Goal: Task Accomplishment & Management: Manage account settings

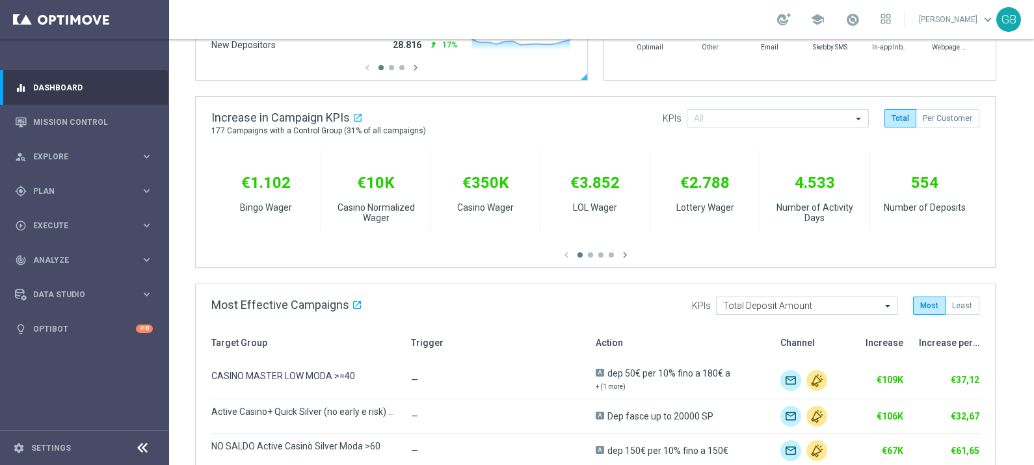
scroll to position [423, 0]
click at [59, 257] on span "Analyze" at bounding box center [86, 260] width 107 height 8
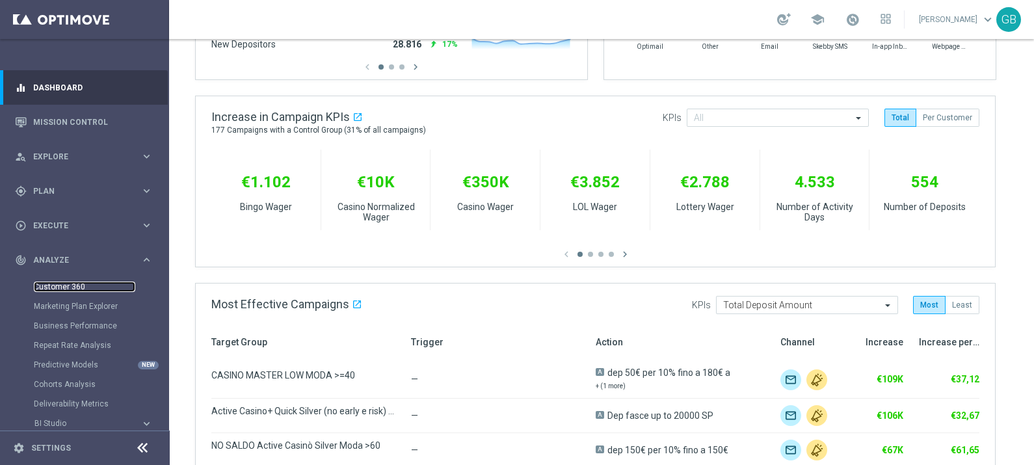
click at [73, 283] on link "Customer 360" at bounding box center [84, 287] width 101 height 10
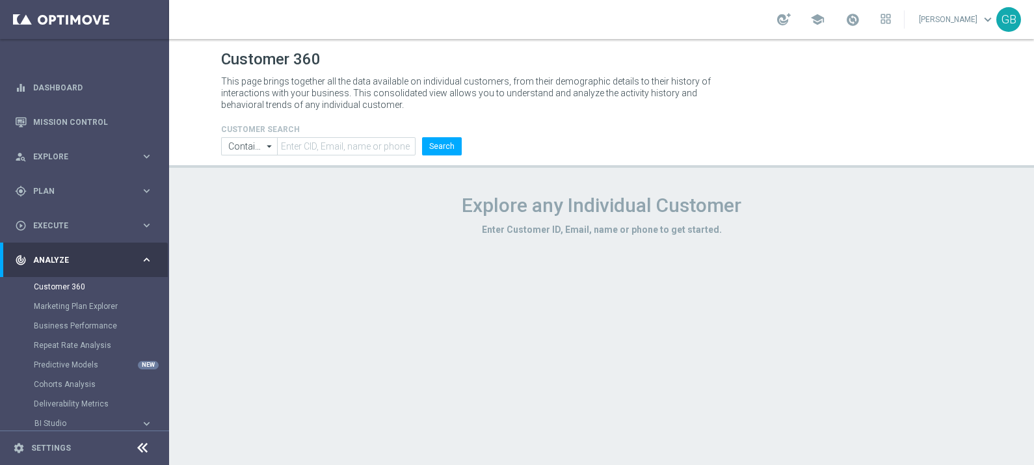
click at [793, 208] on h1 "Explore any Individual Customer" at bounding box center [601, 205] width 761 height 23
click at [366, 144] on input "text" at bounding box center [346, 146] width 139 height 18
paste input "5613985"
type input "5613985"
click at [444, 145] on button "Search" at bounding box center [442, 146] width 40 height 18
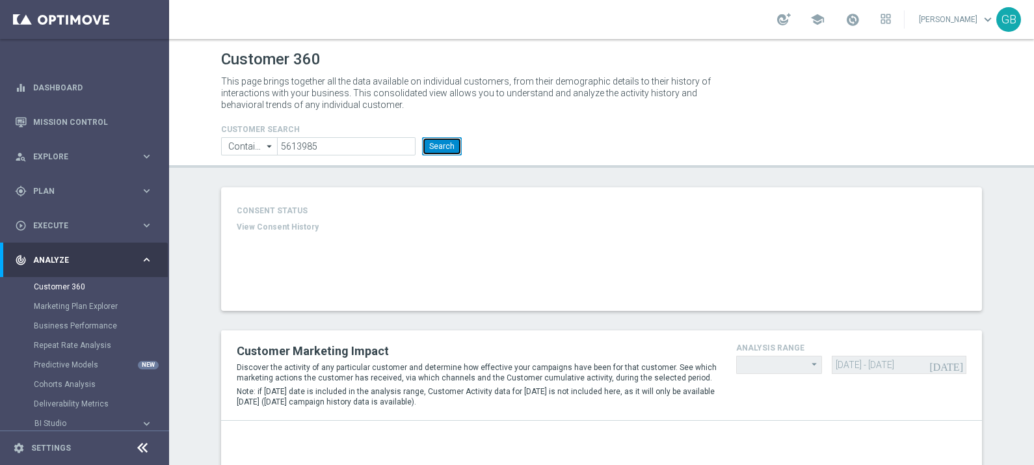
type input "Last 30 days"
type input "Total Deposit Amount"
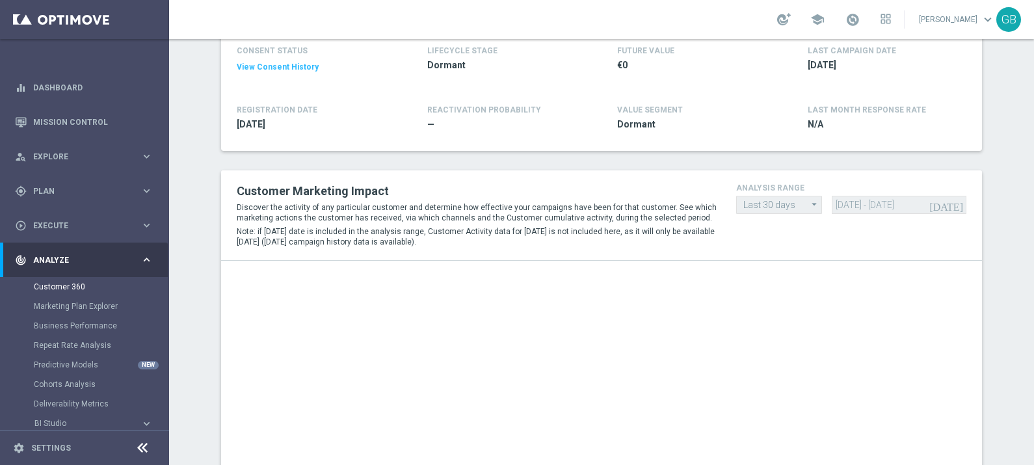
scroll to position [209, 0]
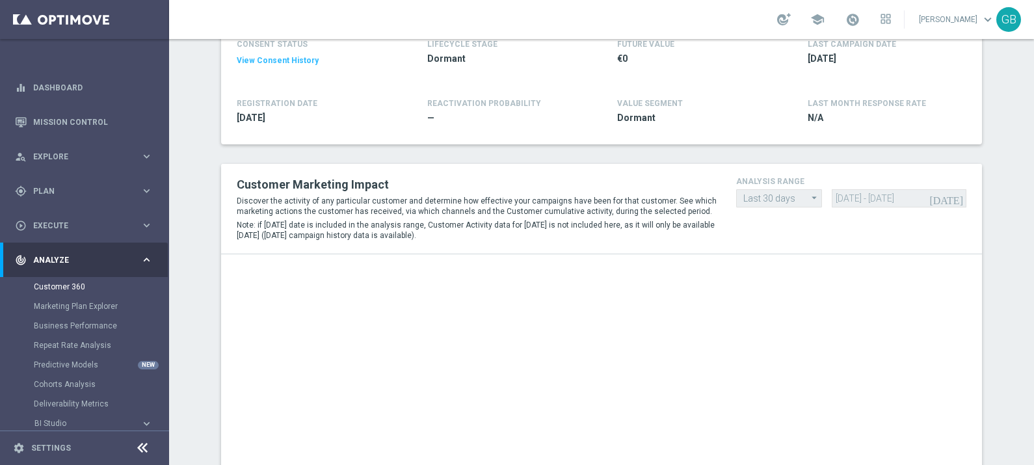
click at [808, 196] on icon "arrow_drop_down" at bounding box center [814, 198] width 13 height 16
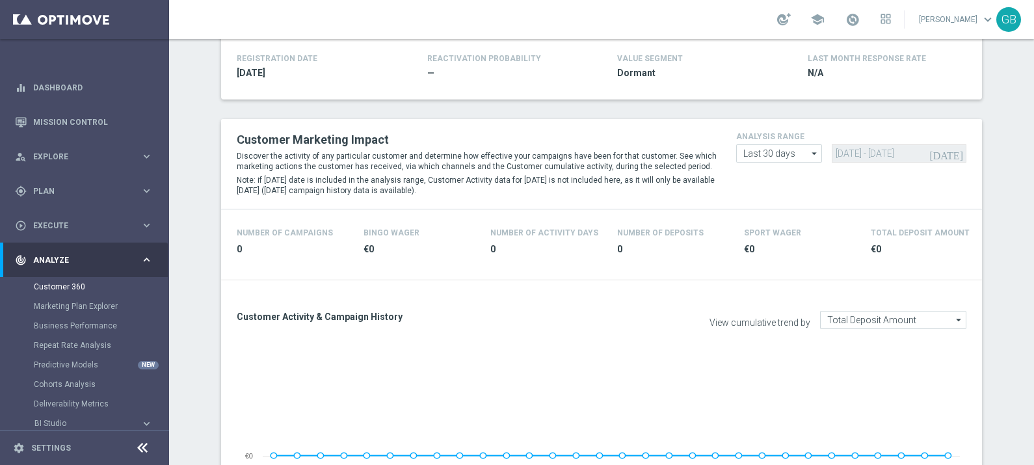
scroll to position [254, 0]
click at [808, 150] on icon "arrow_drop_down" at bounding box center [814, 152] width 13 height 17
click at [765, 221] on div "Custom" at bounding box center [779, 231] width 86 height 20
type input "Custom"
click at [953, 151] on icon "[DATE]" at bounding box center [946, 153] width 35 height 12
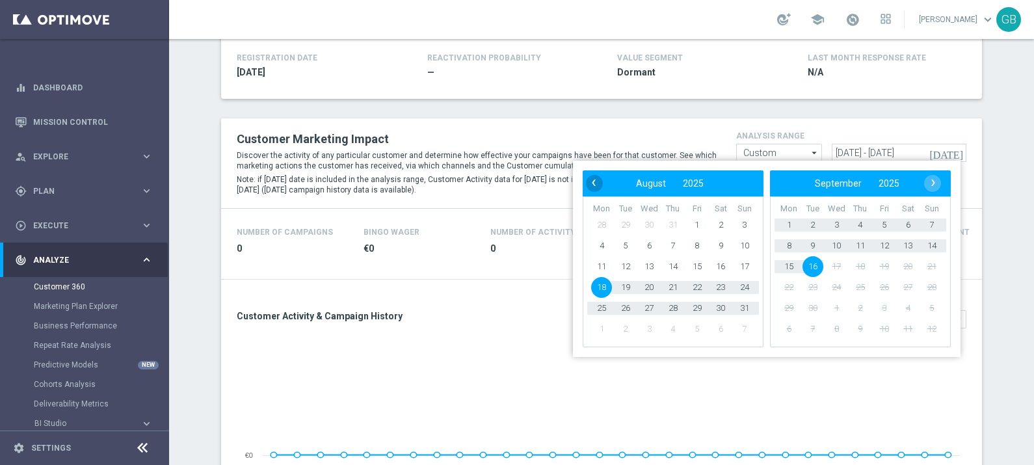
click at [596, 180] on span "‹" at bounding box center [593, 182] width 17 height 17
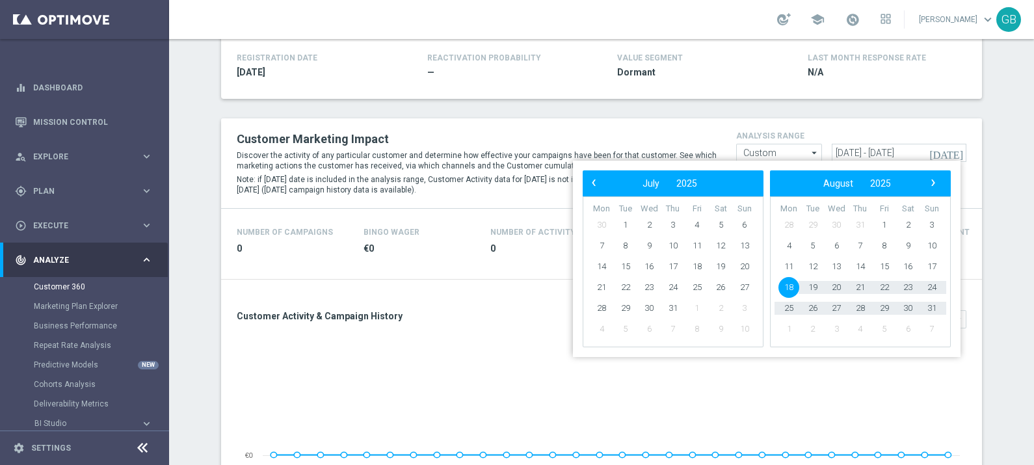
click at [596, 180] on span "‹" at bounding box center [593, 182] width 17 height 17
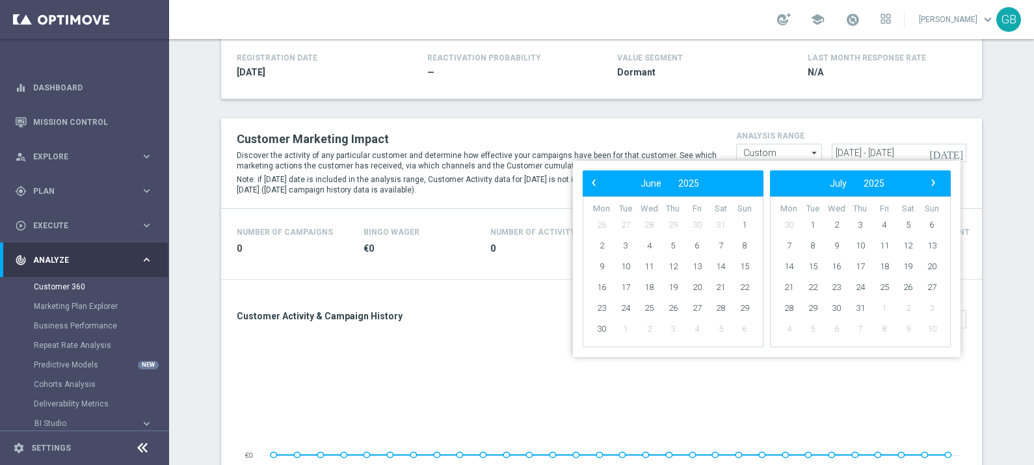
click at [596, 180] on span "‹" at bounding box center [593, 182] width 17 height 17
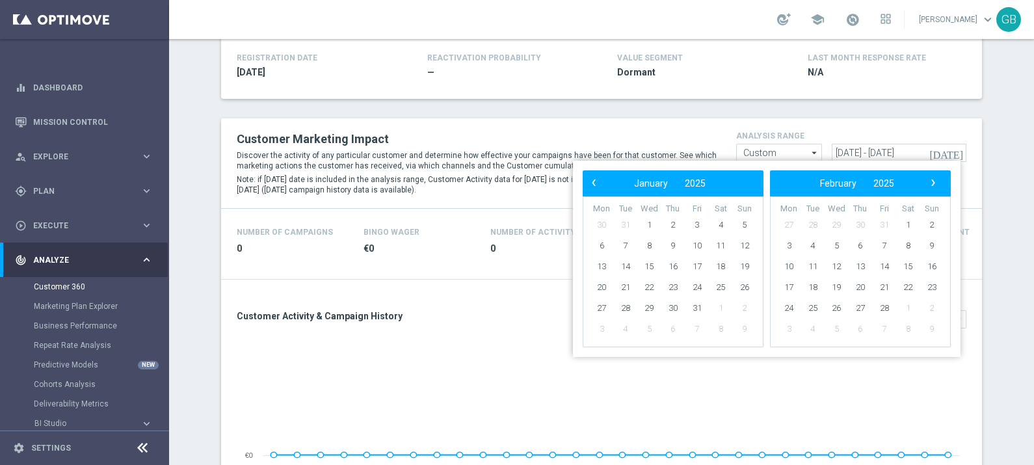
click at [596, 180] on span "‹" at bounding box center [593, 182] width 17 height 17
click at [599, 180] on span "‹" at bounding box center [593, 182] width 17 height 17
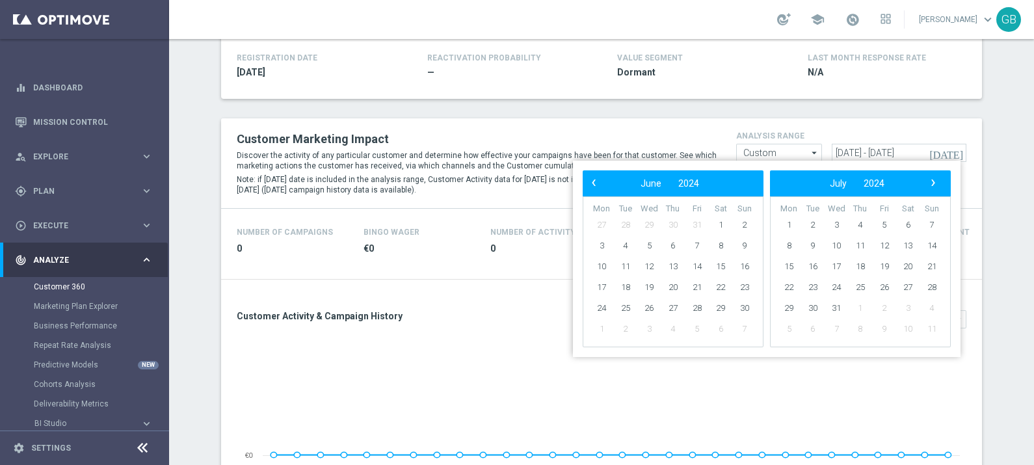
click at [599, 180] on span "‹" at bounding box center [593, 182] width 17 height 17
click at [934, 182] on span "›" at bounding box center [933, 182] width 17 height 17
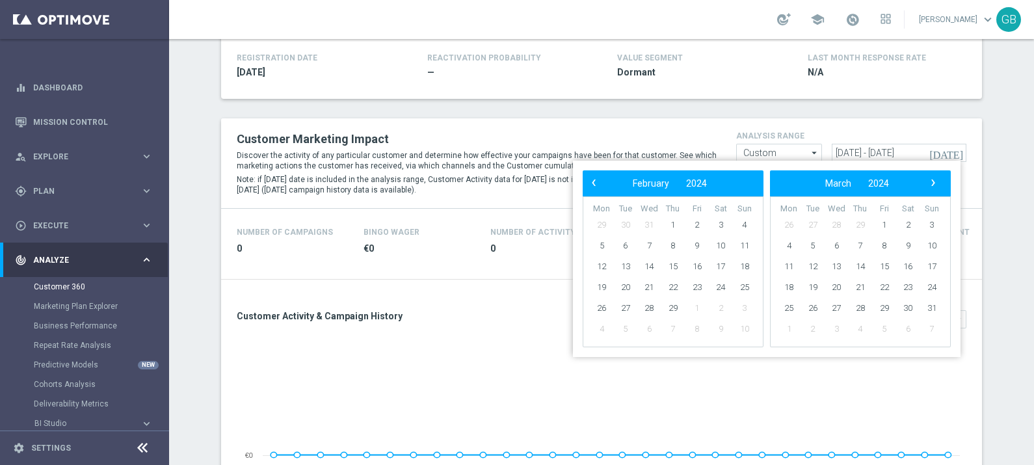
click at [934, 182] on span "›" at bounding box center [933, 182] width 17 height 17
click at [903, 222] on span "1" at bounding box center [907, 225] width 21 height 21
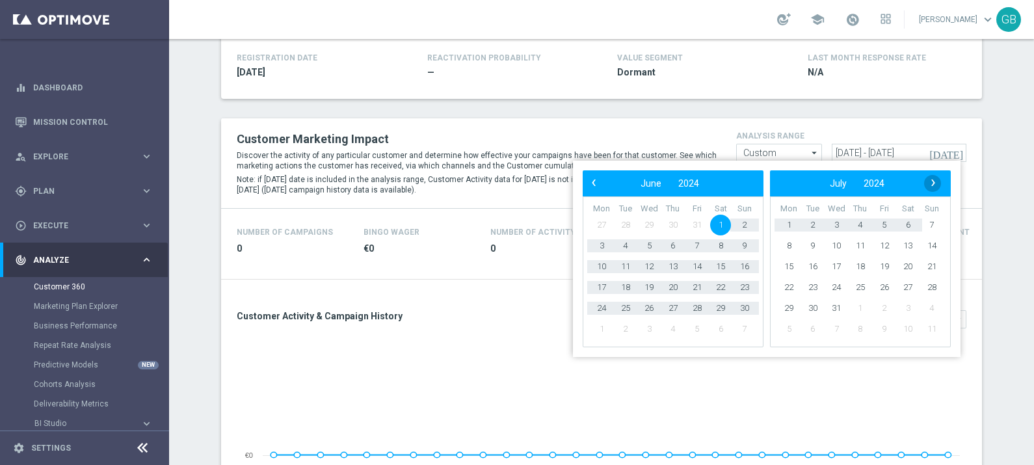
click at [932, 183] on span "›" at bounding box center [933, 182] width 17 height 17
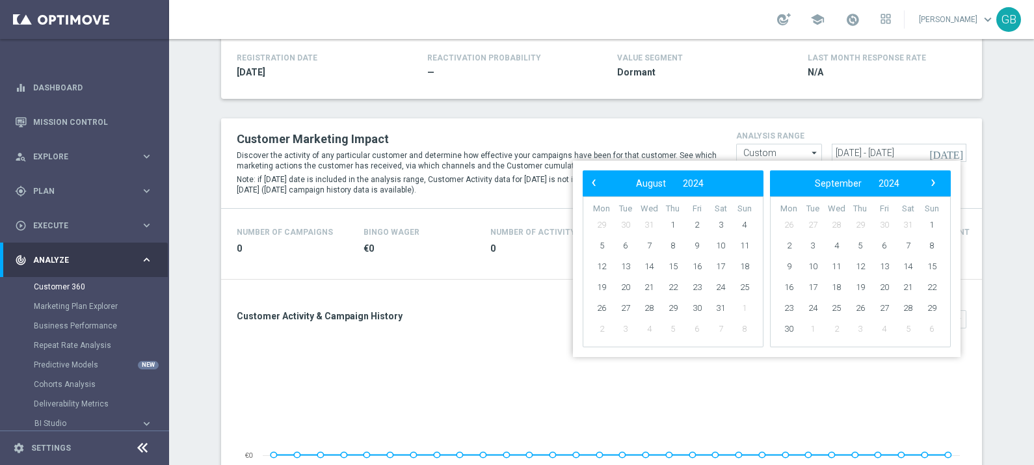
click at [932, 183] on span "›" at bounding box center [933, 182] width 17 height 17
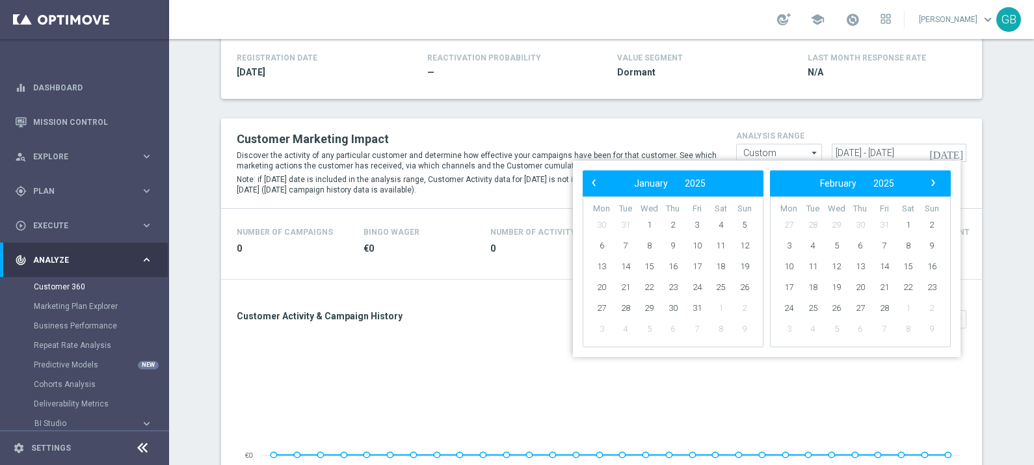
click at [932, 183] on span "›" at bounding box center [933, 182] width 17 height 17
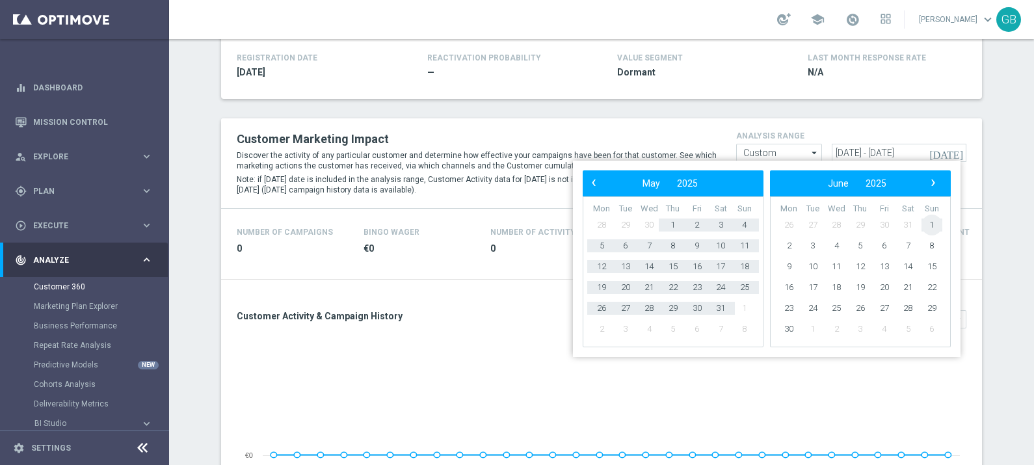
click at [935, 224] on span "1" at bounding box center [931, 225] width 21 height 21
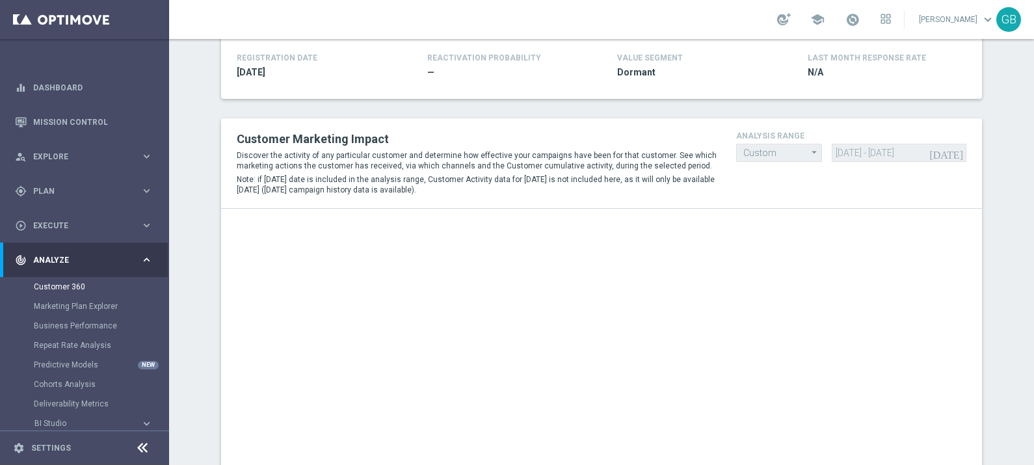
click at [953, 152] on div "[DATE] [DATE] - [DATE]" at bounding box center [899, 153] width 134 height 18
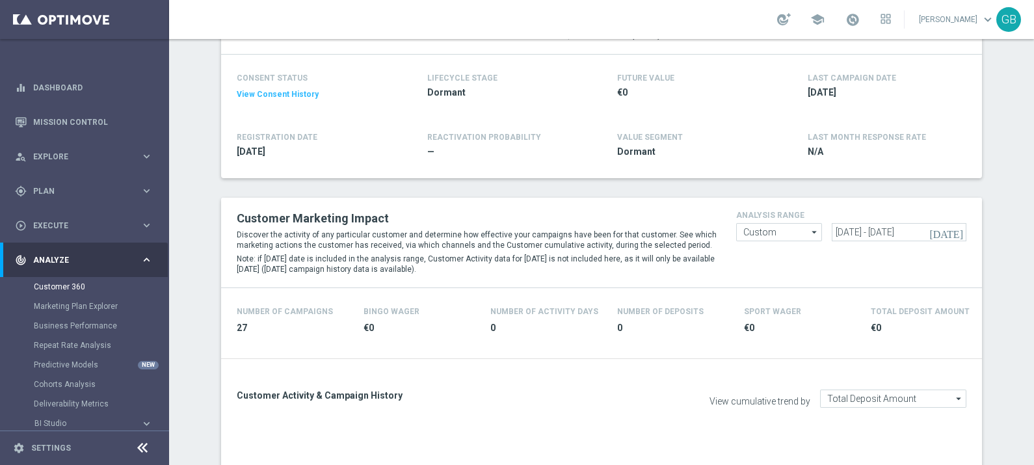
scroll to position [178, 0]
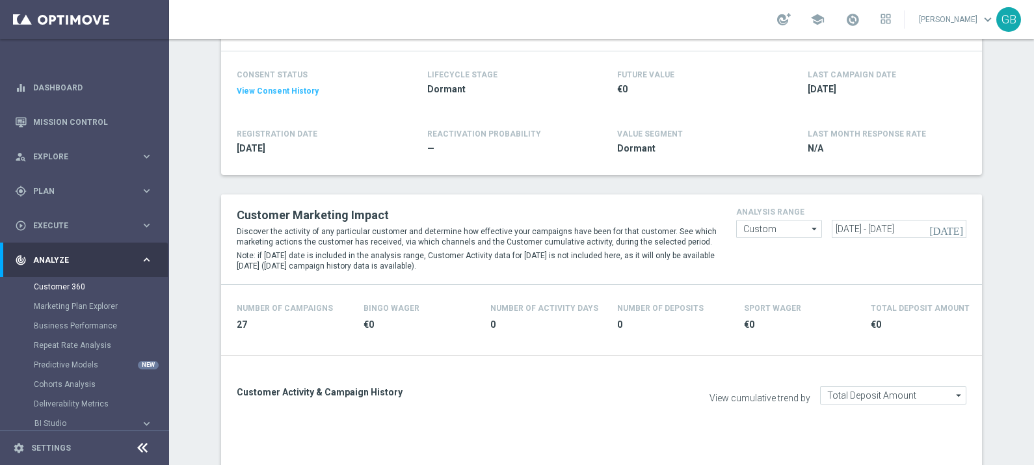
click at [953, 223] on icon "[DATE]" at bounding box center [946, 229] width 35 height 12
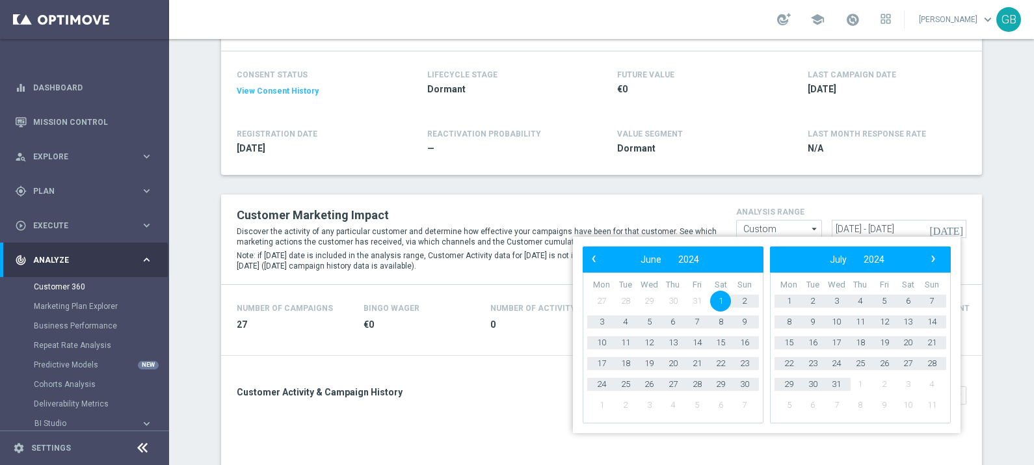
click at [722, 299] on span "1" at bounding box center [720, 301] width 21 height 21
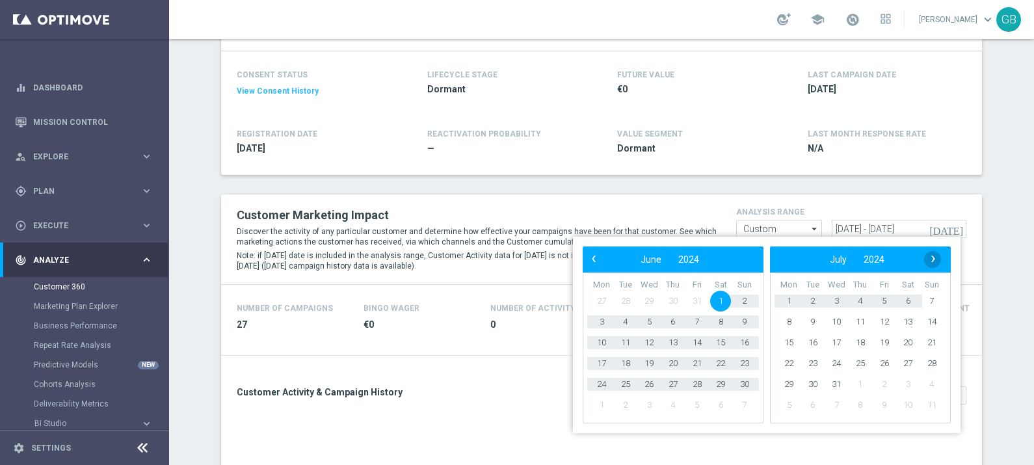
click at [933, 265] on span "›" at bounding box center [933, 258] width 17 height 17
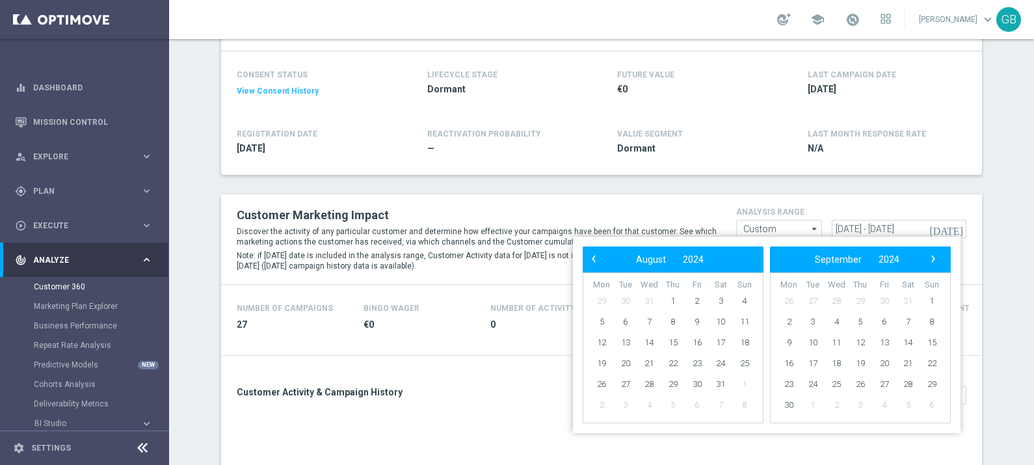
click at [933, 265] on span "›" at bounding box center [933, 258] width 17 height 17
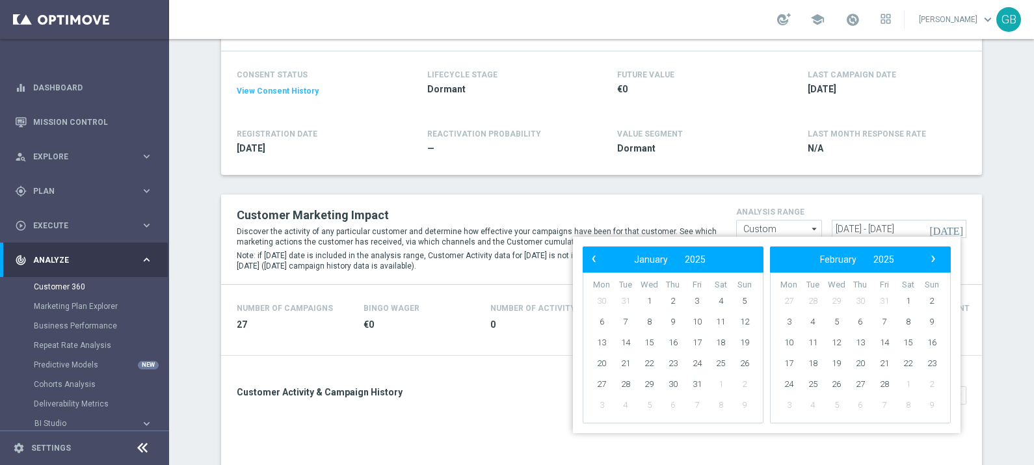
click at [933, 265] on span "›" at bounding box center [933, 258] width 17 height 17
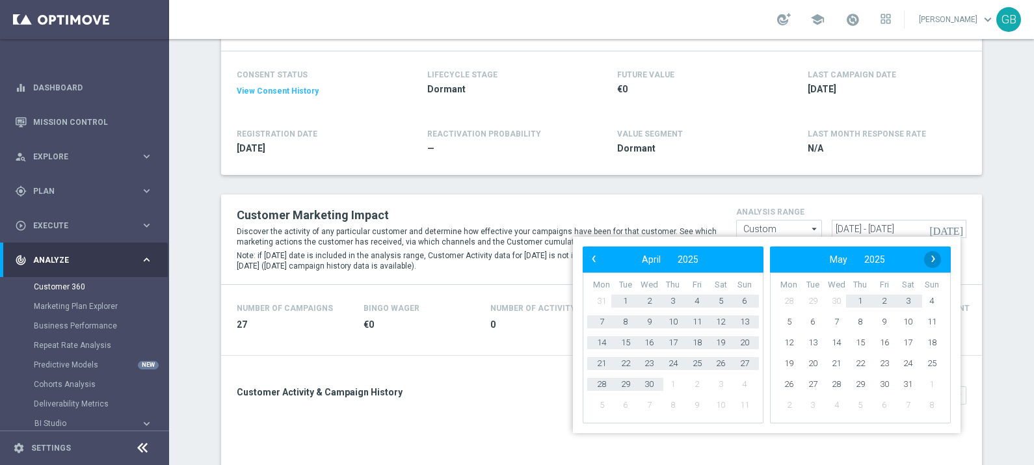
click at [938, 261] on span "›" at bounding box center [933, 258] width 17 height 17
click at [923, 297] on span "1" at bounding box center [931, 301] width 21 height 21
type input "[DATE] - [DATE]"
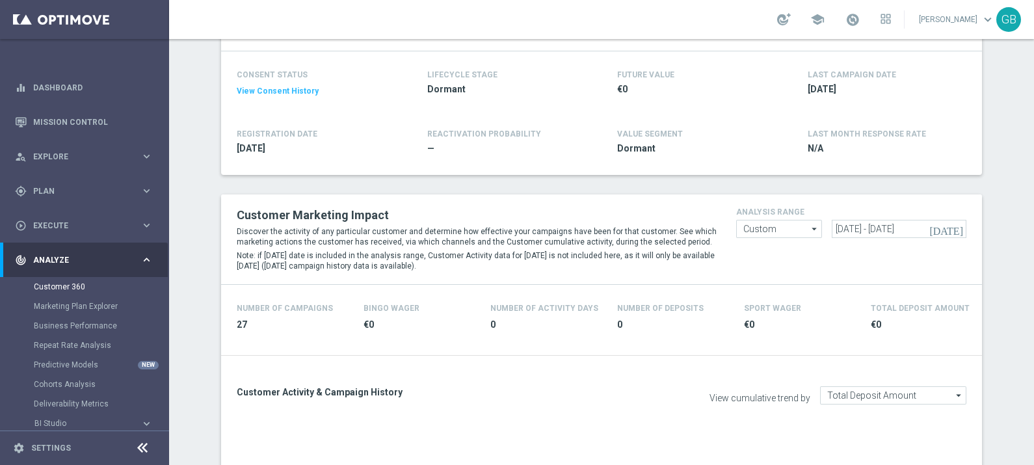
click at [601, 386] on div "View cumulative trend by Total Deposit Amount Total Deposit Amount arrow_drop_d…" at bounding box center [788, 395] width 375 height 24
click at [91, 225] on span "Execute" at bounding box center [86, 226] width 107 height 8
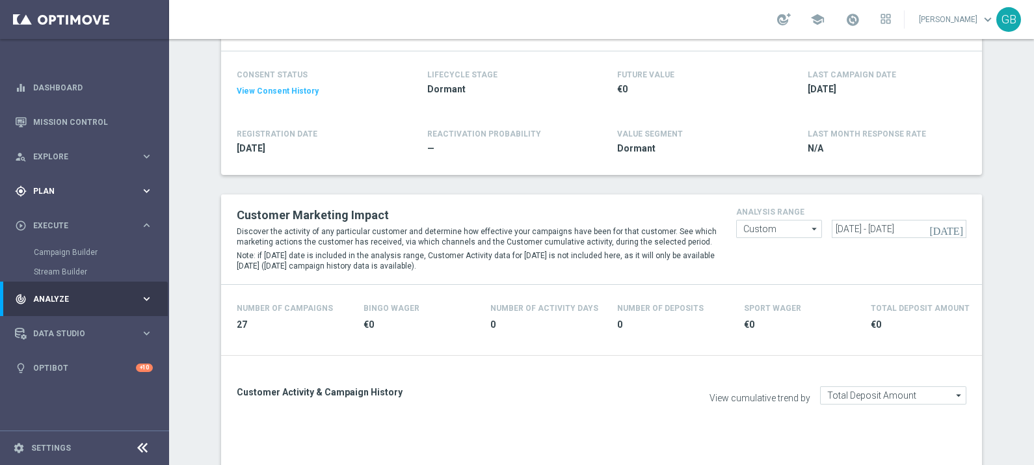
click at [73, 194] on span "Plan" at bounding box center [86, 191] width 107 height 8
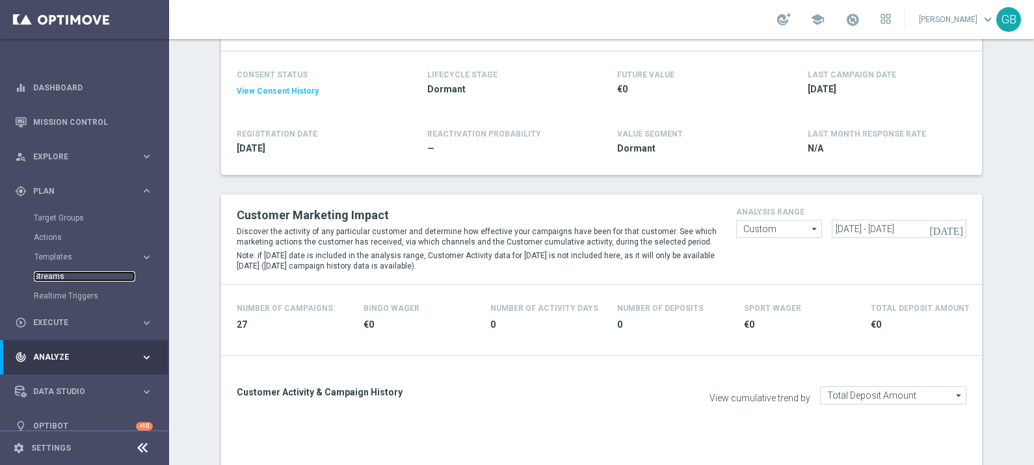
click at [51, 276] on link "Streams" at bounding box center [84, 276] width 101 height 10
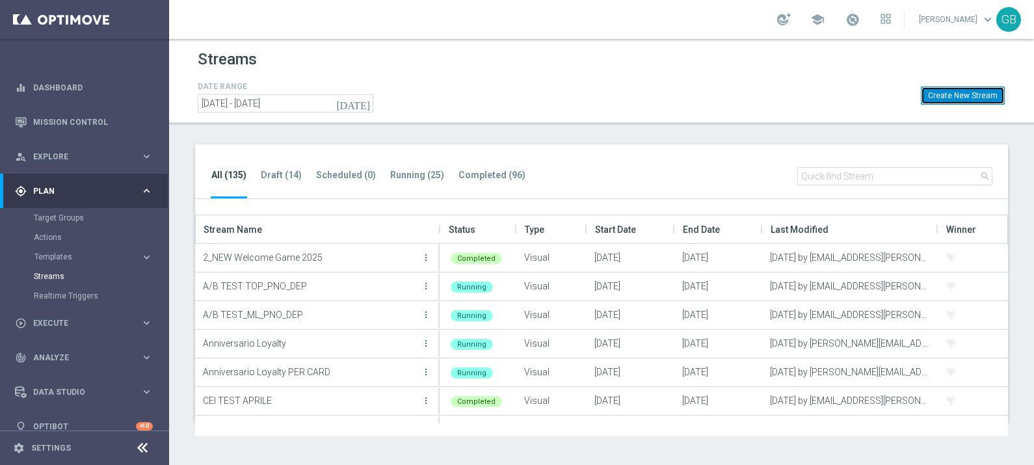
click at [965, 97] on button "Create New Stream" at bounding box center [963, 95] width 84 height 18
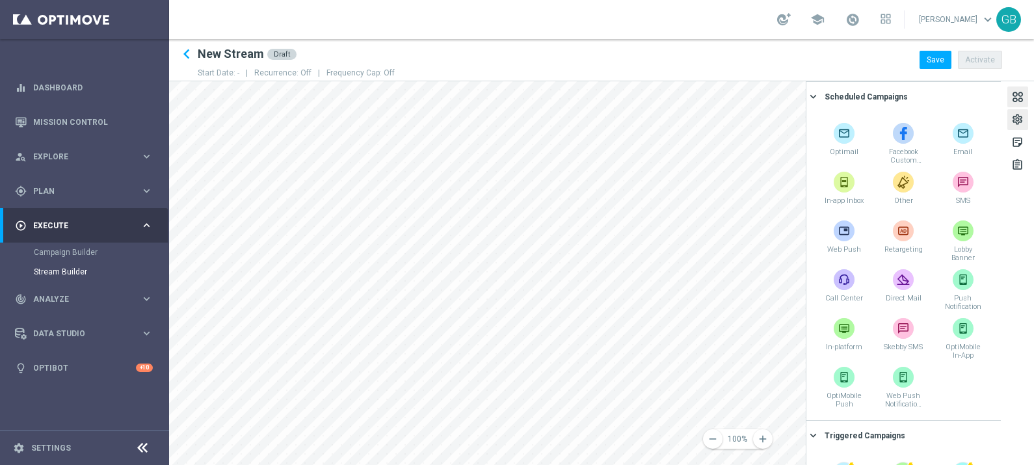
click at [1023, 117] on div "settings" at bounding box center [1017, 121] width 12 height 17
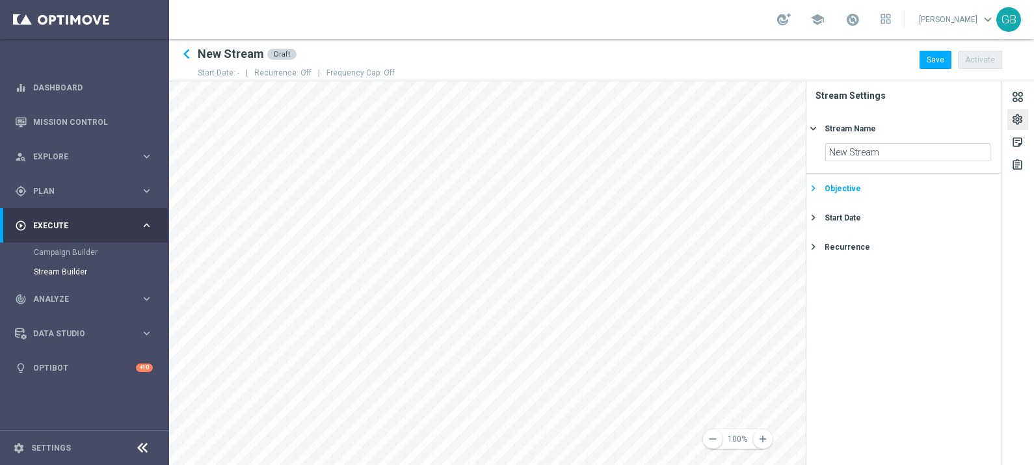
click at [879, 184] on div "Objective" at bounding box center [909, 189] width 169 height 12
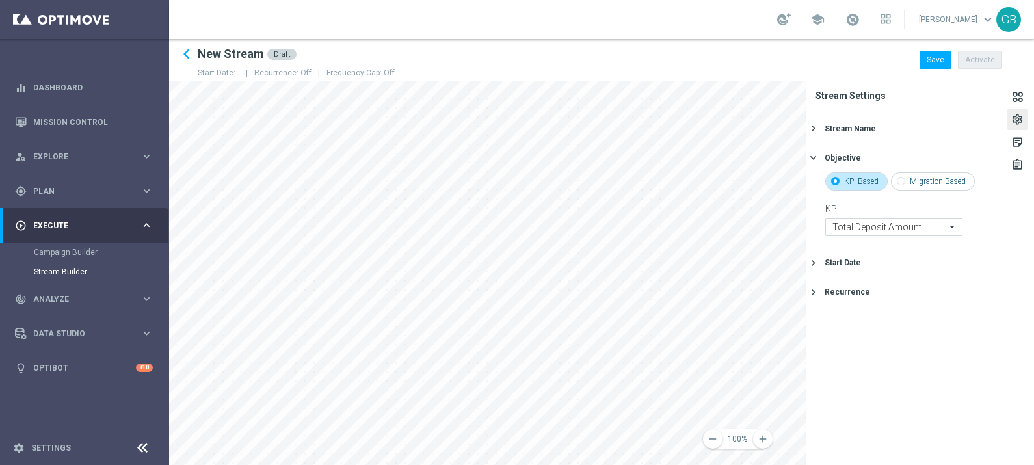
click at [916, 184] on label "Migration Based" at bounding box center [938, 182] width 56 height 12
click at [905, 184] on input "Migration Based" at bounding box center [901, 183] width 8 height 8
radio input "true"
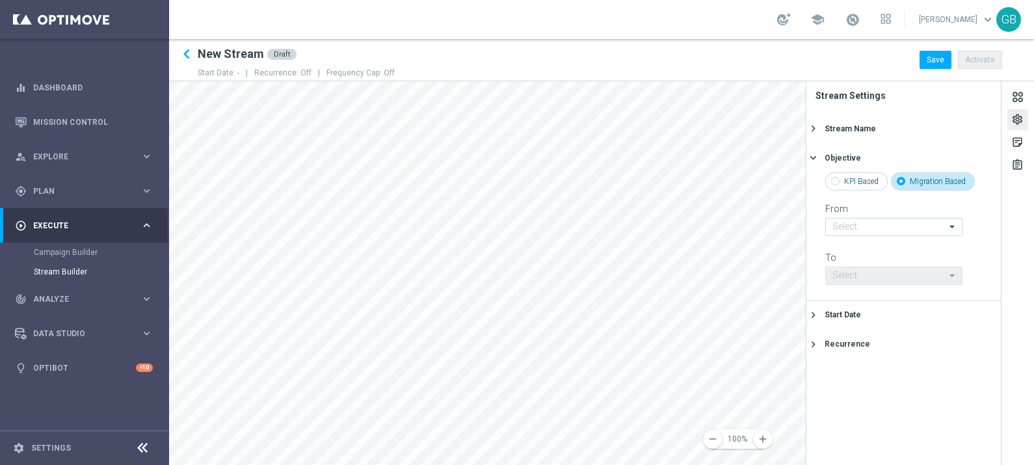
click at [858, 187] on div "KPI Based" at bounding box center [856, 181] width 62 height 18
click at [839, 179] on input "KPI Based" at bounding box center [835, 183] width 8 height 8
radio input "true"
radio input "false"
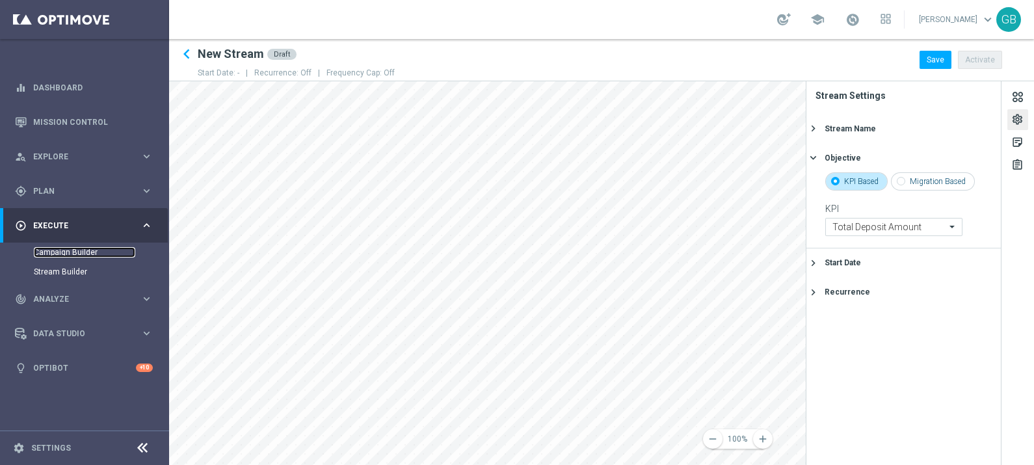
click at [66, 248] on link "Campaign Builder" at bounding box center [84, 252] width 101 height 10
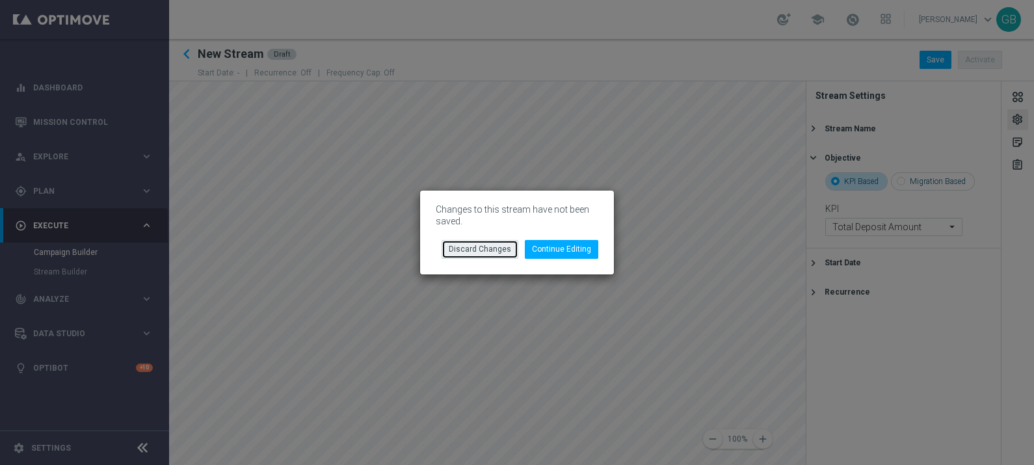
click at [484, 251] on button "Discard Changes" at bounding box center [480, 249] width 77 height 18
click at [507, 244] on button "Discard Changes" at bounding box center [480, 249] width 77 height 18
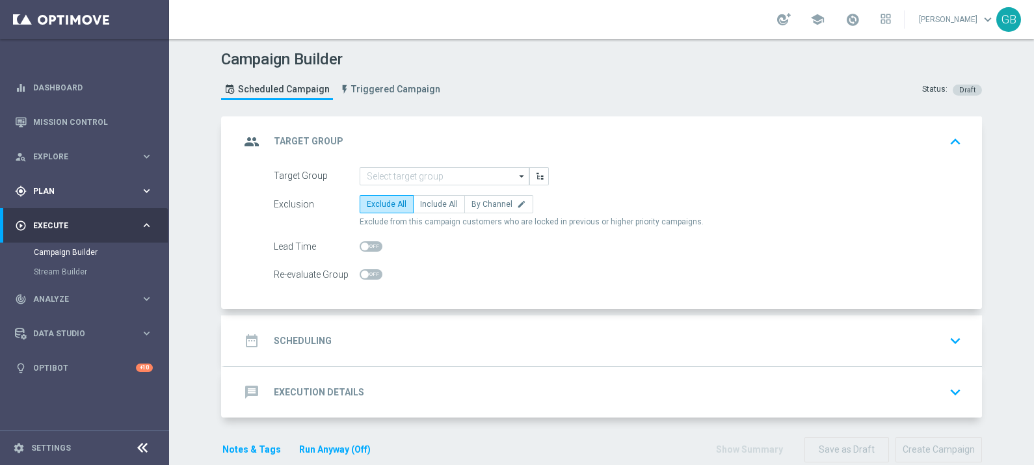
click at [69, 191] on span "Plan" at bounding box center [86, 191] width 107 height 8
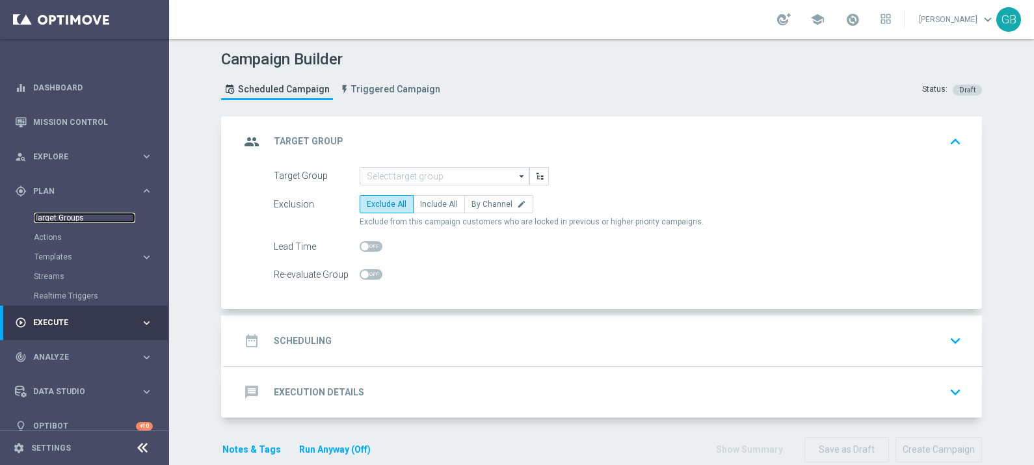
click at [65, 218] on link "Target Groups" at bounding box center [84, 218] width 101 height 10
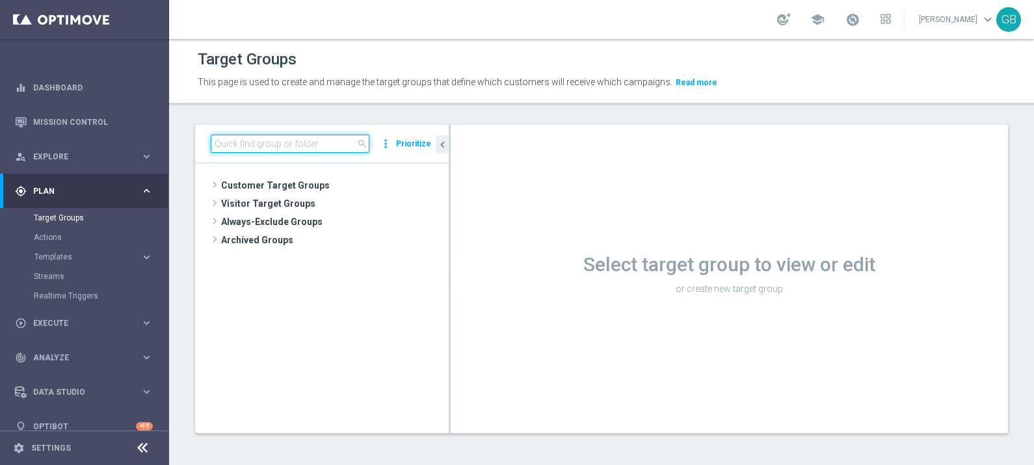
click at [256, 143] on input at bounding box center [290, 144] width 159 height 18
paste input "Churn 0-12M Silver ggr nb > 10 no NL excl camp W9 2025"
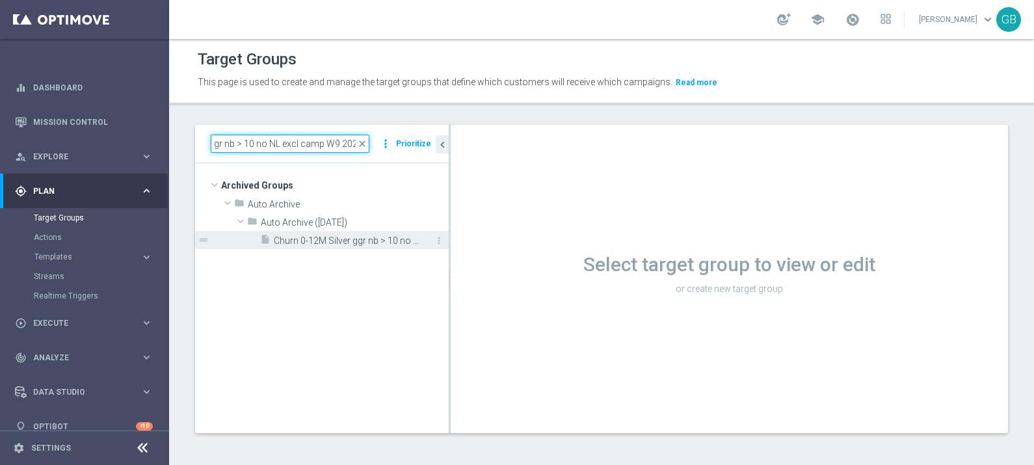
type input "Churn 0-12M Silver ggr nb > 10 no NL excl camp W9 2025"
click at [343, 243] on span "Churn 0-12M Silver ggr nb > 10 no NL excl camp W9 2025" at bounding box center [347, 240] width 146 height 11
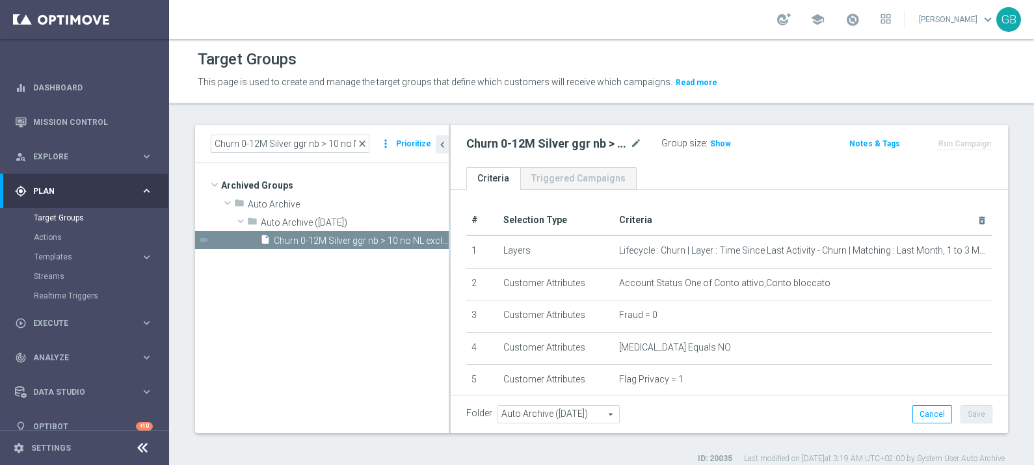
click at [367, 144] on span "close" at bounding box center [362, 144] width 10 height 10
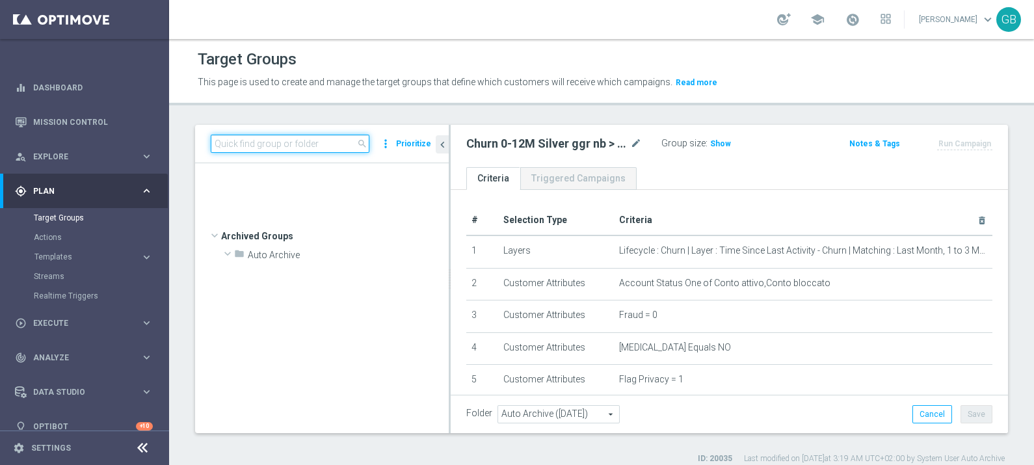
scroll to position [24549, 0]
click at [276, 144] on input at bounding box center [290, 144] width 159 height 18
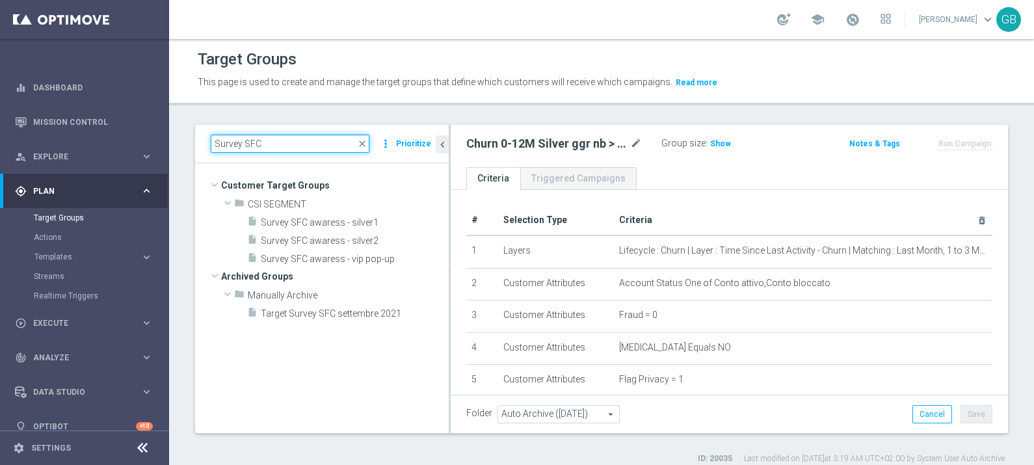
scroll to position [0, 0]
type input "Survey SFC a"
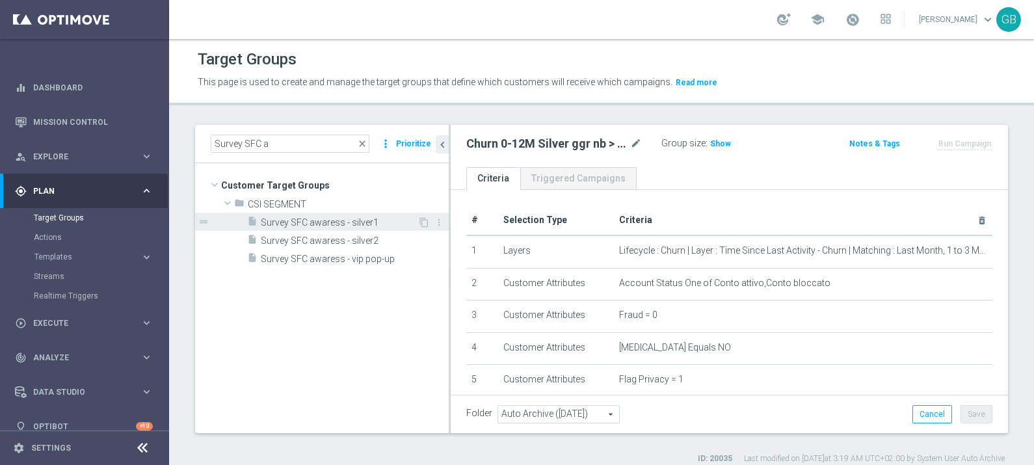
click at [326, 222] on span "Survey SFC awaress - silver1" at bounding box center [339, 222] width 157 height 11
type input "Select"
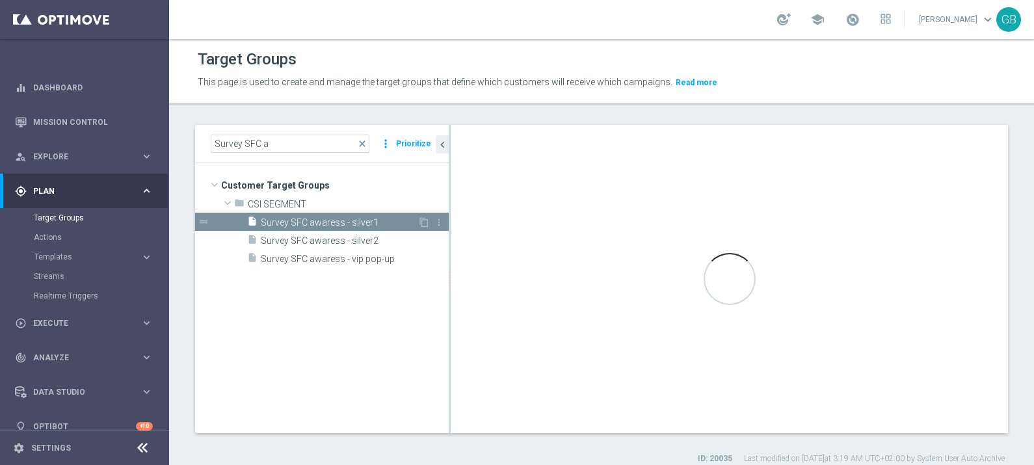
checkbox input "false"
type input "CSI SEGMENT"
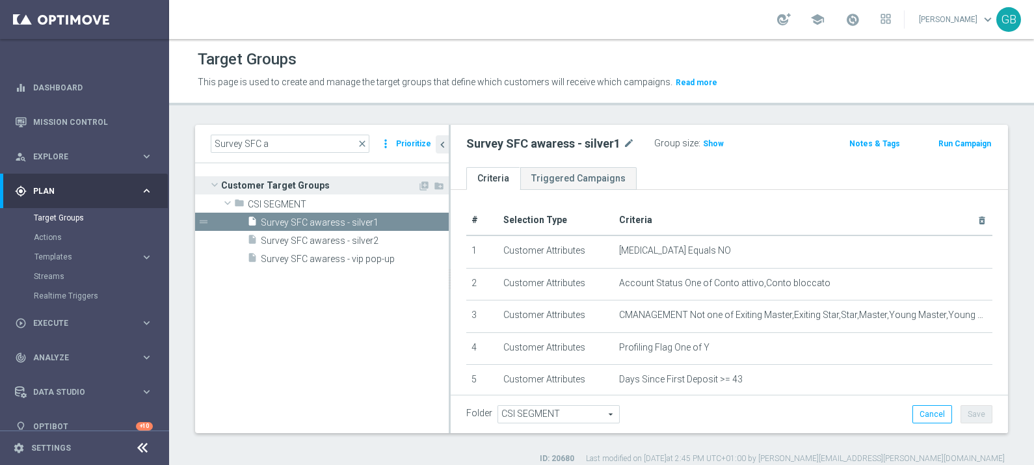
click at [215, 179] on span at bounding box center [215, 184] width 16 height 13
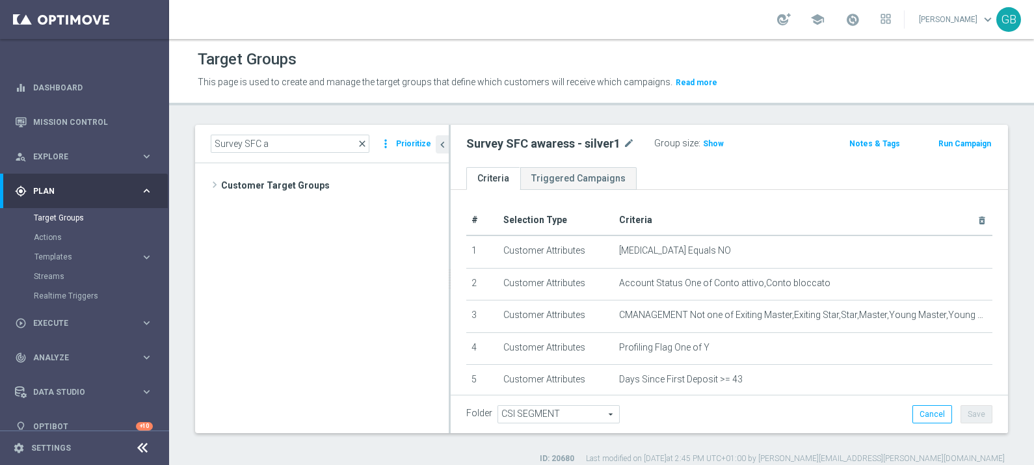
click at [365, 145] on span "close" at bounding box center [362, 144] width 10 height 10
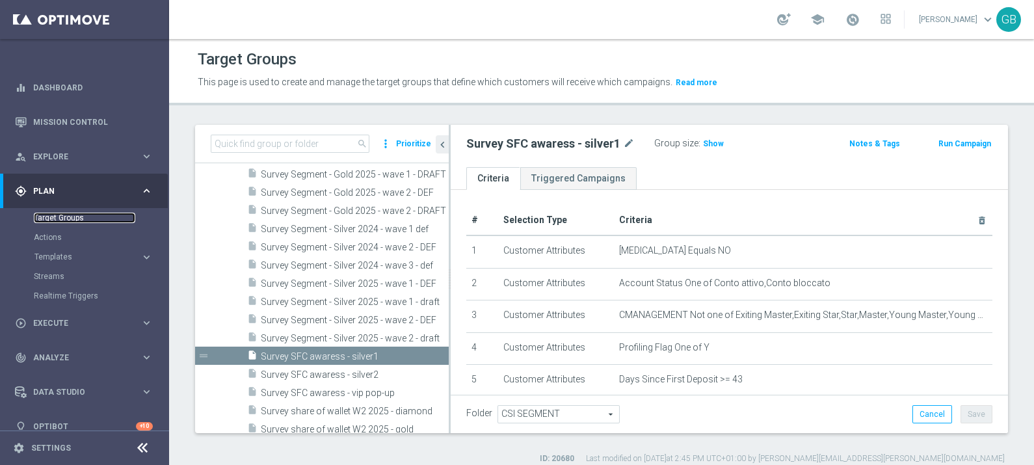
click at [64, 215] on link "Target Groups" at bounding box center [84, 218] width 101 height 10
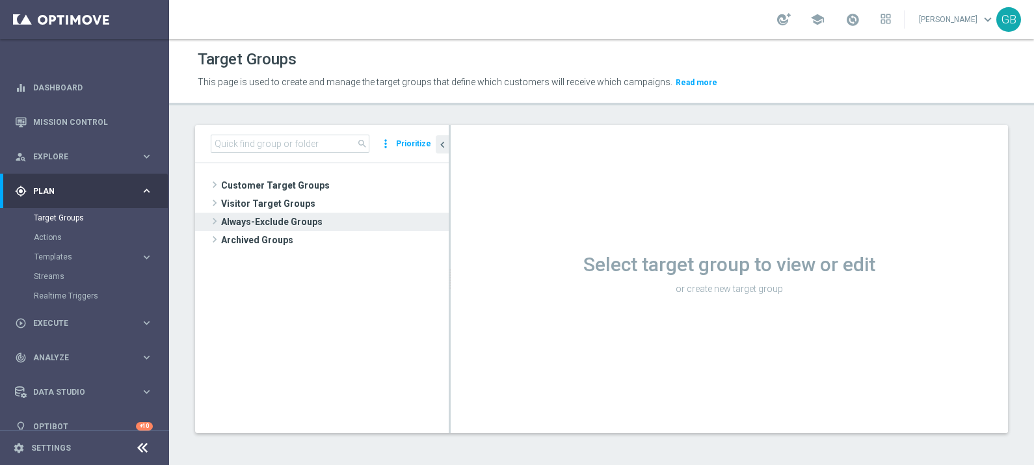
click at [215, 221] on span at bounding box center [214, 221] width 13 height 16
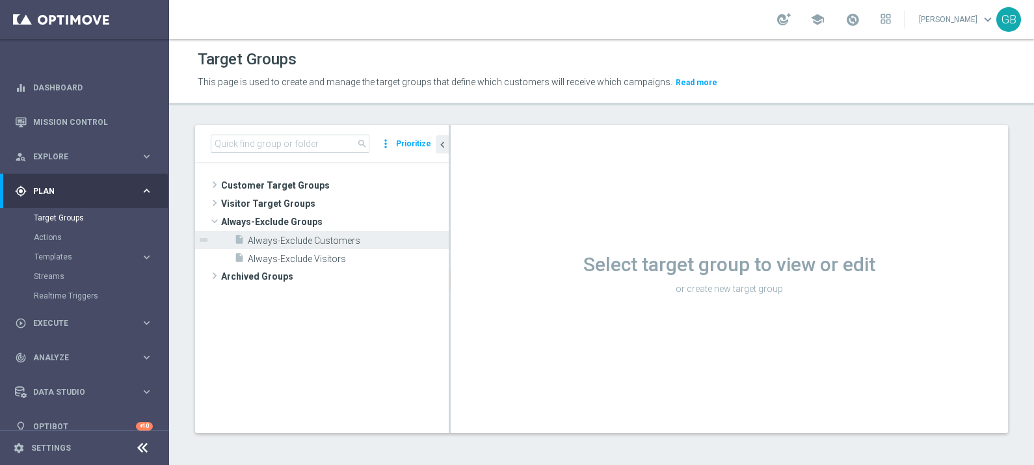
click at [314, 243] on span "Always-Exclude Customers" at bounding box center [334, 240] width 172 height 11
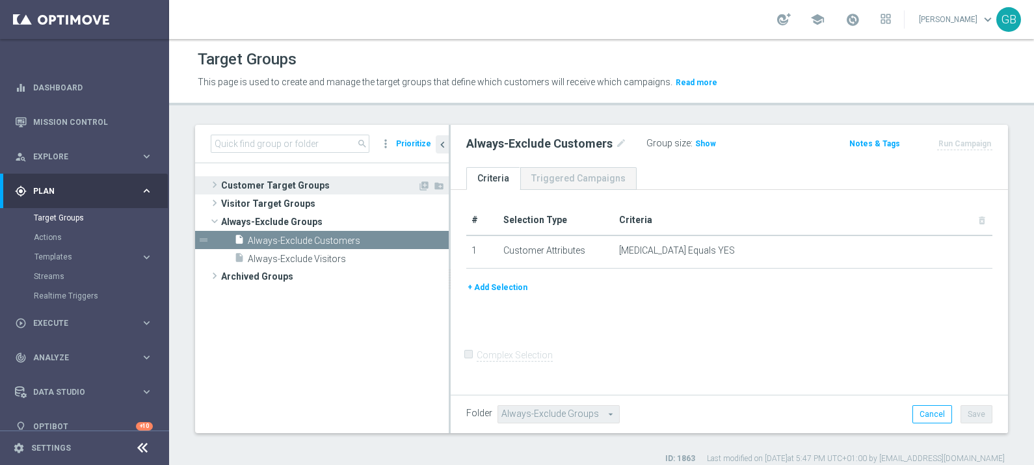
click at [219, 187] on span at bounding box center [214, 185] width 13 height 16
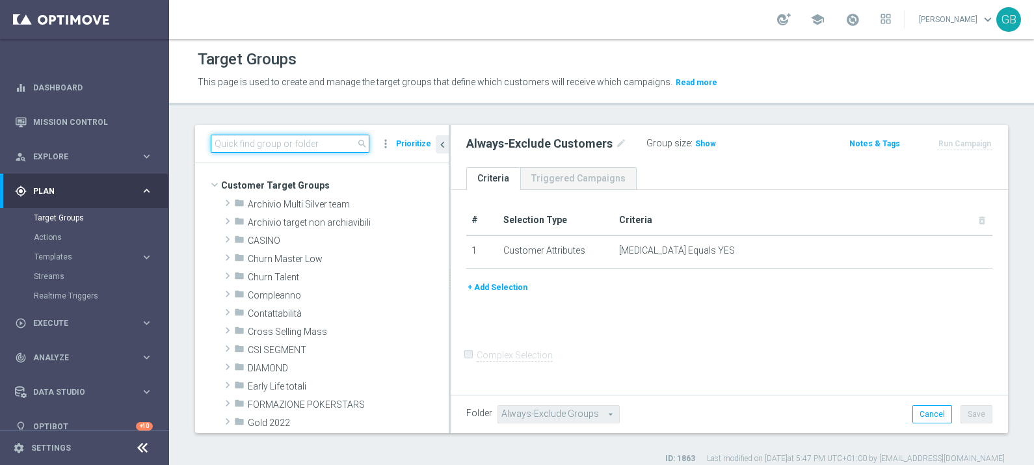
click at [235, 137] on input at bounding box center [290, 144] width 159 height 18
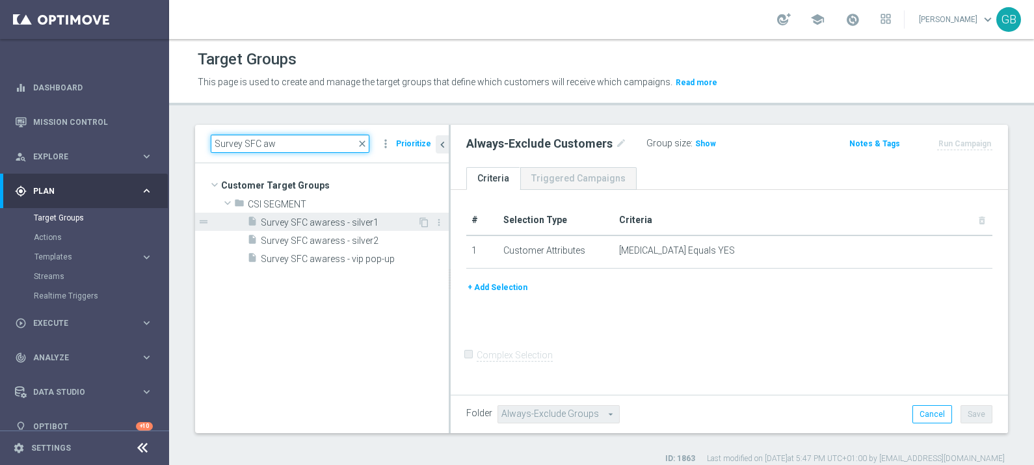
type input "Survey SFC aw"
click at [371, 224] on span "Survey SFC awaress - silver1" at bounding box center [339, 222] width 157 height 11
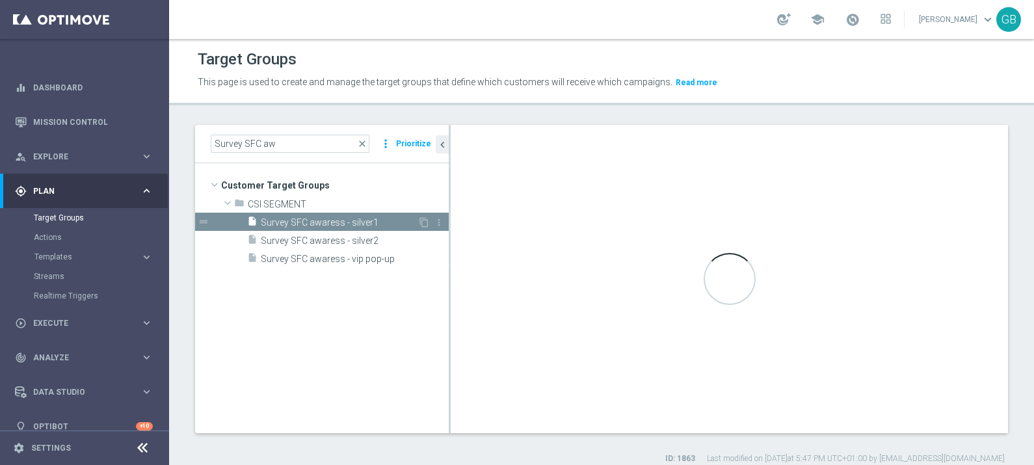
type input "CSI SEGMENT"
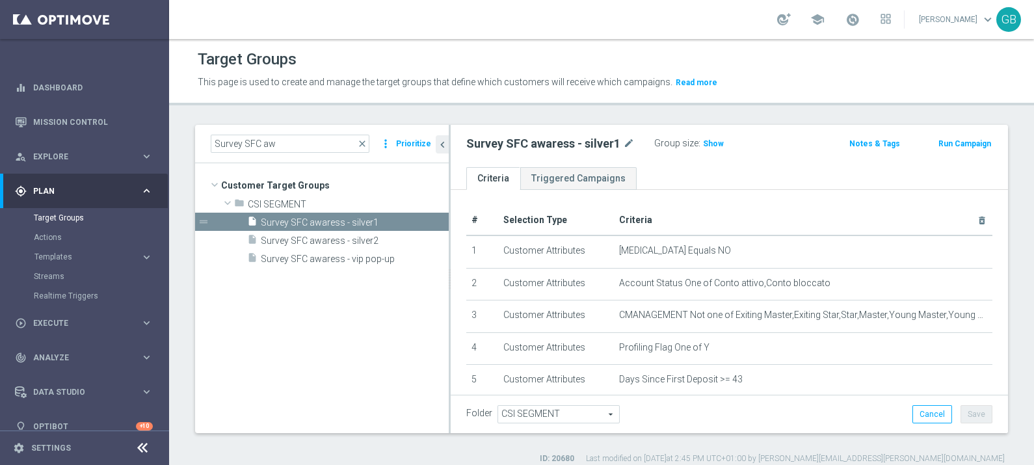
drag, startPoint x: 986, startPoint y: 65, endPoint x: 851, endPoint y: 93, distance: 138.1
click at [986, 65] on div "Target Groups" at bounding box center [602, 59] width 808 height 25
click at [367, 144] on span "close" at bounding box center [362, 144] width 10 height 10
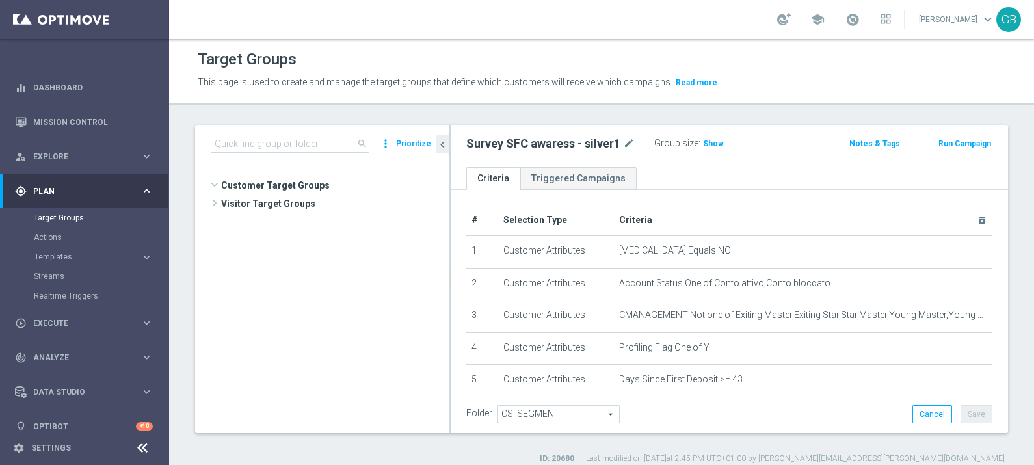
scroll to position [914, 0]
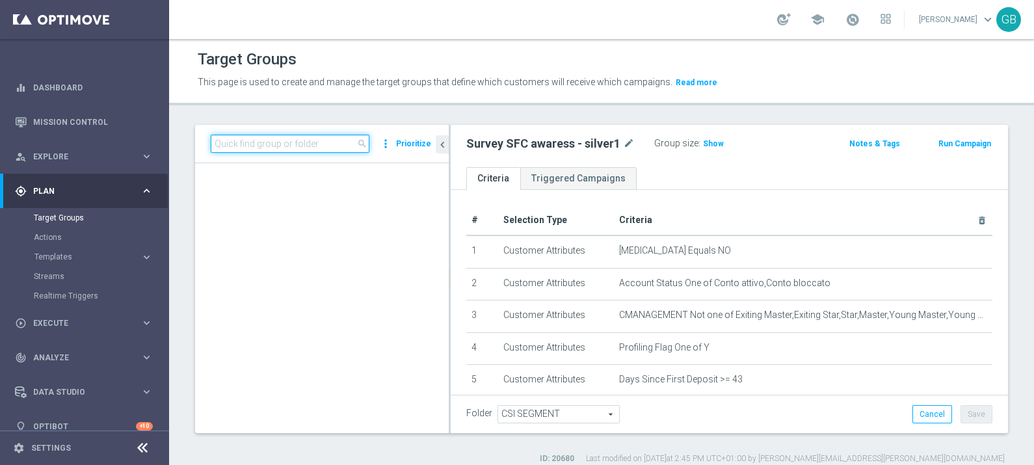
click at [315, 142] on input at bounding box center [290, 144] width 159 height 18
type input "M"
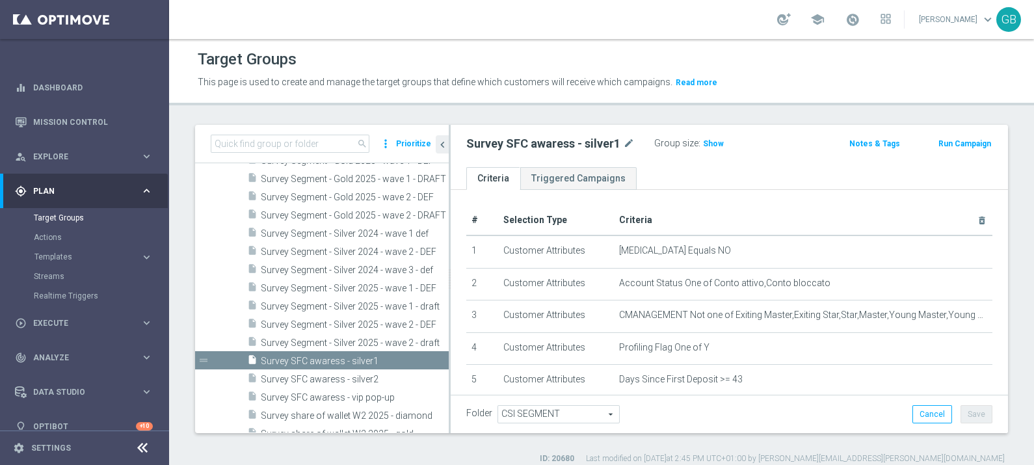
click at [988, 107] on div "Target Groups This page is used to create and manage the target groups that def…" at bounding box center [601, 252] width 865 height 426
click at [272, 141] on input at bounding box center [290, 144] width 159 height 18
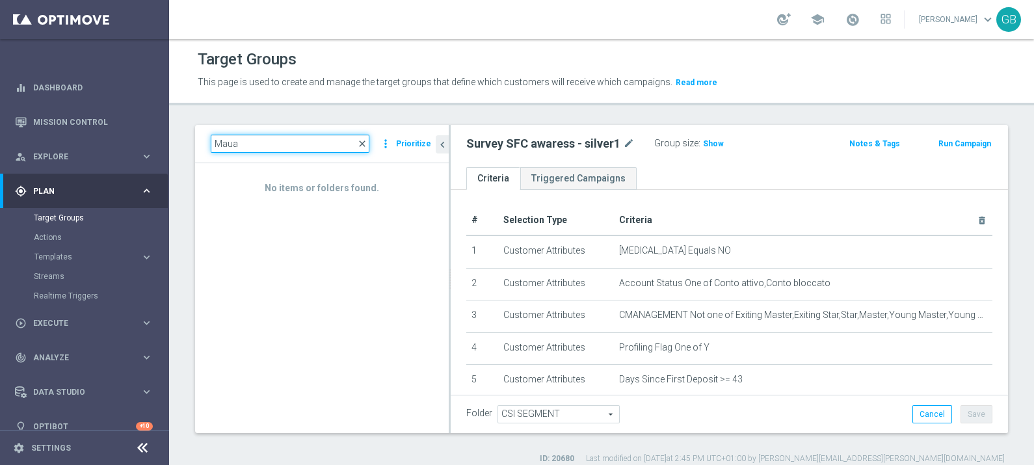
type input "Maua"
click at [365, 144] on span "close" at bounding box center [362, 144] width 10 height 10
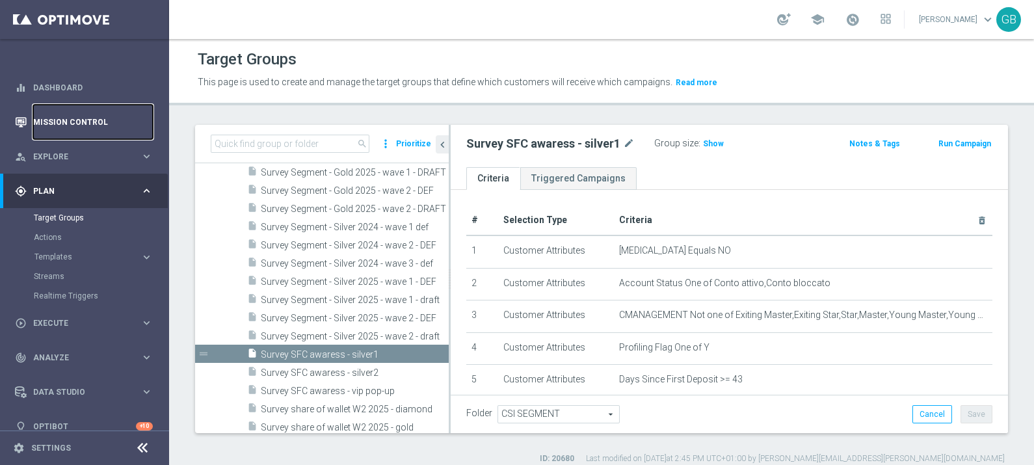
click at [47, 114] on link "Mission Control" at bounding box center [93, 122] width 120 height 34
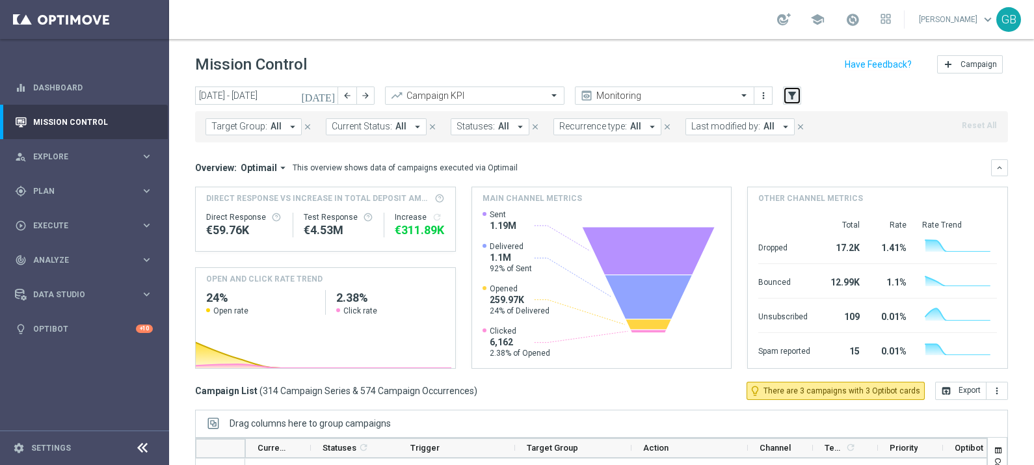
click at [793, 95] on icon "filter_alt" at bounding box center [792, 96] width 12 height 12
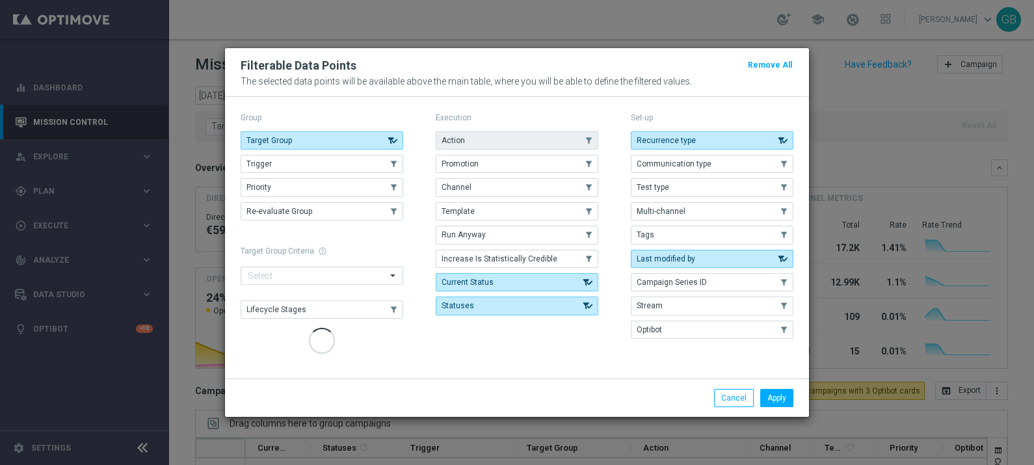
click at [469, 139] on button "Action" at bounding box center [517, 140] width 163 height 18
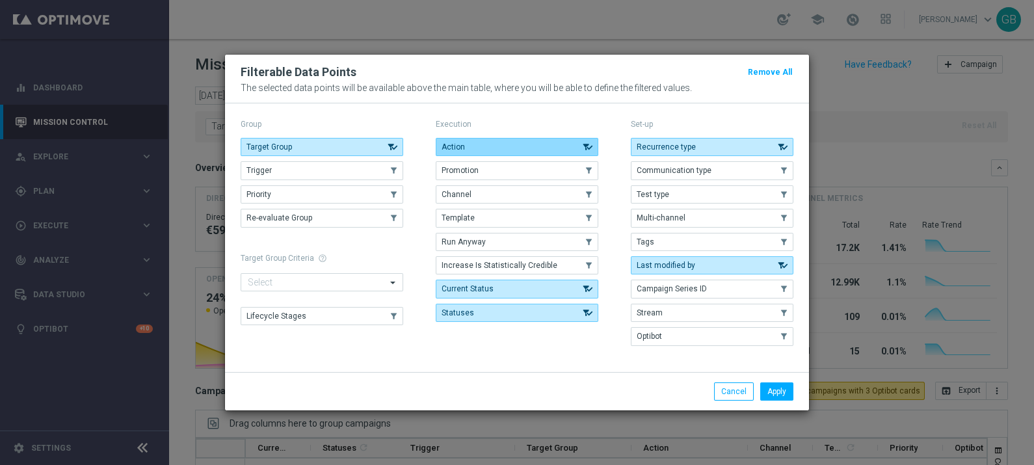
click at [492, 142] on button "Action" at bounding box center [517, 147] width 163 height 18
click at [539, 150] on button "Action" at bounding box center [517, 147] width 163 height 18
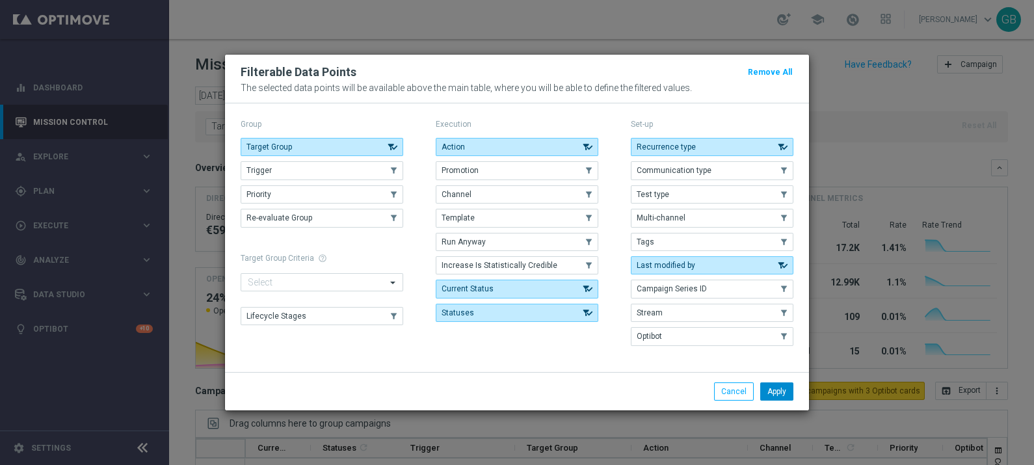
click at [785, 390] on button "Apply" at bounding box center [776, 391] width 33 height 18
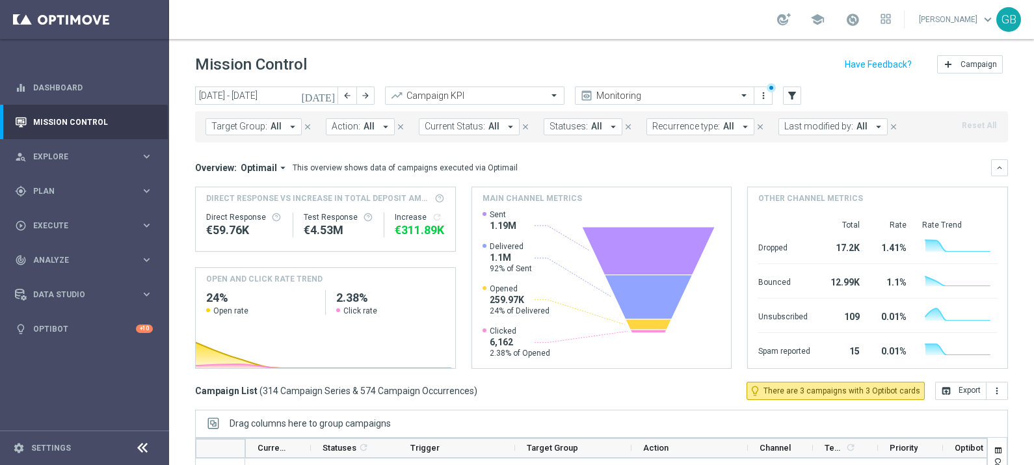
click at [349, 124] on span "Action:" at bounding box center [346, 126] width 29 height 11
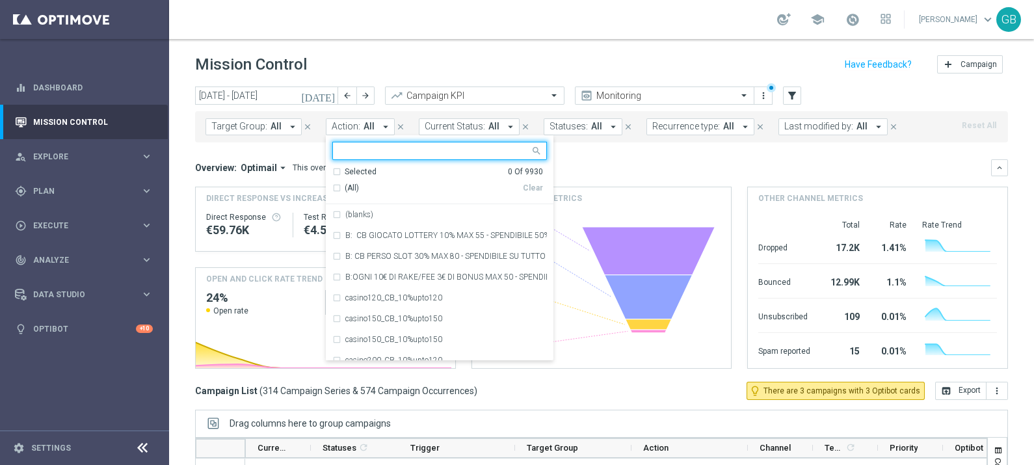
click at [357, 144] on div at bounding box center [431, 150] width 197 height 16
click at [354, 150] on input "text" at bounding box center [434, 151] width 191 height 11
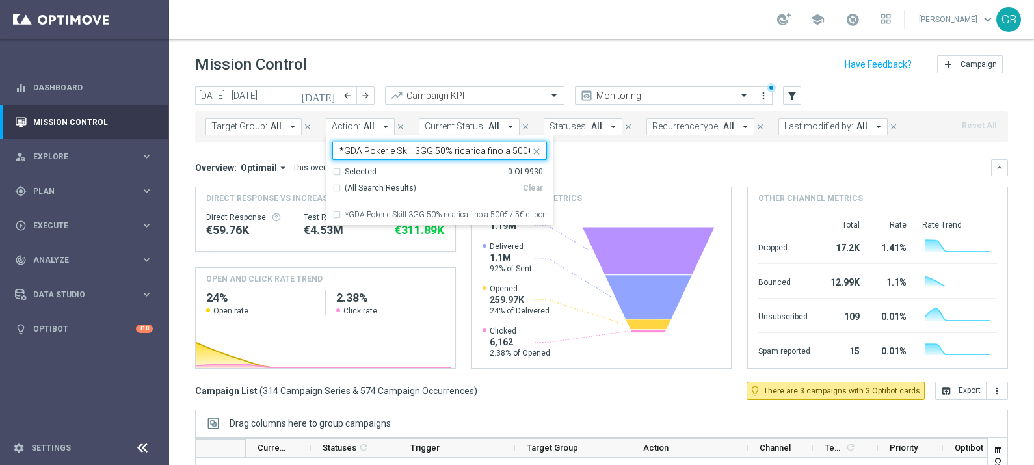
scroll to position [0, 272]
click at [335, 217] on div "*GDA Poker e Skill 3GG 50% ricarica fino a 500€ / 5€ di bonus ogni 10€ di rake …" at bounding box center [439, 214] width 215 height 21
type input "*GDA Poker e Skill 3GG 50% ricarica fino a 500€ / 5€ di bonus ogni 10€ di rake …"
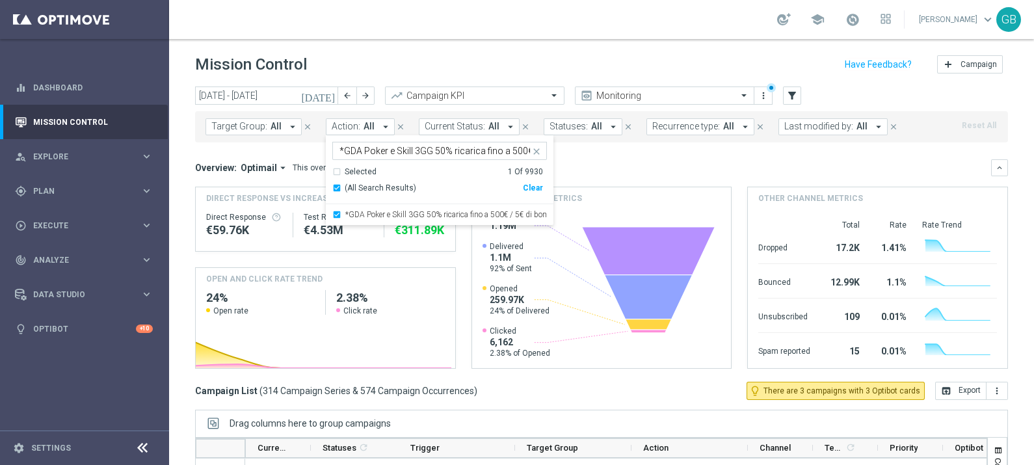
click at [601, 153] on mini-dashboard "Overview: Optimail arrow_drop_down This overview shows data of campaigns execut…" at bounding box center [601, 261] width 813 height 239
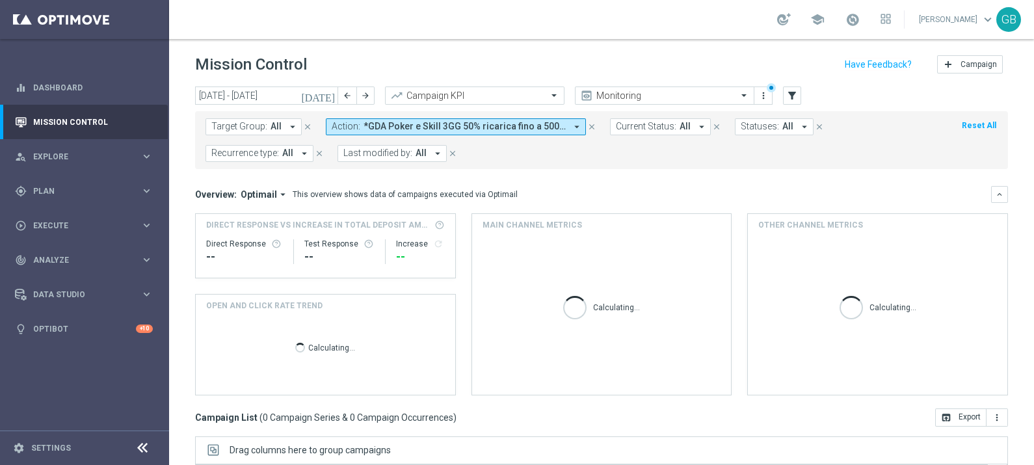
click at [330, 97] on icon "[DATE]" at bounding box center [318, 96] width 35 height 12
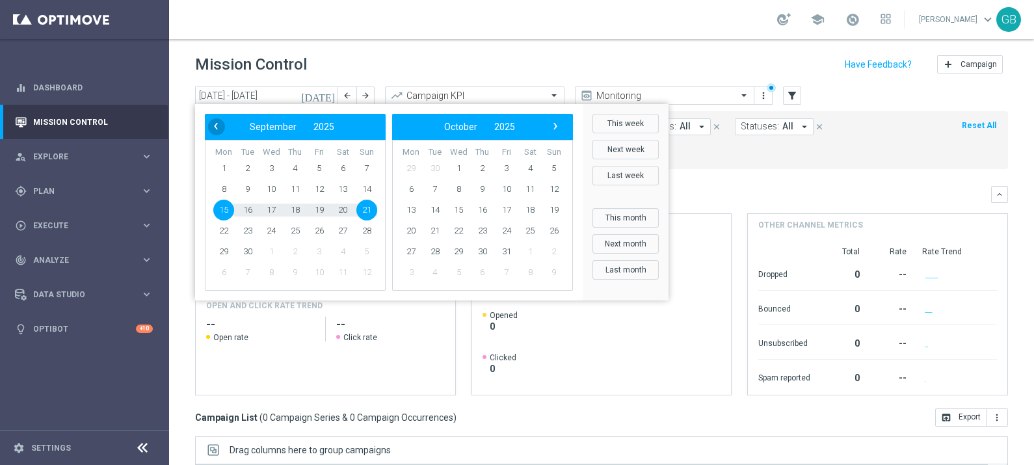
click at [219, 124] on span "‹" at bounding box center [215, 126] width 17 height 17
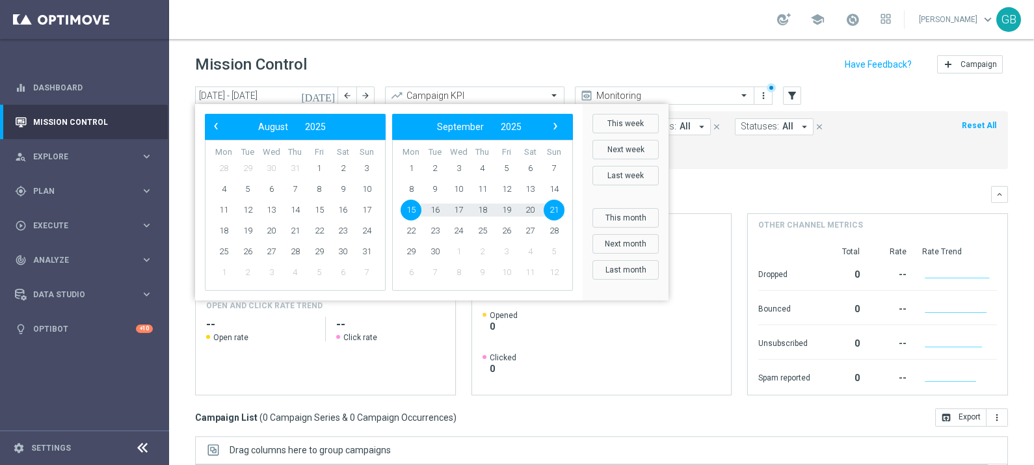
click at [219, 124] on span "‹" at bounding box center [215, 126] width 17 height 17
click at [344, 232] on span "21" at bounding box center [342, 230] width 21 height 21
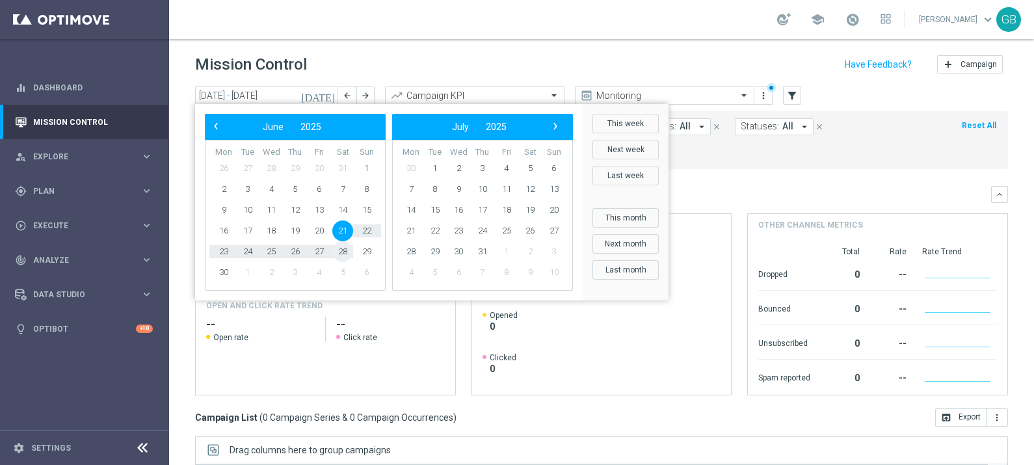
click at [344, 248] on span "28" at bounding box center [342, 251] width 21 height 21
type input "[DATE] - [DATE]"
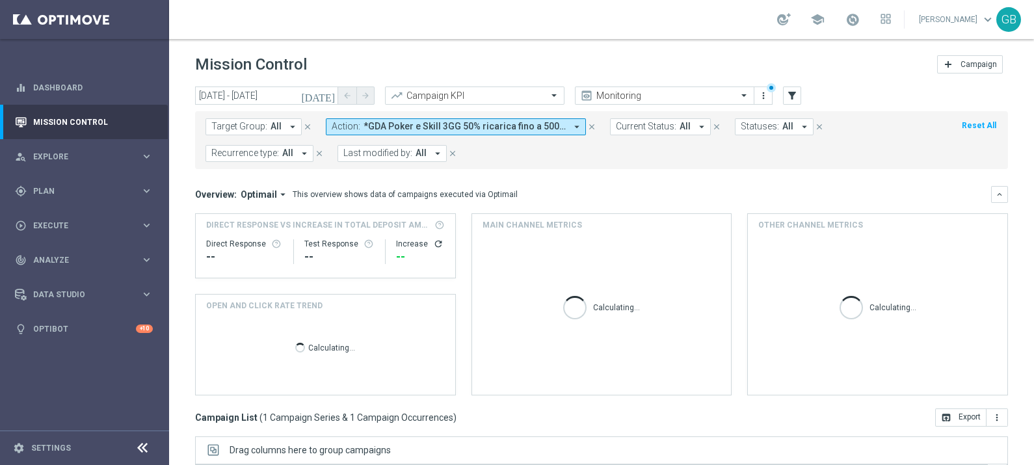
scroll to position [155, 0]
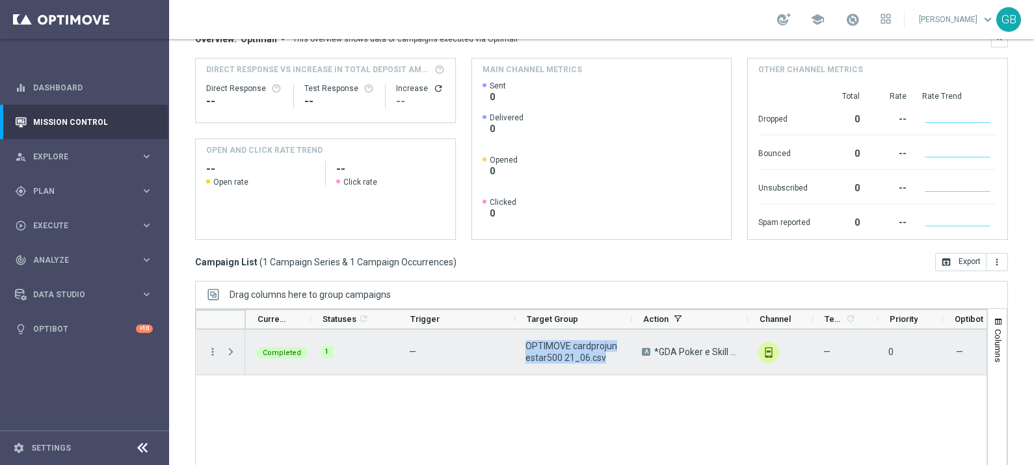
drag, startPoint x: 527, startPoint y: 345, endPoint x: 609, endPoint y: 356, distance: 82.7
click at [609, 356] on span "OPTIMOVE cardprojunestar500 21_06.csv" at bounding box center [572, 351] width 94 height 23
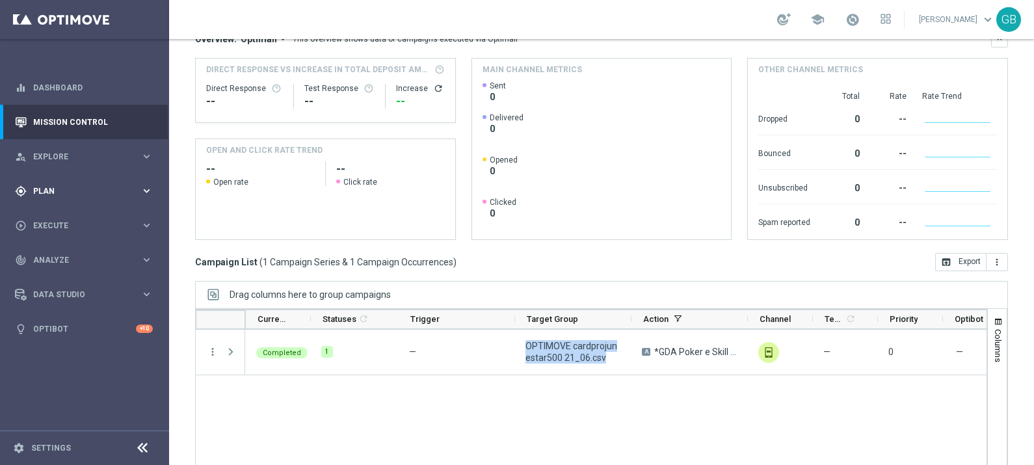
click at [50, 192] on span "Plan" at bounding box center [86, 191] width 107 height 8
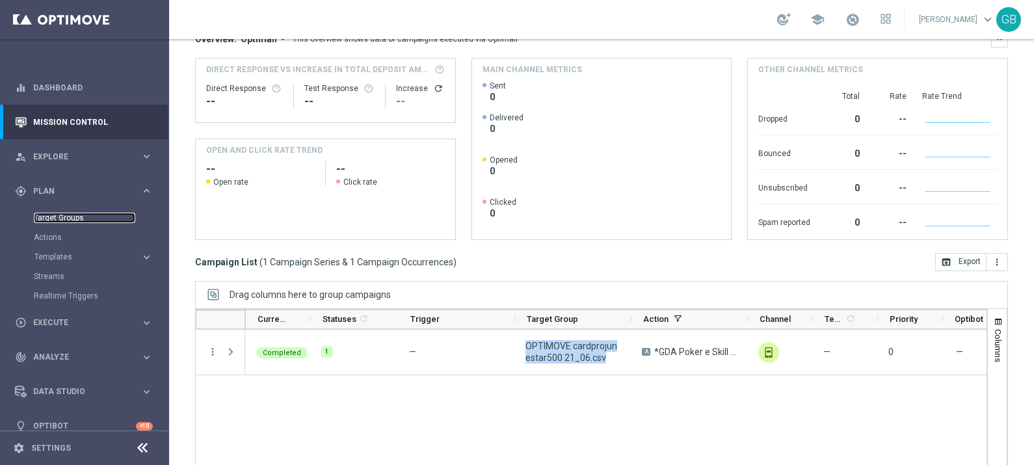
click at [65, 217] on link "Target Groups" at bounding box center [84, 218] width 101 height 10
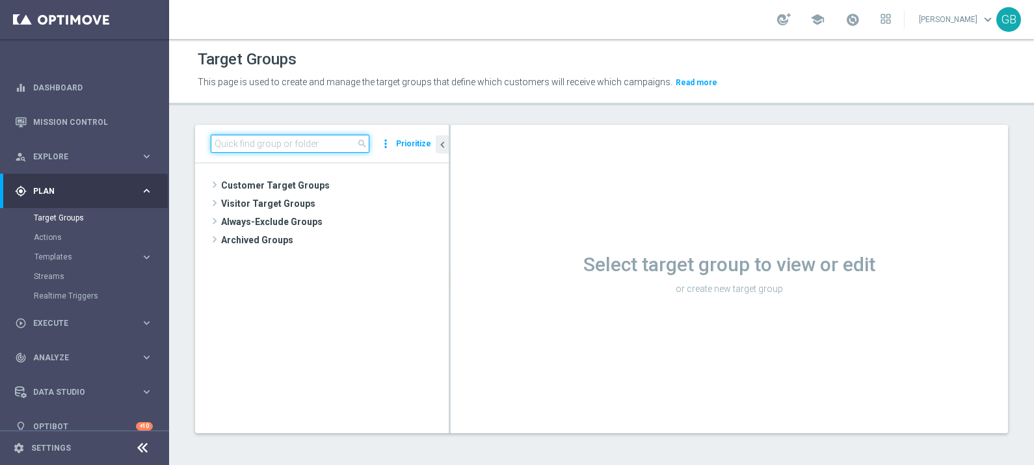
click at [283, 140] on input at bounding box center [290, 144] width 159 height 18
paste input "OPTIMOVE cardprojunestar500 21_06.csv"
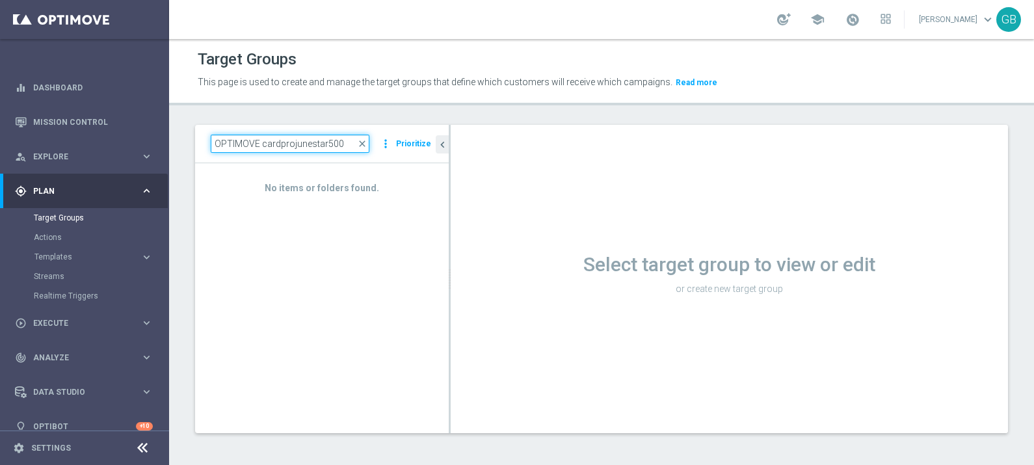
click at [283, 140] on input "OPTIMOVE cardprojunestar500" at bounding box center [290, 144] width 159 height 18
type input "O"
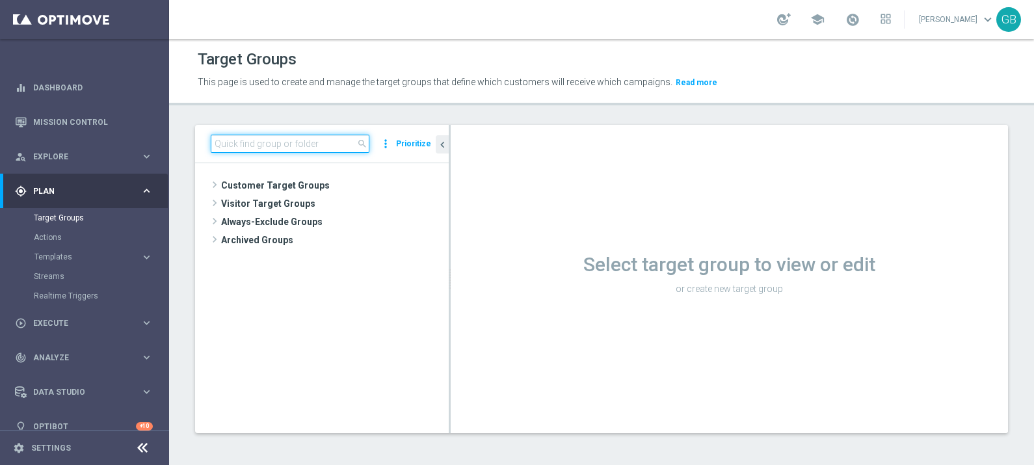
paste input "OPTIMOVE cardprojunestar500 21_06.csv"
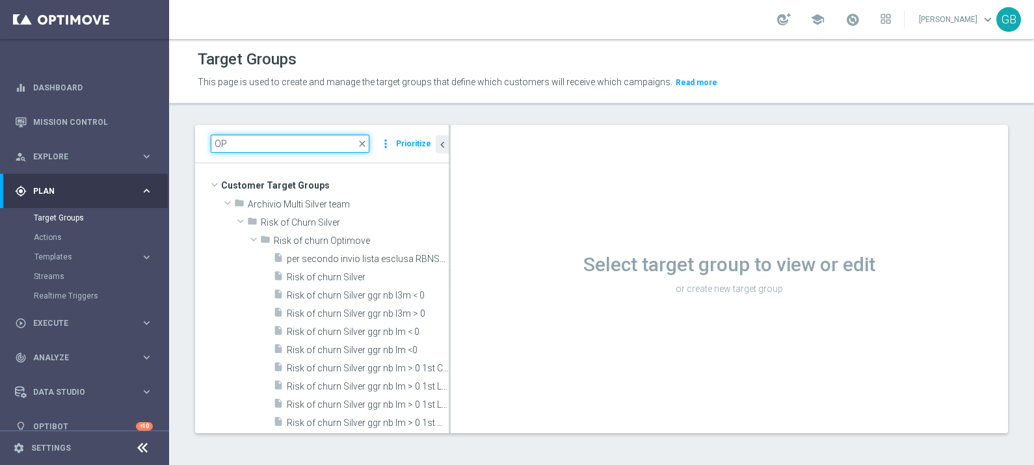
type input "O"
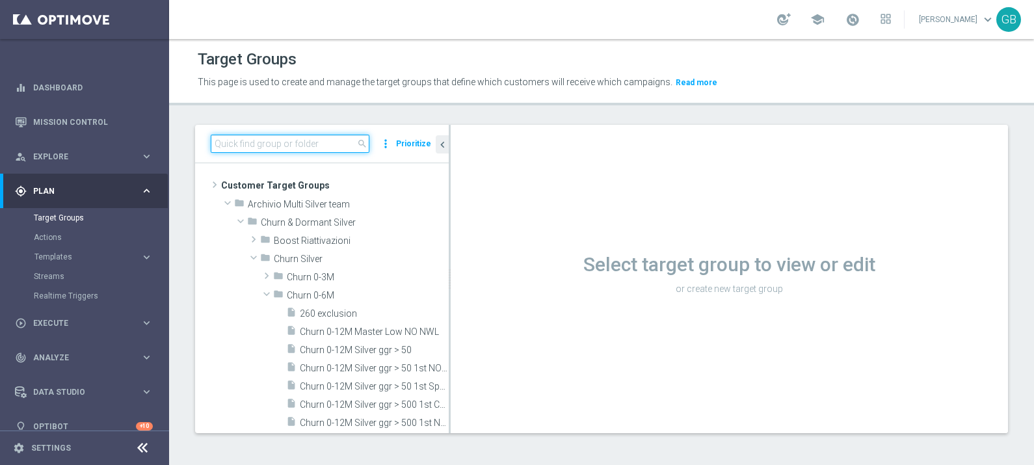
click at [283, 140] on input at bounding box center [290, 144] width 159 height 18
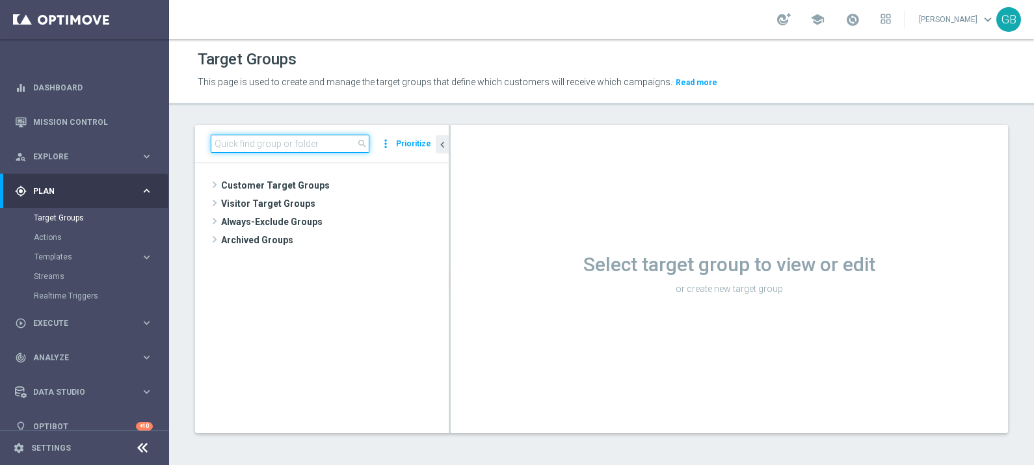
paste input "OPTIMOVE cardprojunestar500 21_06.csv"
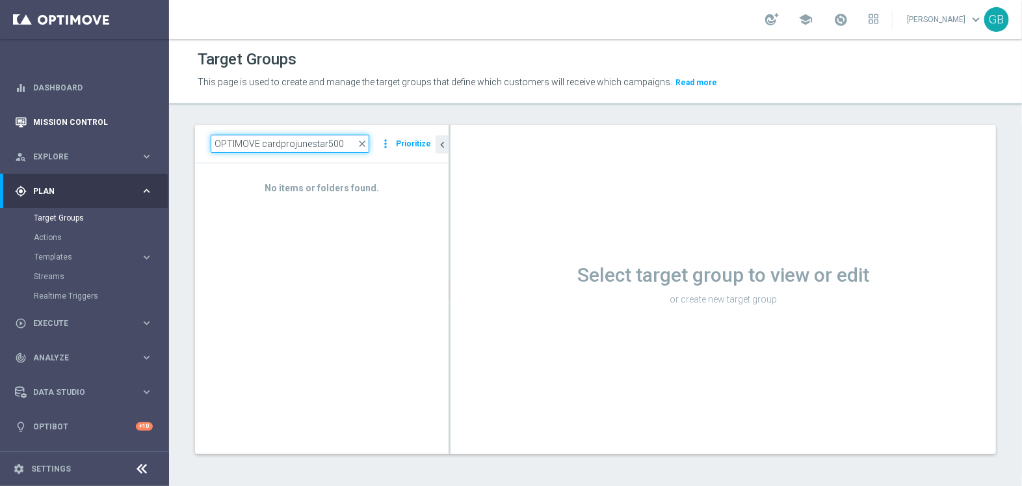
type input "OPTIMOVE cardprojunestar500"
click at [87, 120] on link "Mission Control" at bounding box center [93, 122] width 120 height 34
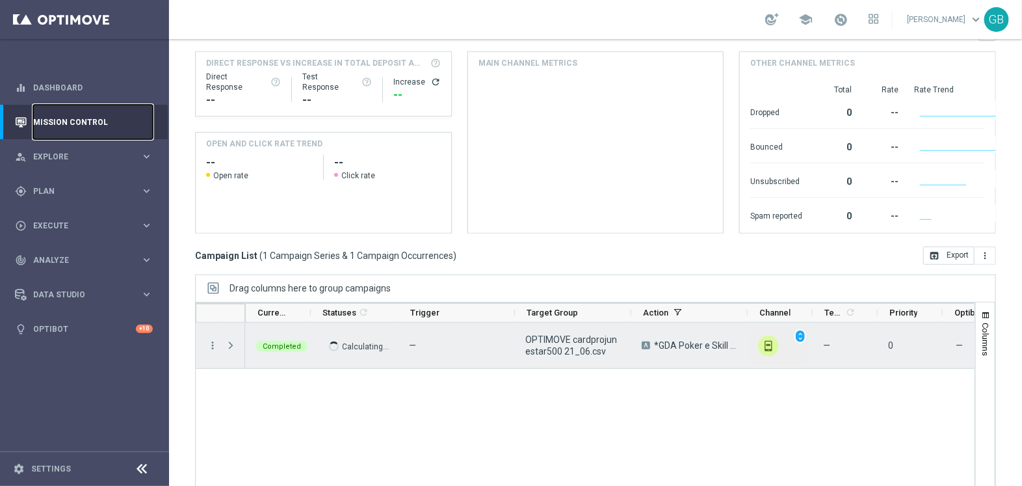
scroll to position [190, 0]
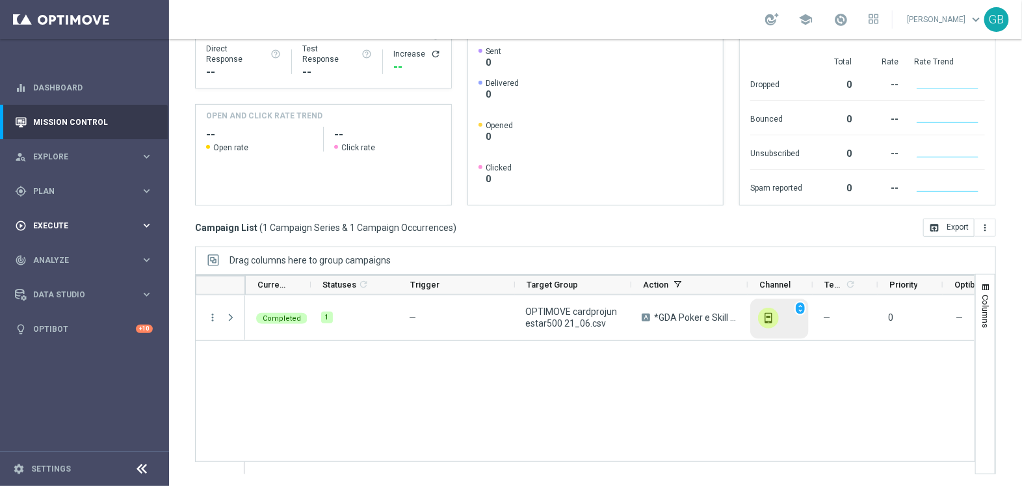
click at [74, 222] on span "Execute" at bounding box center [86, 226] width 107 height 8
click at [81, 252] on link "Campaign Builder" at bounding box center [84, 252] width 101 height 10
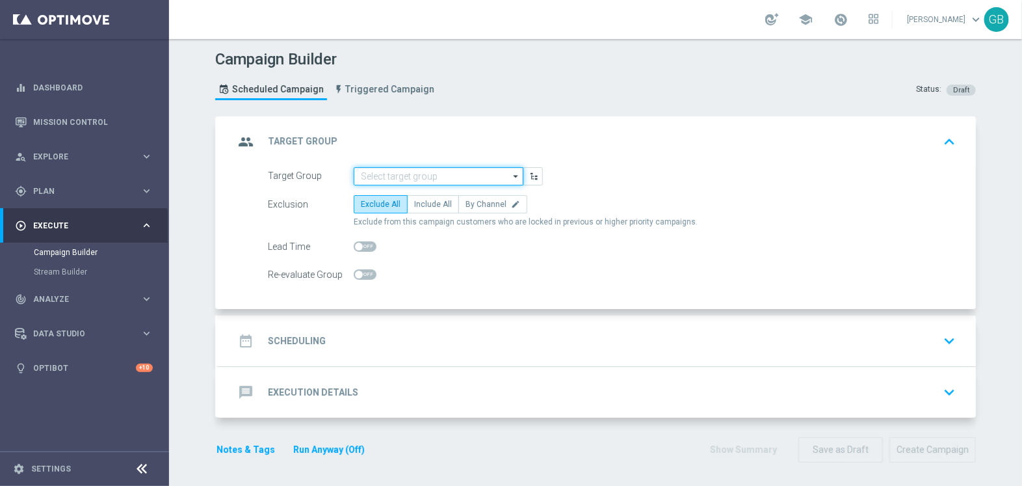
click at [403, 177] on input at bounding box center [439, 176] width 170 height 18
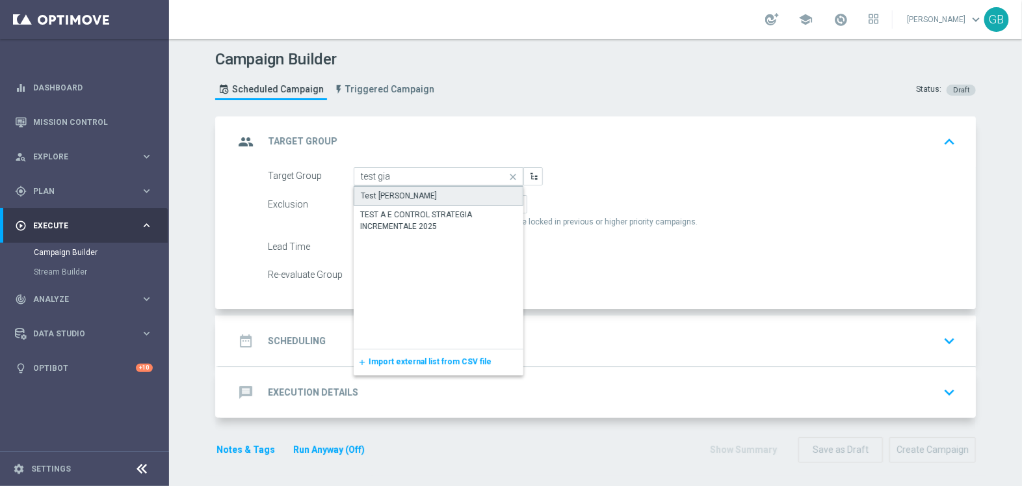
click at [426, 190] on div "Test [PERSON_NAME]" at bounding box center [399, 196] width 76 height 12
type input "Test [PERSON_NAME]"
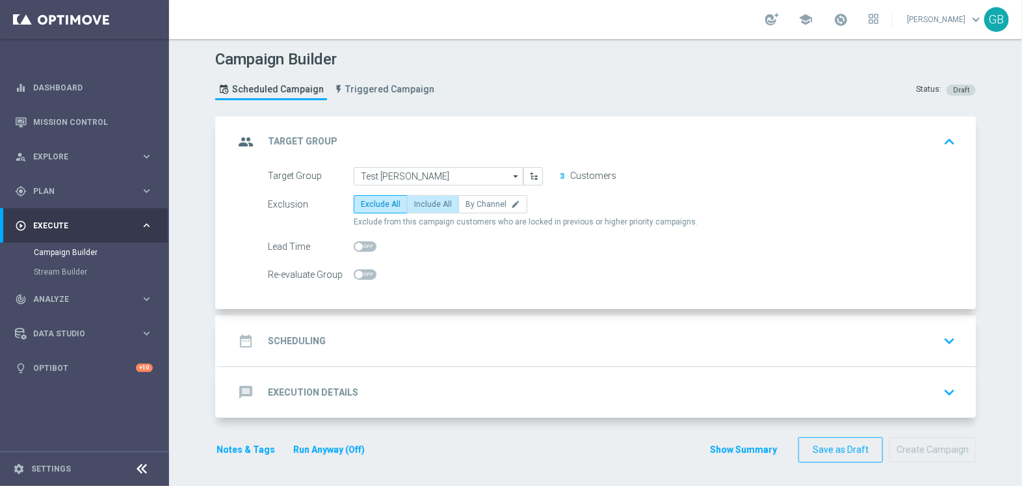
click at [429, 204] on span "Include All" at bounding box center [433, 204] width 38 height 9
click at [423, 204] on input "Include All" at bounding box center [418, 206] width 8 height 8
radio input "true"
click at [375, 202] on span "Exclude All" at bounding box center [381, 204] width 40 height 9
click at [369, 202] on input "Exclude All" at bounding box center [365, 206] width 8 height 8
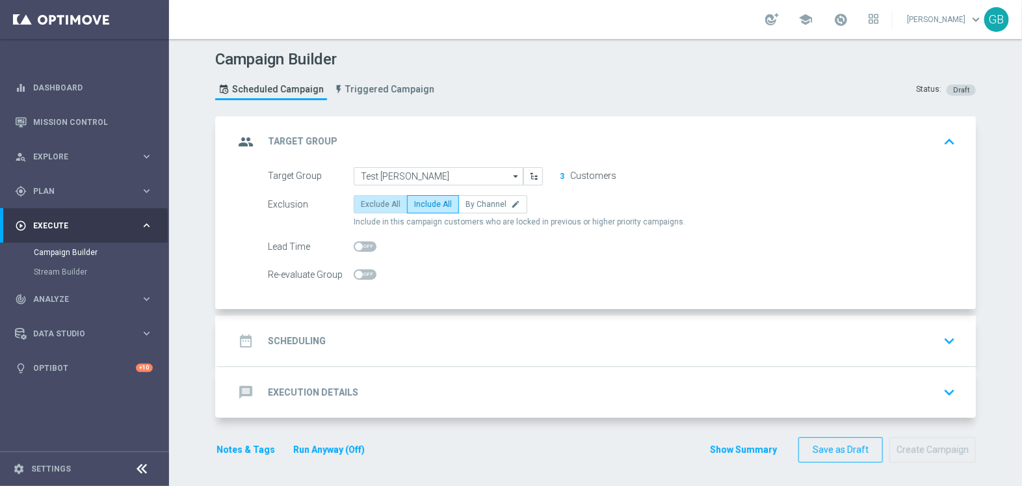
radio input "true"
click at [473, 352] on div "date_range Scheduling keyboard_arrow_down" at bounding box center [597, 340] width 758 height 51
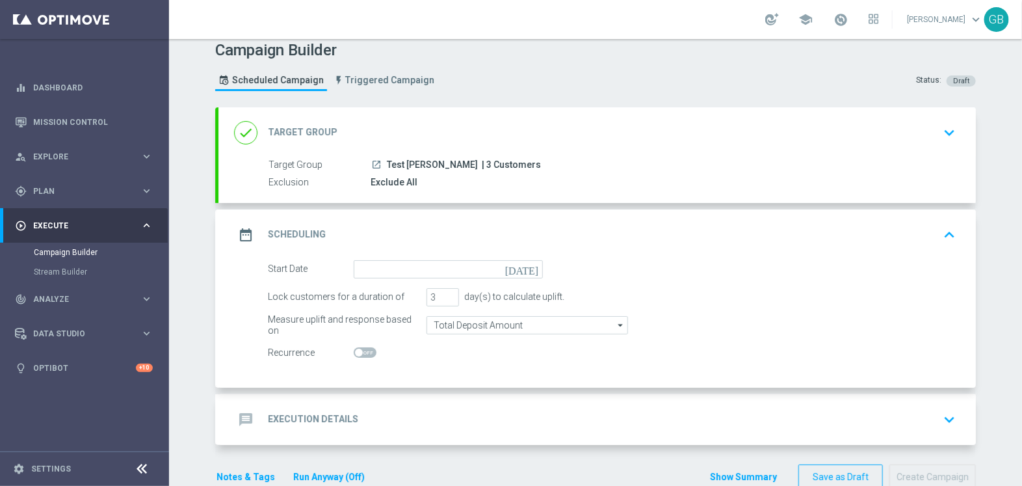
scroll to position [36, 0]
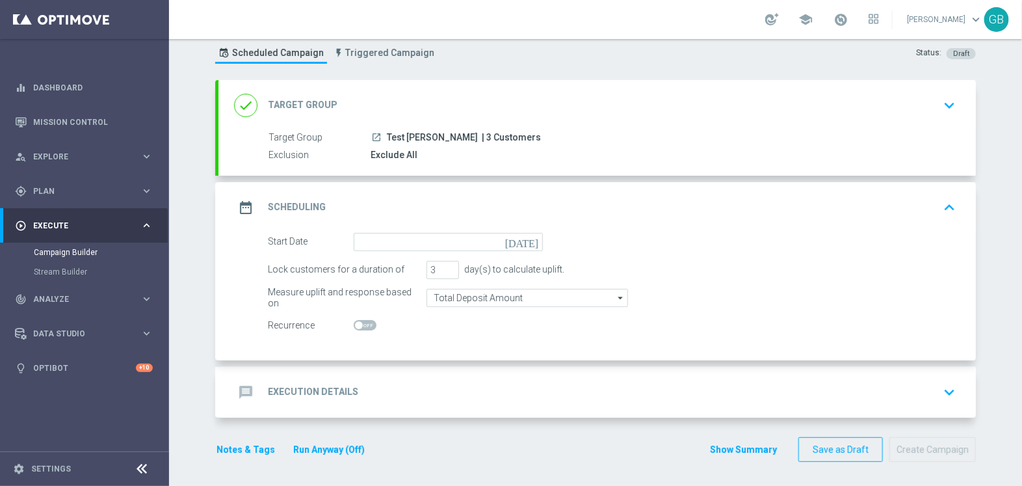
click at [442, 380] on div "message Execution Details keyboard_arrow_down" at bounding box center [597, 392] width 726 height 25
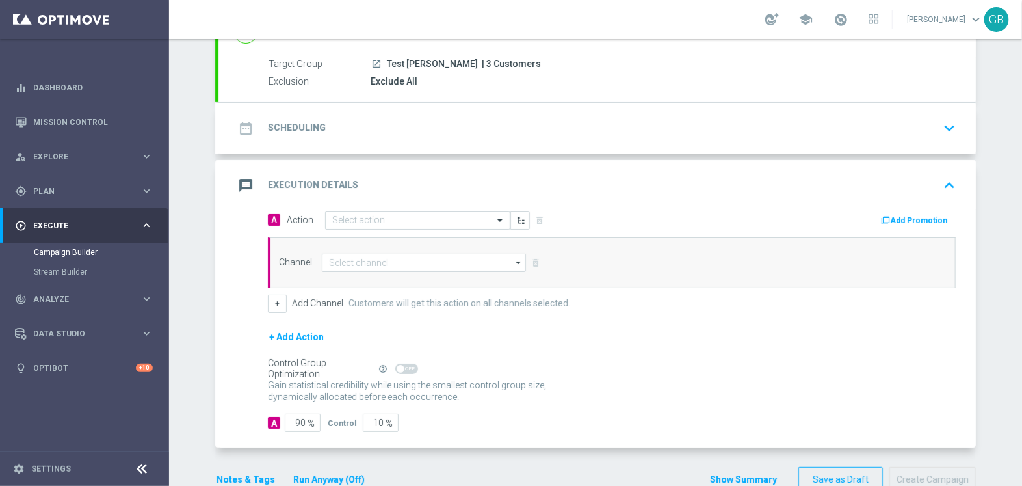
scroll to position [121, 0]
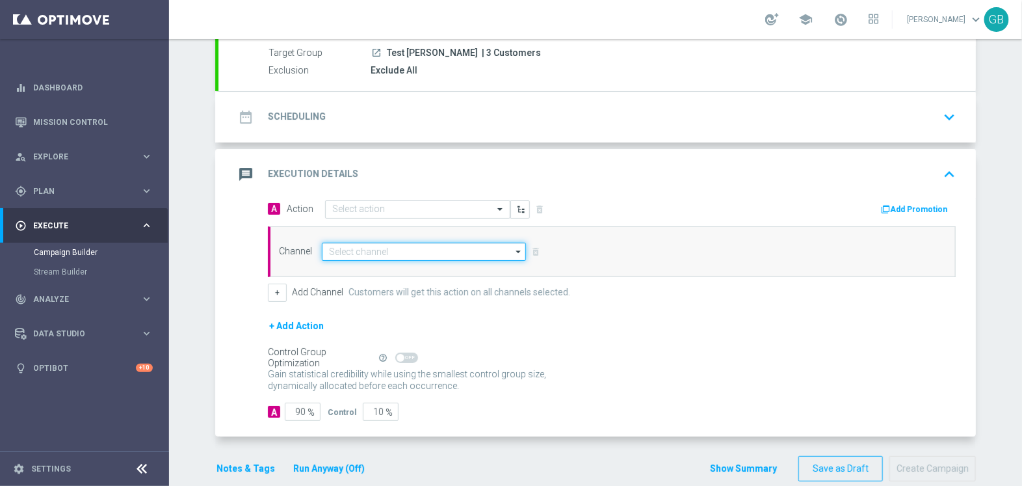
click at [358, 254] on input at bounding box center [424, 252] width 204 height 18
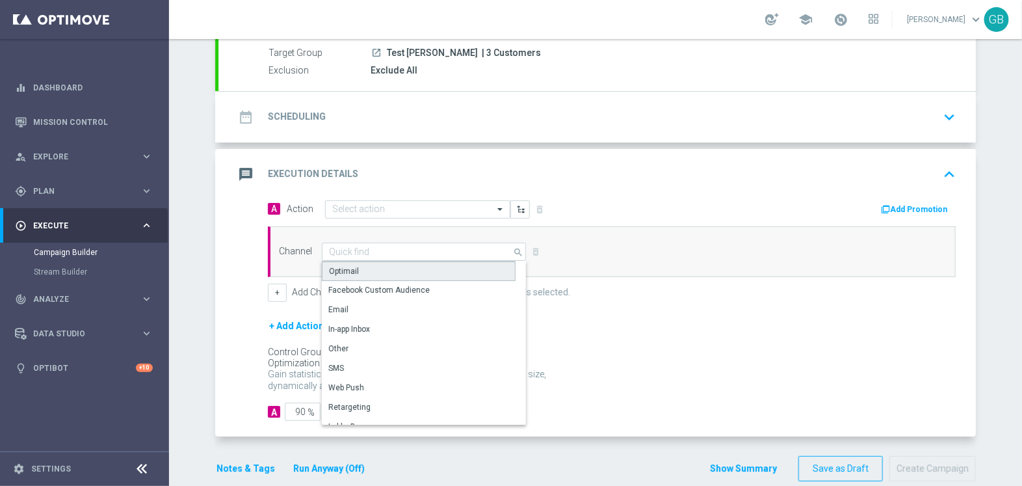
click at [358, 265] on div "Optimail" at bounding box center [419, 271] width 194 height 20
type input "Optimail"
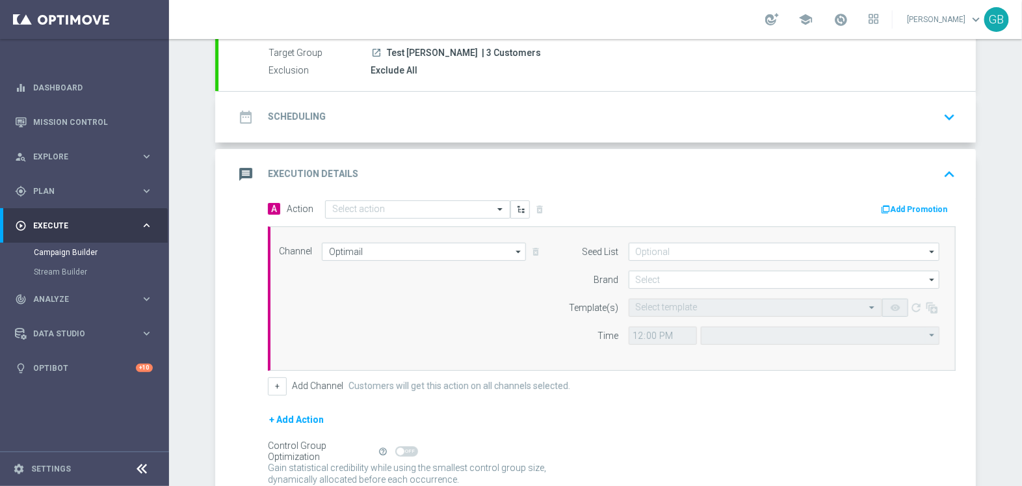
type input "Central European Time ([GEOGRAPHIC_DATA]) (UTC +02:00)"
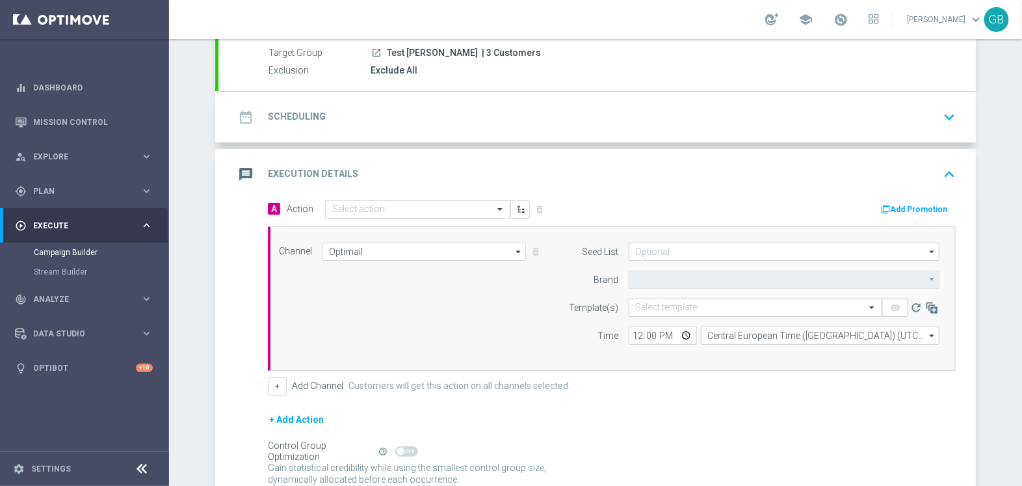
type input "Sisal Marketing"
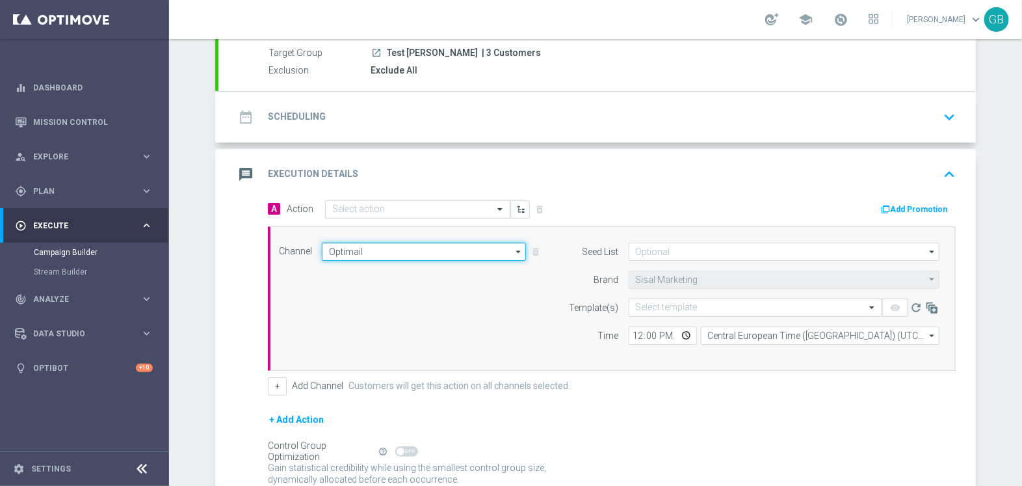
click at [385, 252] on input "Optimail" at bounding box center [424, 252] width 204 height 18
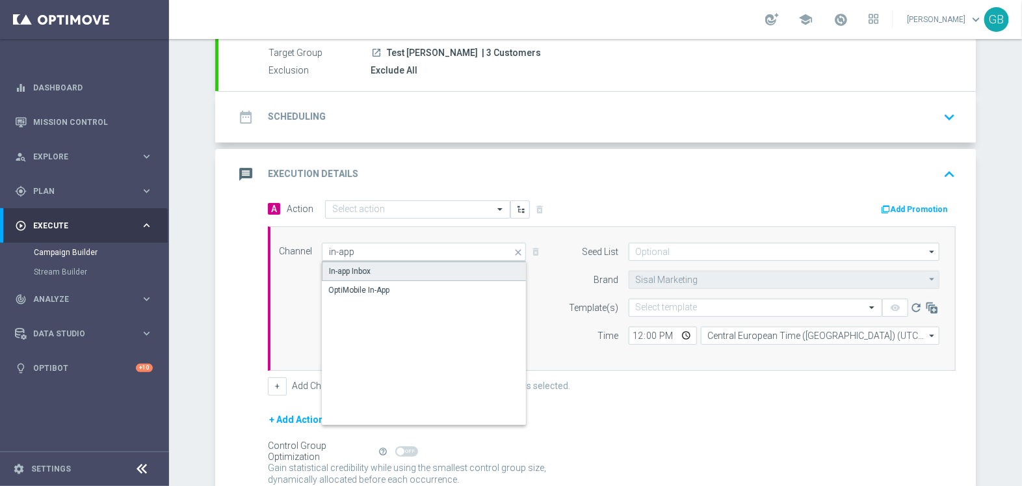
click at [349, 267] on div "In-app Inbox" at bounding box center [350, 271] width 42 height 12
type input "In-app Inbox"
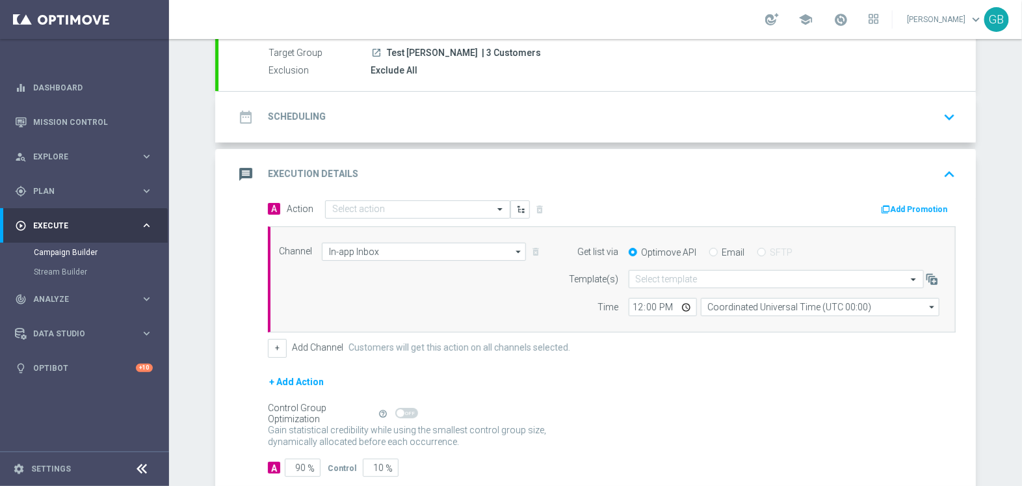
click at [709, 251] on input "Email" at bounding box center [713, 253] width 8 height 8
radio input "true"
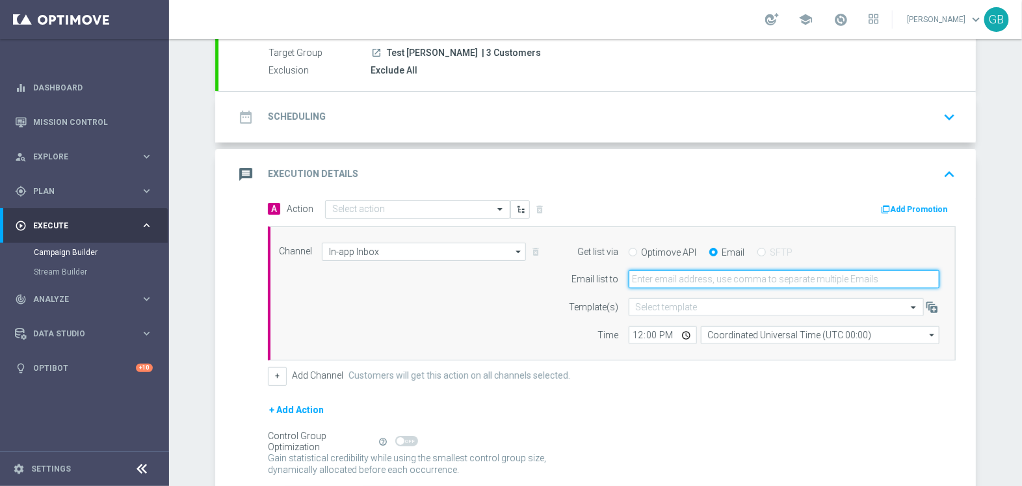
click at [658, 278] on input "email" at bounding box center [784, 279] width 311 height 18
type input "[EMAIL_ADDRESS][DOMAIN_NAME]"
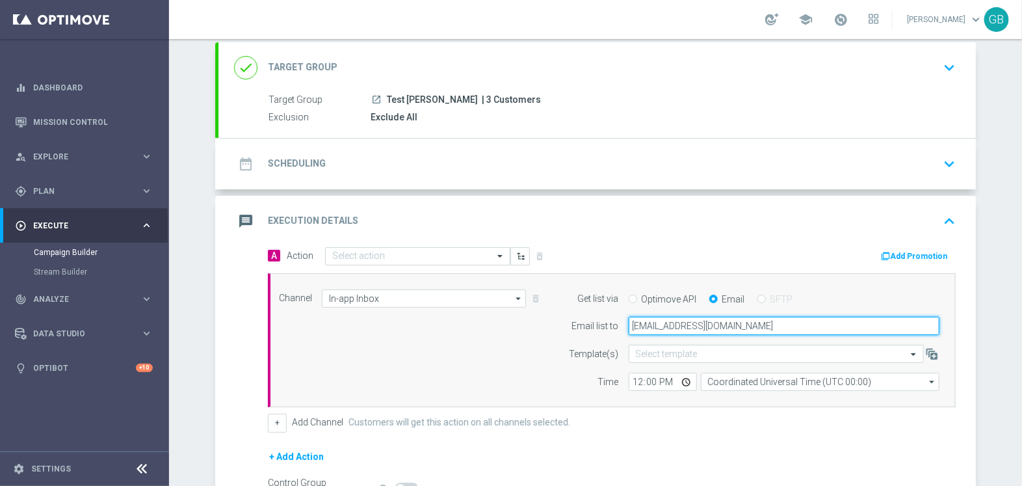
scroll to position [76, 0]
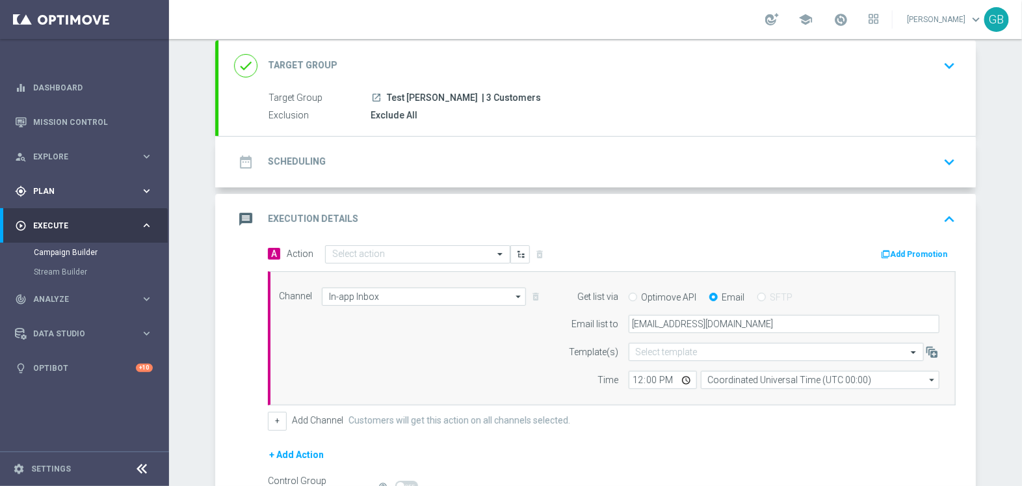
click at [111, 195] on div "gps_fixed Plan" at bounding box center [77, 191] width 125 height 12
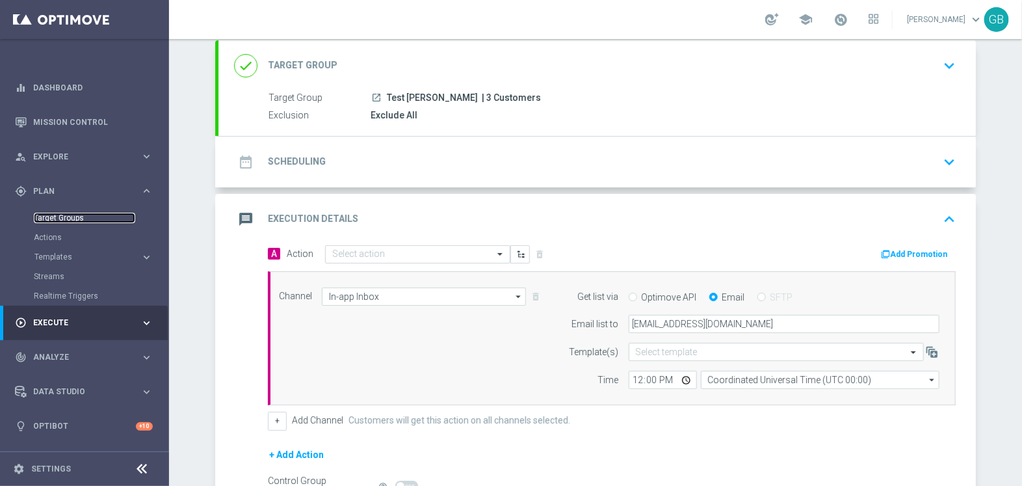
click at [71, 217] on link "Target Groups" at bounding box center [84, 218] width 101 height 10
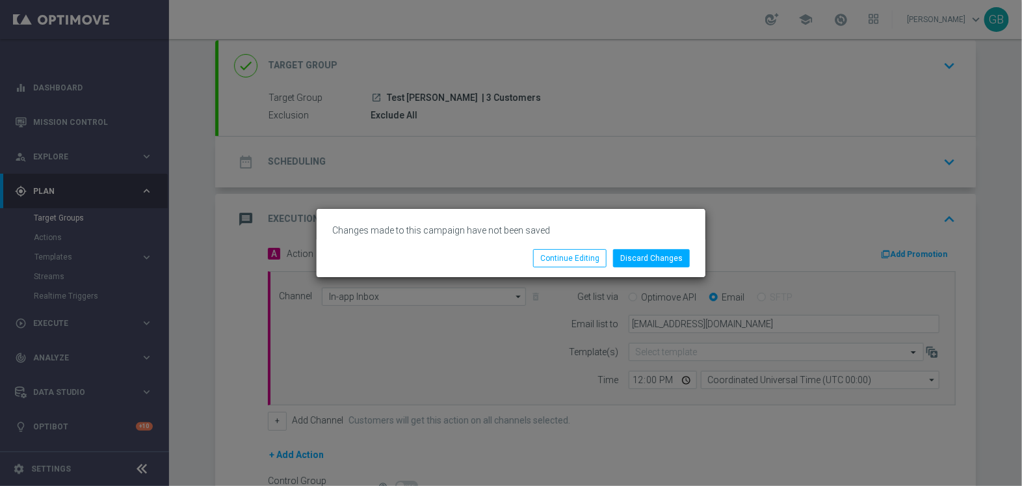
click at [647, 267] on li "Discard Changes" at bounding box center [651, 258] width 83 height 18
click at [637, 257] on button "Discard Changes" at bounding box center [651, 258] width 77 height 18
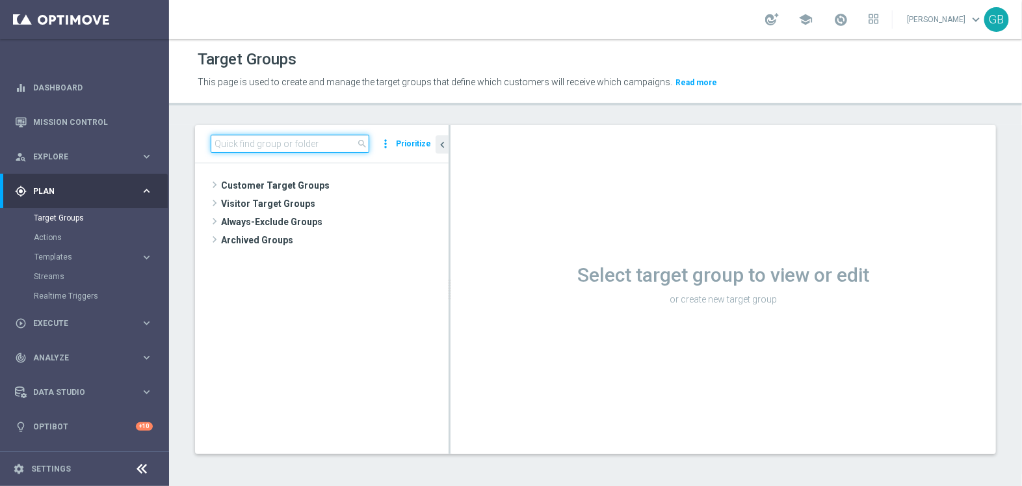
click at [268, 141] on input at bounding box center [290, 144] width 159 height 18
paste input "OPTIMOVE cardprojunestar500 21_06.csv"
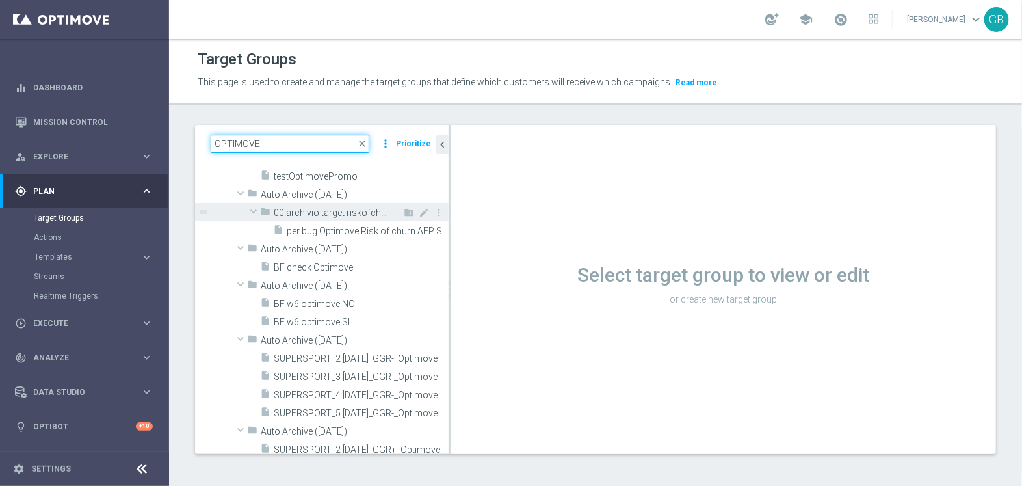
scroll to position [523, 0]
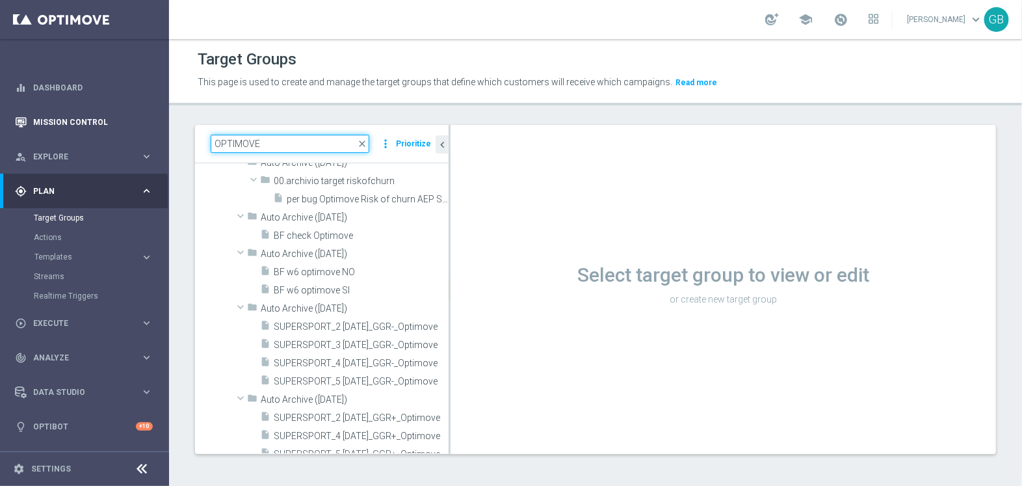
type input "OPTIMOVE"
click at [63, 124] on link "Mission Control" at bounding box center [93, 122] width 120 height 34
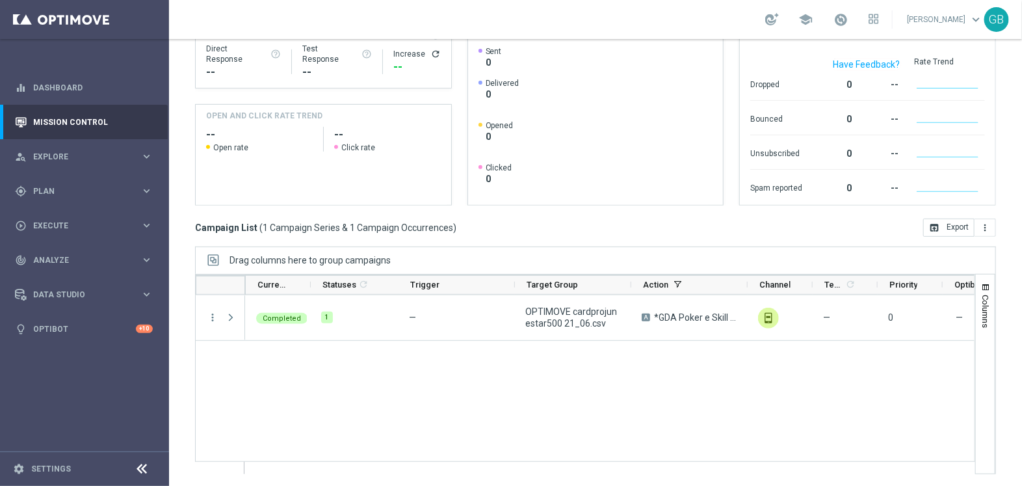
scroll to position [1, 0]
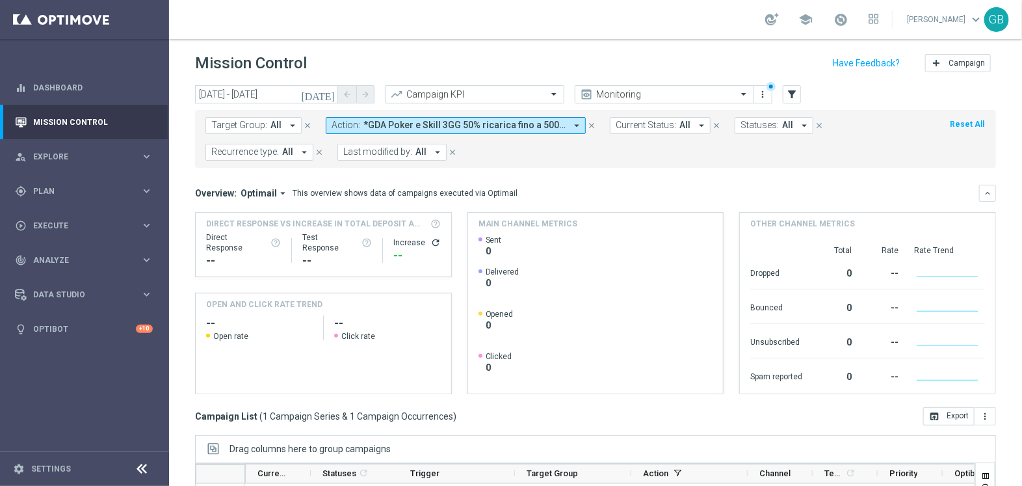
click at [494, 125] on span "*GDA Poker e Skill 3GG 50% ricarica fino a 500€ / 5€ di bonus ogni 10€ di rake …" at bounding box center [464, 125] width 202 height 11
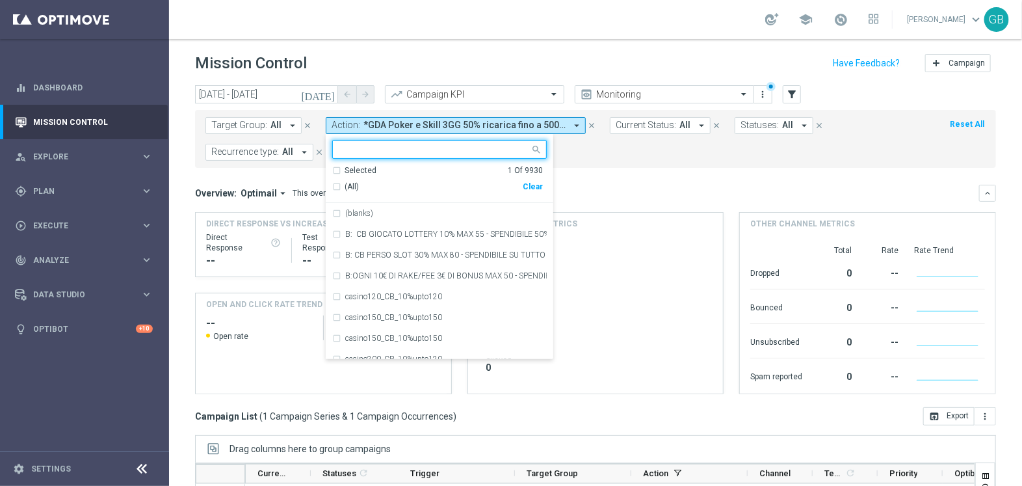
click at [388, 148] on input "text" at bounding box center [434, 149] width 191 height 11
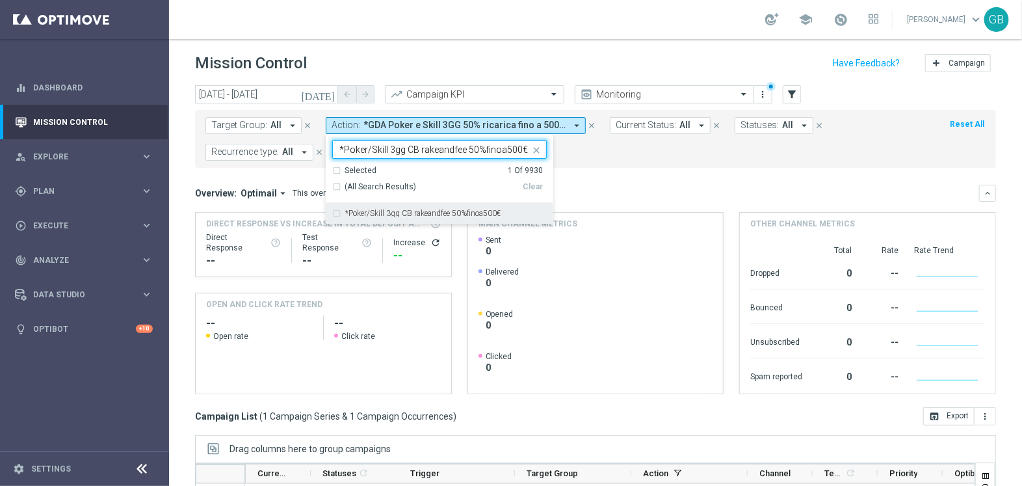
click at [335, 215] on div "*Poker/Skill 3gg CB rakeandfee 50%finoa500€" at bounding box center [439, 213] width 215 height 21
type input "*Poker/Skill 3gg CB rakeandfee 50%finoa500€"
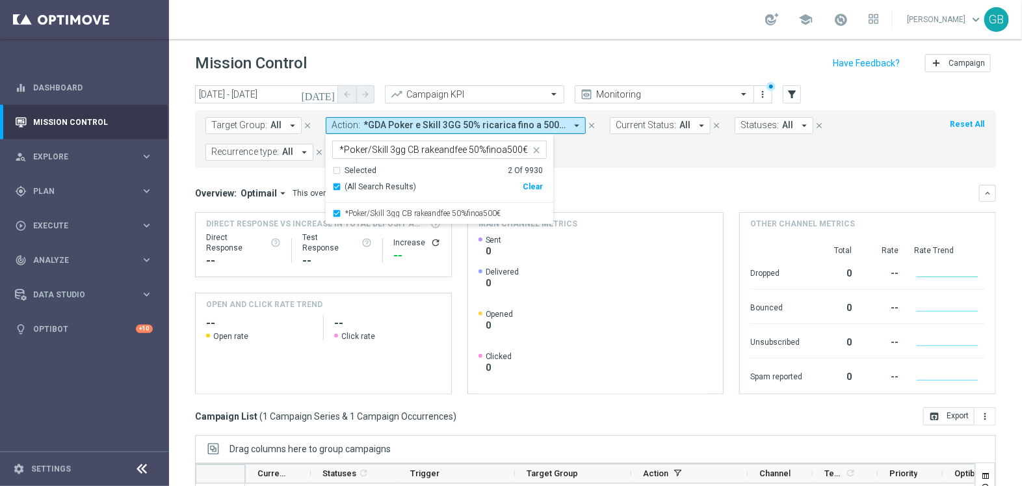
click at [660, 163] on div "Target Group: All arrow_drop_down close Action: *GDA Poker e Skill 3GG 50% rica…" at bounding box center [595, 139] width 801 height 58
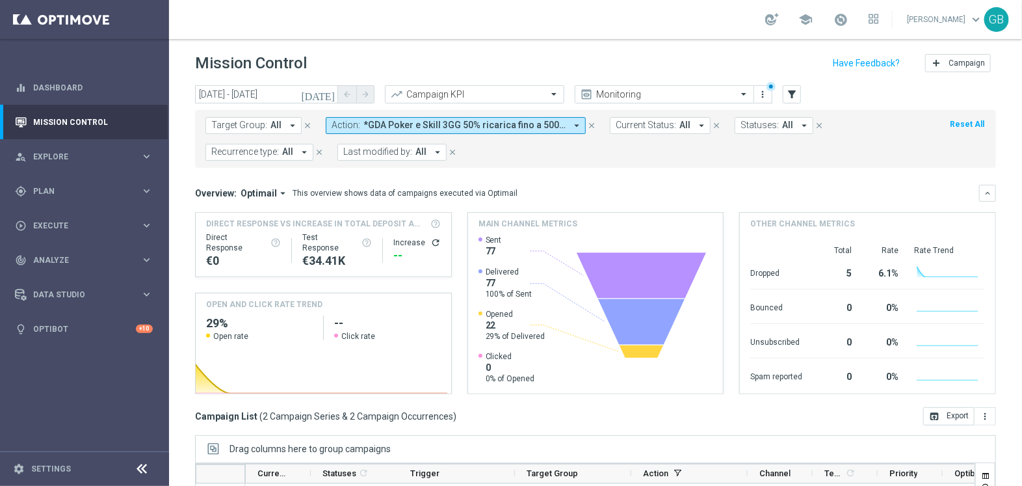
click at [326, 96] on icon "[DATE]" at bounding box center [318, 94] width 35 height 12
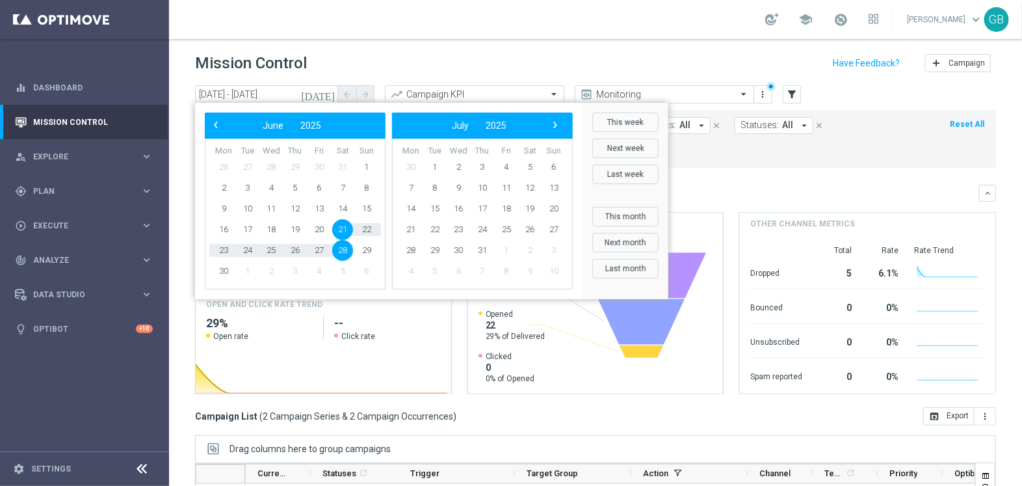
click at [693, 165] on div "Target Group: All arrow_drop_down close Action: *GDA Poker e Skill 3GG 50% rica…" at bounding box center [595, 139] width 801 height 58
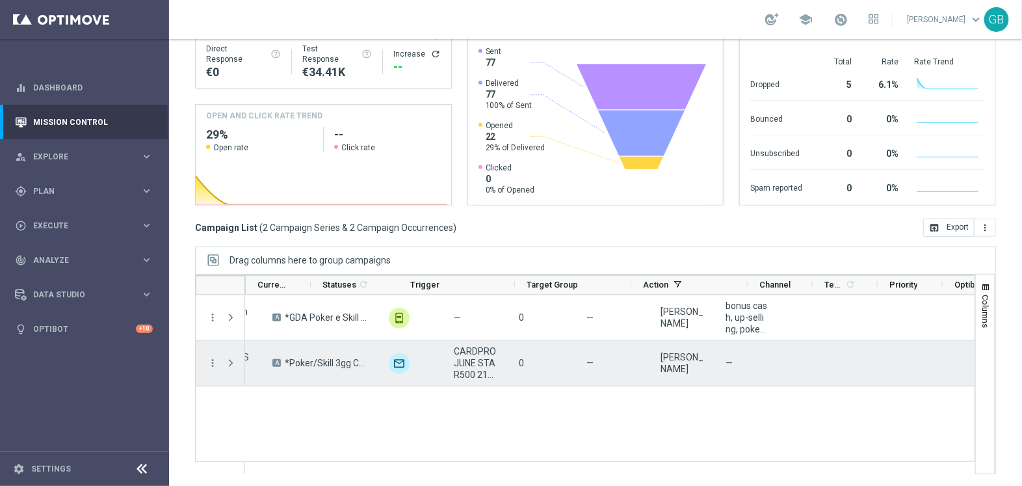
scroll to position [0, 0]
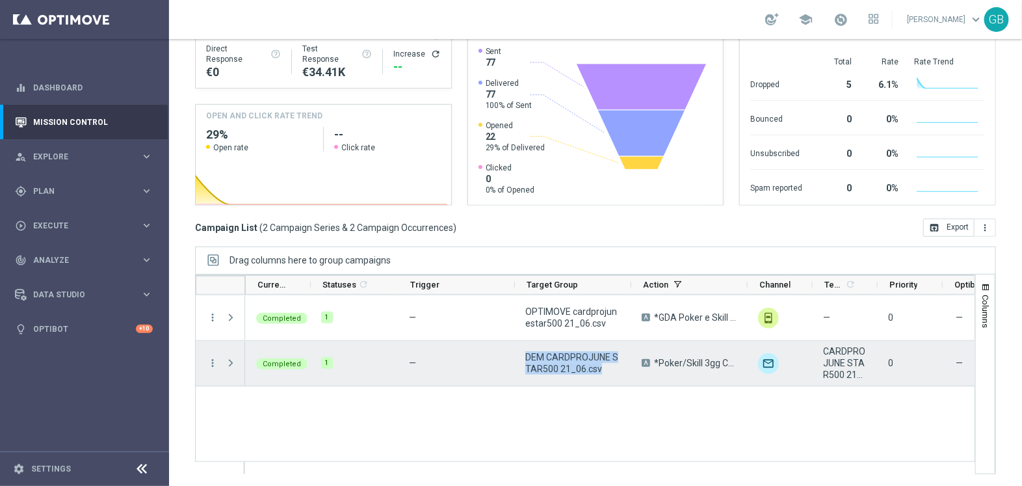
drag, startPoint x: 605, startPoint y: 369, endPoint x: 526, endPoint y: 354, distance: 80.7
click at [526, 354] on span "DEM CARDPROJUNE STAR500 21_06.csv" at bounding box center [572, 362] width 94 height 23
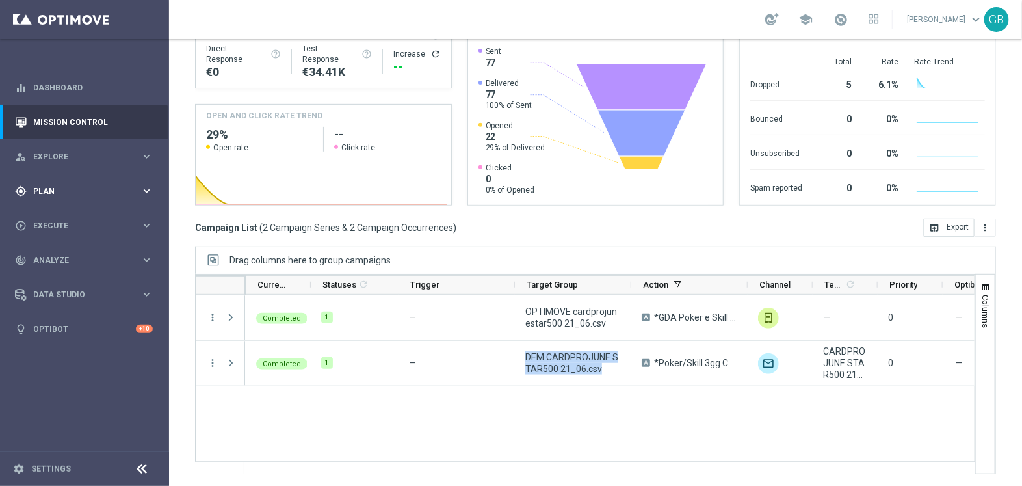
click at [55, 191] on span "Plan" at bounding box center [86, 191] width 107 height 8
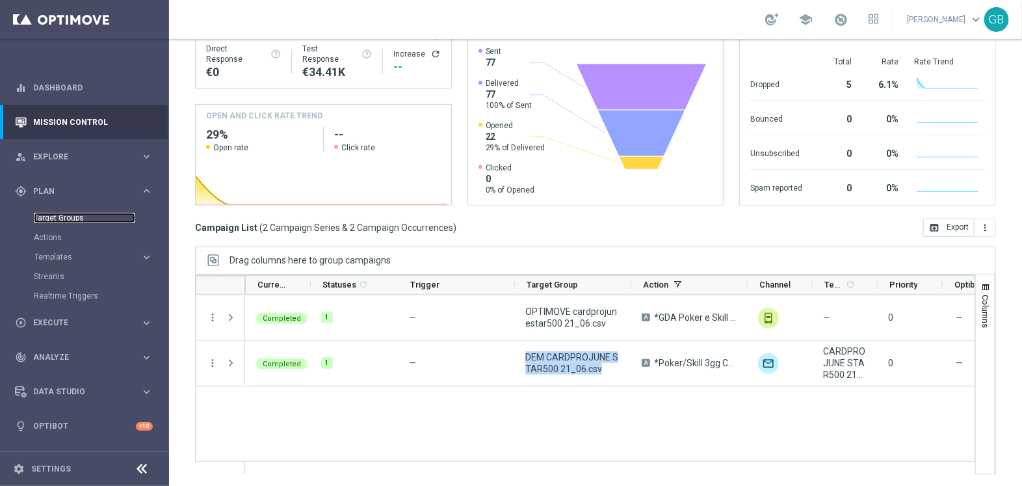
click at [62, 216] on link "Target Groups" at bounding box center [84, 218] width 101 height 10
click at [493, 397] on div "— OPTIMOVE cardprojunestar500 21_06.csv A *GDA Poker e Skill 3GG 50% ricarica f…" at bounding box center [610, 384] width 730 height 178
click at [497, 399] on div "— OPTIMOVE cardprojunestar500 21_06.csv A *GDA Poker e Skill 3GG 50% ricarica f…" at bounding box center [610, 384] width 730 height 178
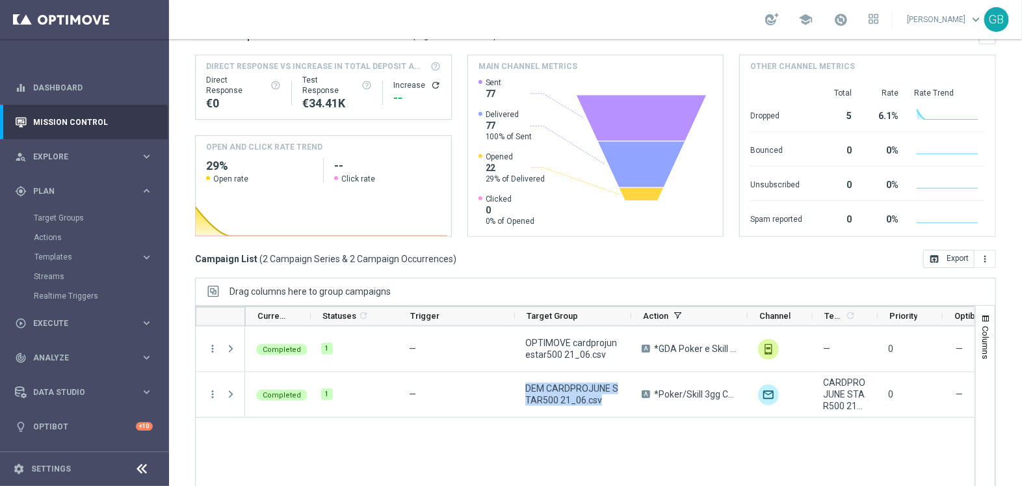
scroll to position [147, 0]
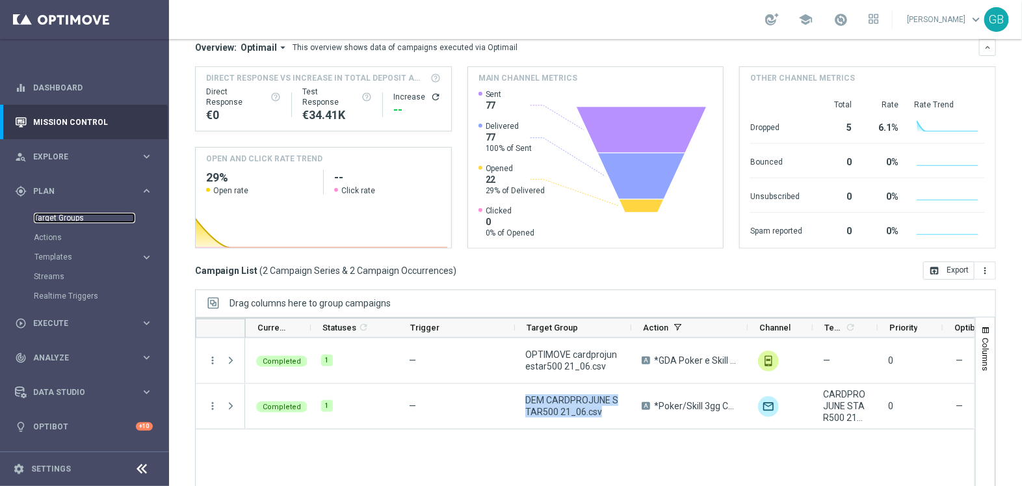
click at [44, 214] on link "Target Groups" at bounding box center [84, 218] width 101 height 10
click at [55, 216] on link "Target Groups" at bounding box center [84, 218] width 101 height 10
click at [66, 217] on link "Target Groups" at bounding box center [84, 218] width 101 height 10
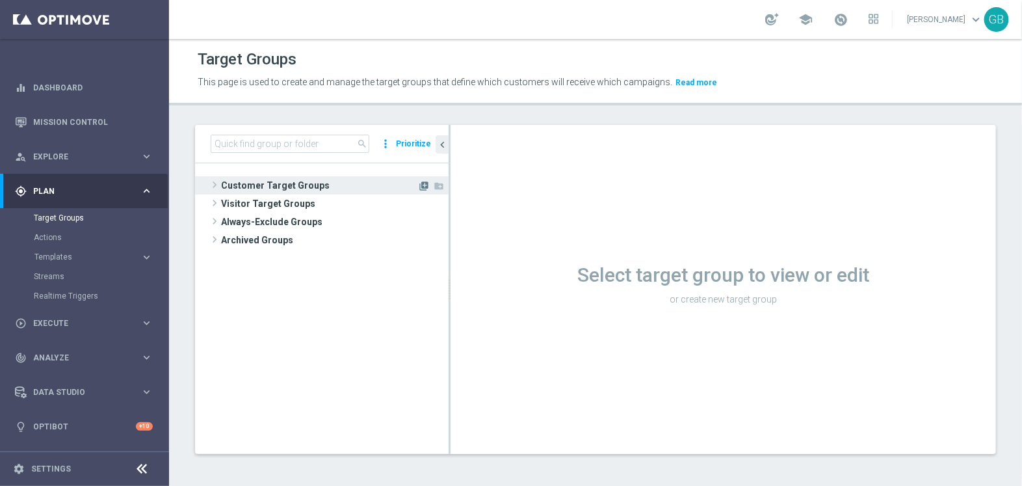
click at [425, 183] on icon "library_add" at bounding box center [424, 186] width 10 height 10
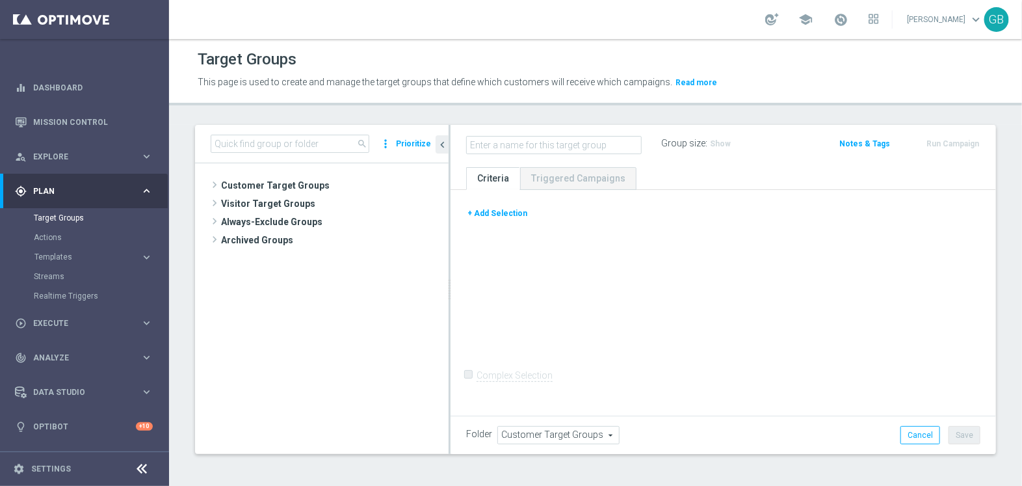
click at [507, 211] on button "+ Add Selection" at bounding box center [497, 213] width 62 height 14
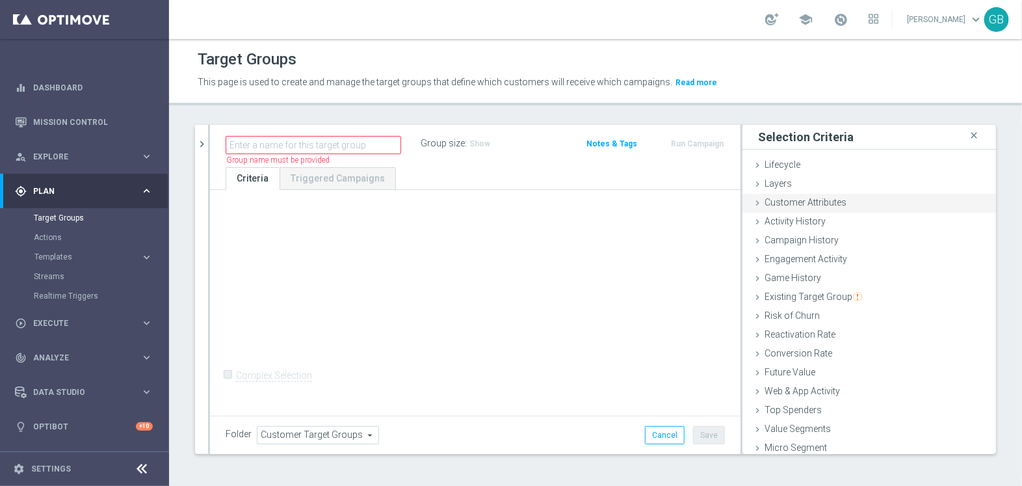
click at [778, 201] on span "Customer Attributes" at bounding box center [806, 202] width 82 height 10
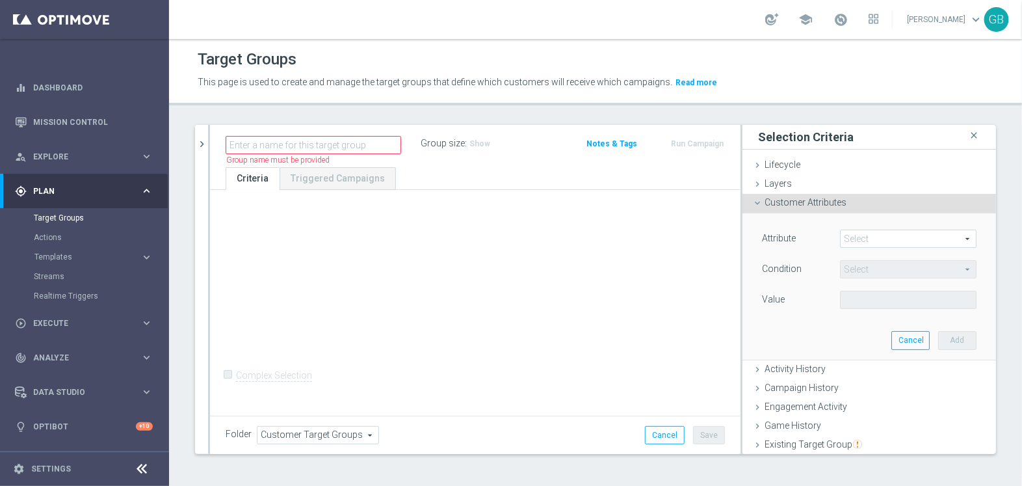
click at [869, 241] on span at bounding box center [908, 238] width 135 height 17
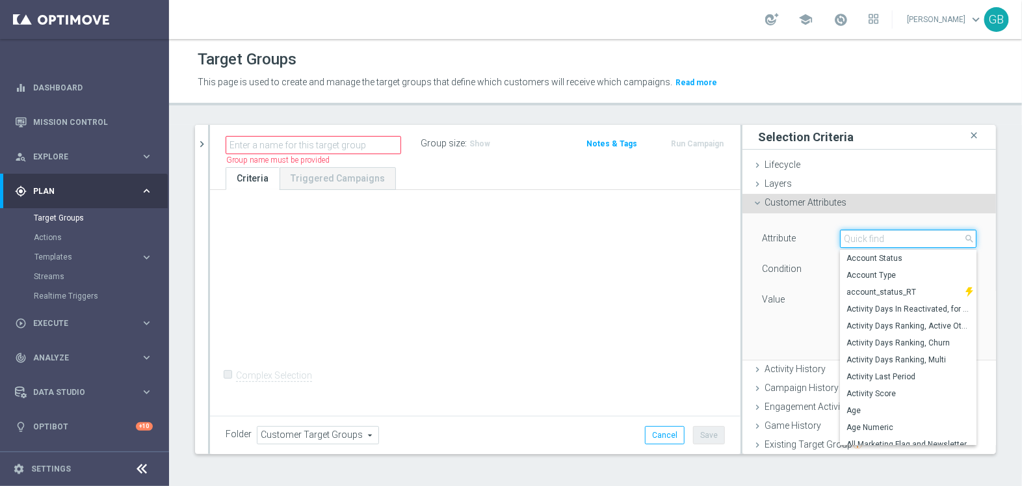
click at [869, 241] on input "search" at bounding box center [908, 239] width 137 height 18
type input "Frau"
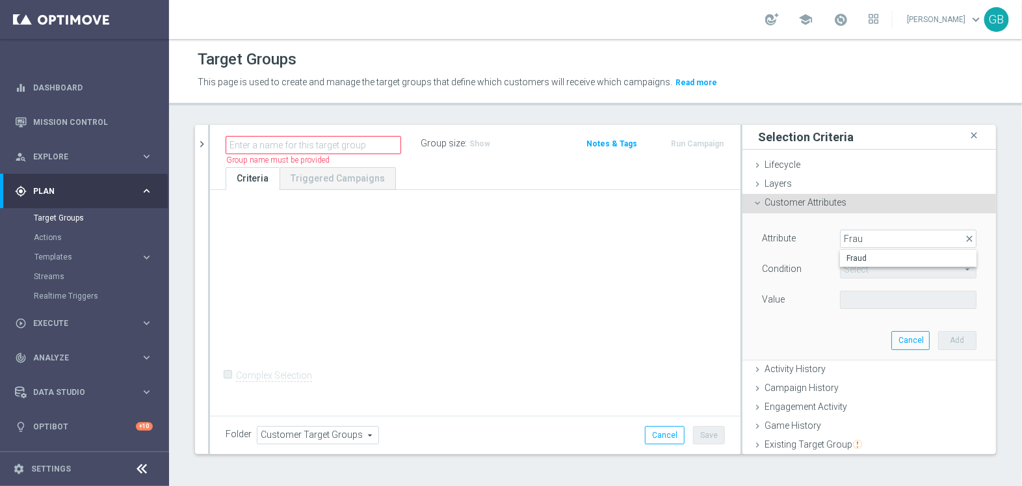
click at [864, 252] on label "Fraud" at bounding box center [908, 258] width 137 height 17
type input "Fraud"
type input "="
click at [847, 300] on input "number" at bounding box center [869, 300] width 59 height 18
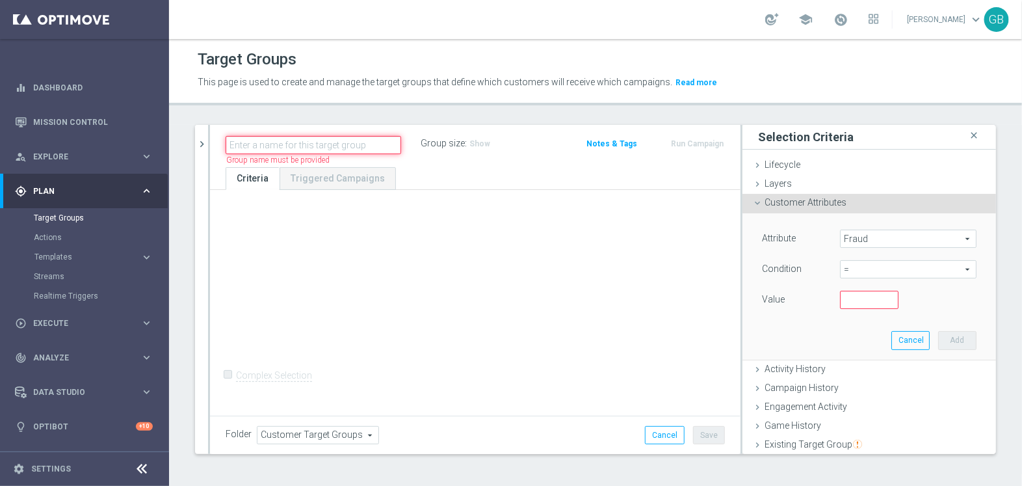
click at [295, 144] on input "text" at bounding box center [314, 145] width 176 height 18
type input "S"
click at [202, 139] on icon "chevron_right" at bounding box center [202, 144] width 12 height 12
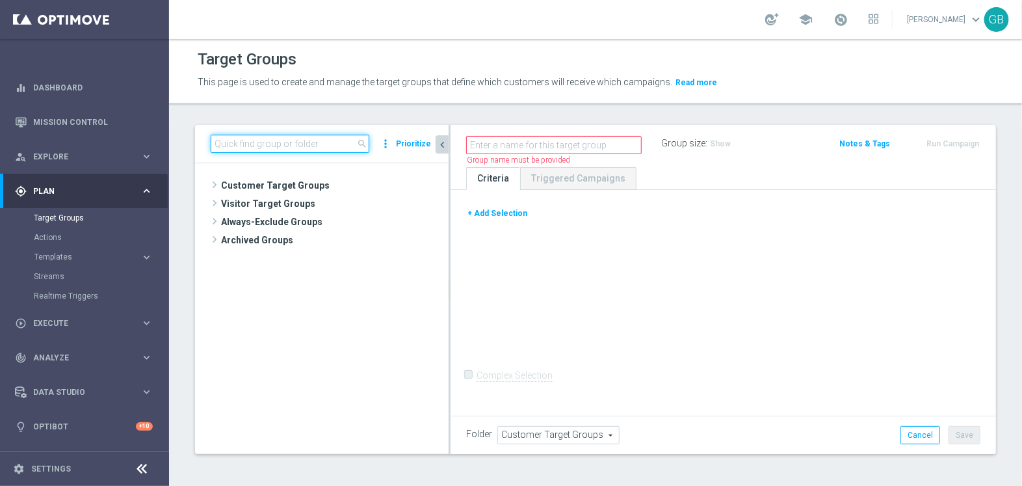
click at [254, 141] on input at bounding box center [290, 144] width 159 height 18
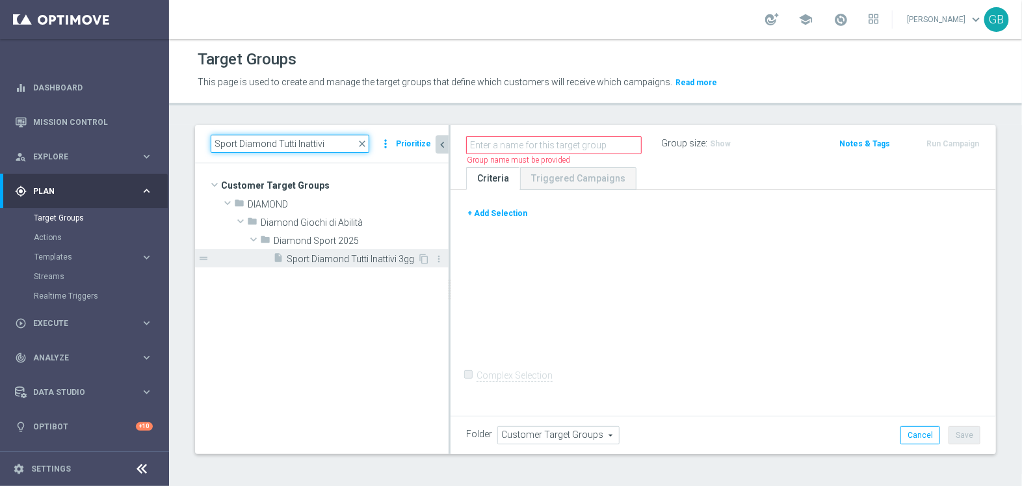
type input "Sport Diamond Tutti Inattivi"
click at [350, 257] on span "Sport Diamond Tutti Inattivi 3gg" at bounding box center [352, 259] width 131 height 11
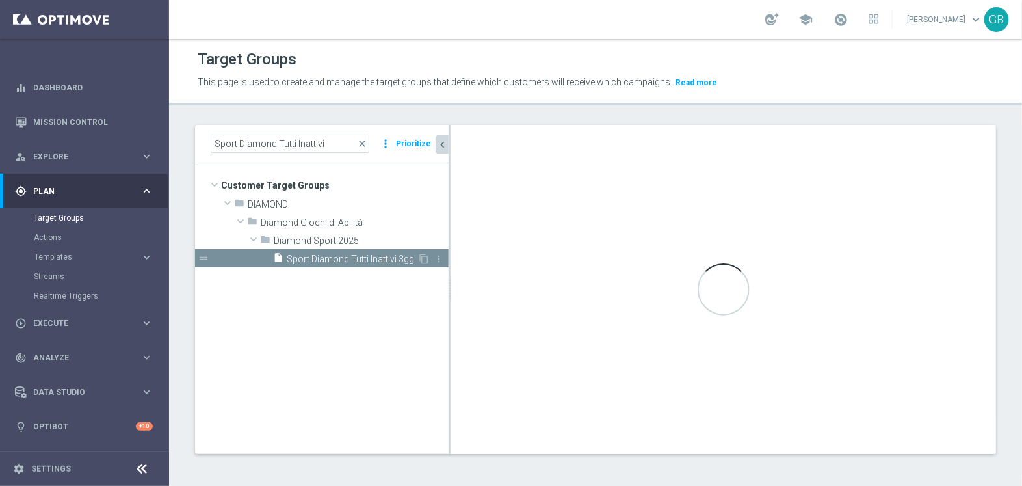
checkbox input "true"
type input "Diamond Sport 2025"
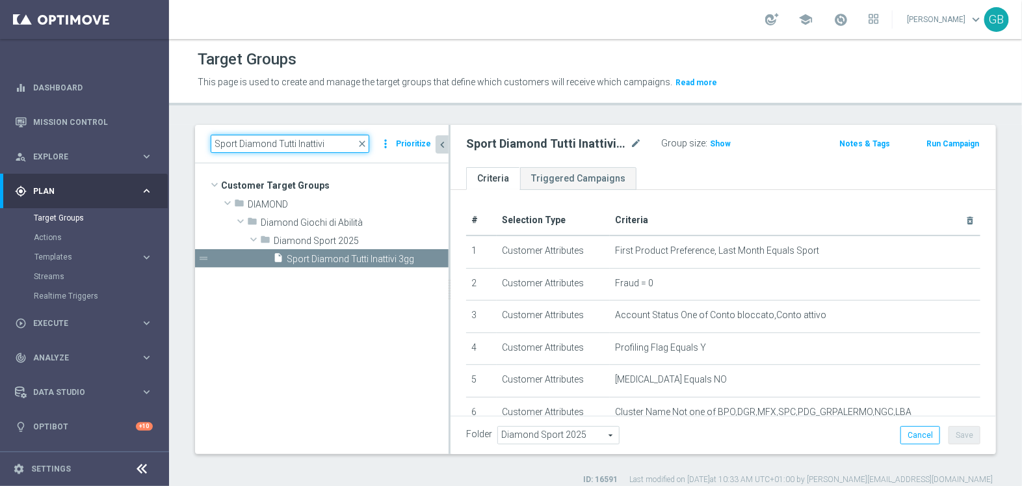
click at [293, 144] on input "Sport Diamond Tutti Inattivi" at bounding box center [290, 144] width 159 height 18
drag, startPoint x: 332, startPoint y: 144, endPoint x: 176, endPoint y: 164, distance: 157.4
click at [176, 164] on div "Sport Diamond Tutti Inattivi close more_vert Prioritize Customer Target Groups …" at bounding box center [595, 305] width 853 height 360
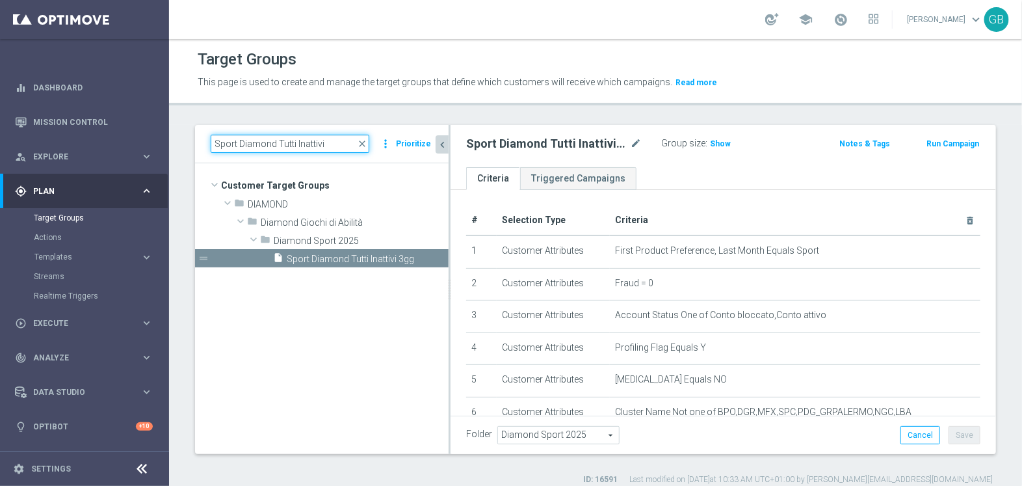
paste input "NEW Active Lottery HIGH con marginalità>0_flag NL"
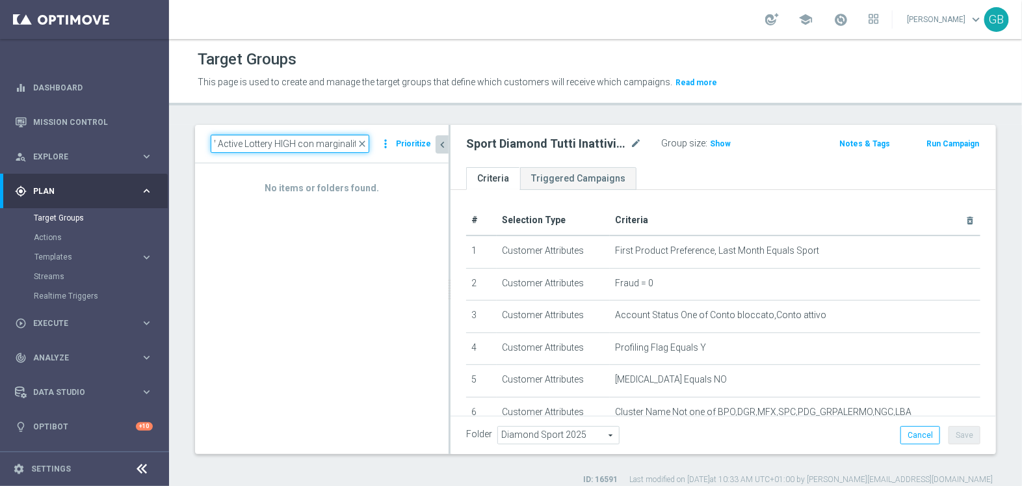
scroll to position [0, 14]
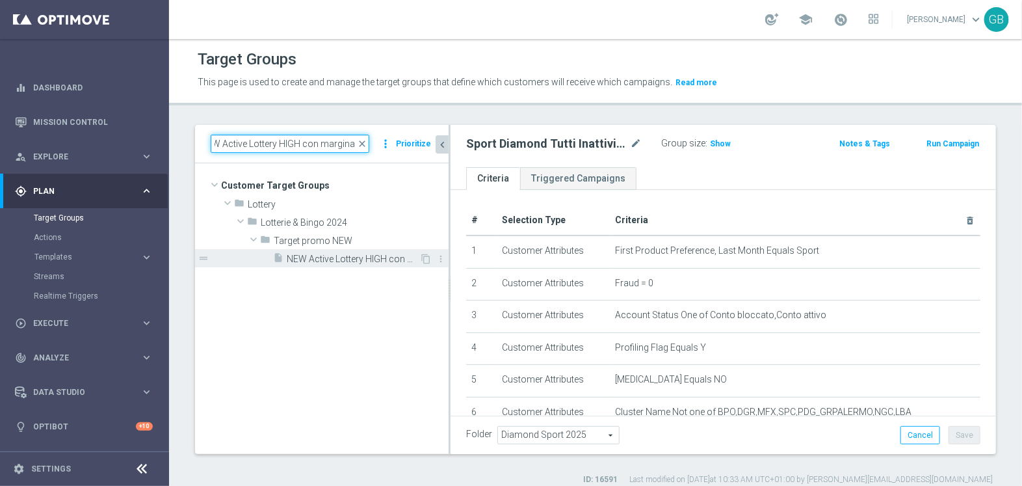
type input "NEW Active Lottery HIGH con marginalit"
click at [331, 258] on span "NEW Active Lottery HIGH con marginalità>0_flag NL" at bounding box center [353, 259] width 133 height 11
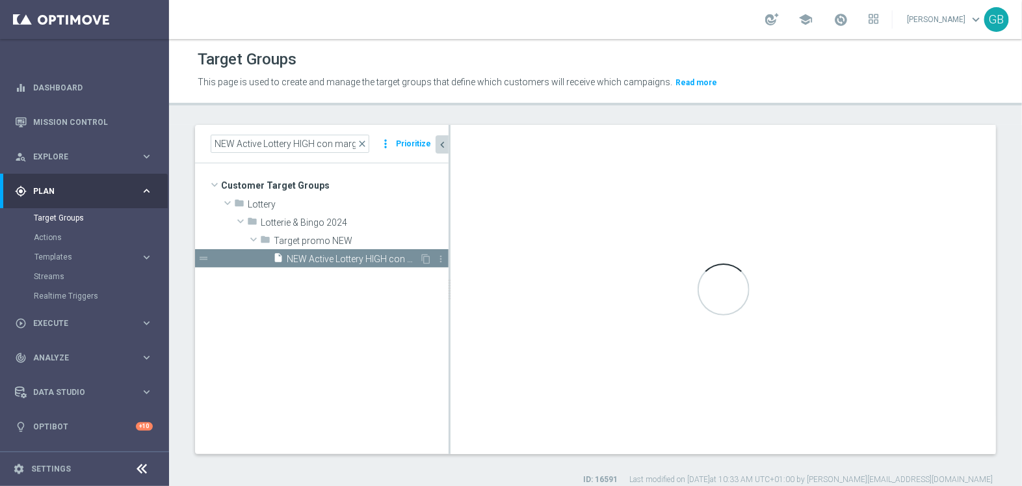
type input "Target promo NEW"
type textarea "((1 and 2 and 3 and 4 and 5 and 6 and 7 and 8 and 9 and 10 and 13 and 14 and 16…"
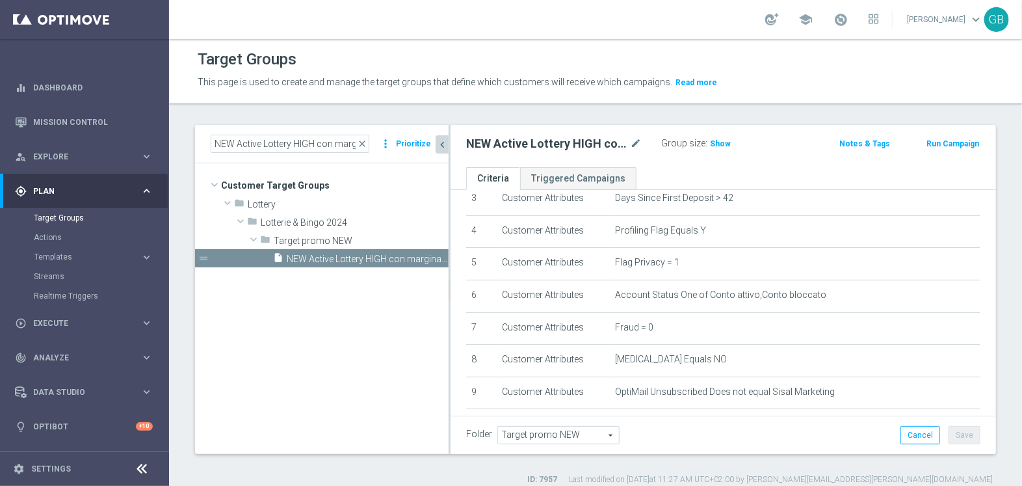
scroll to position [118, 0]
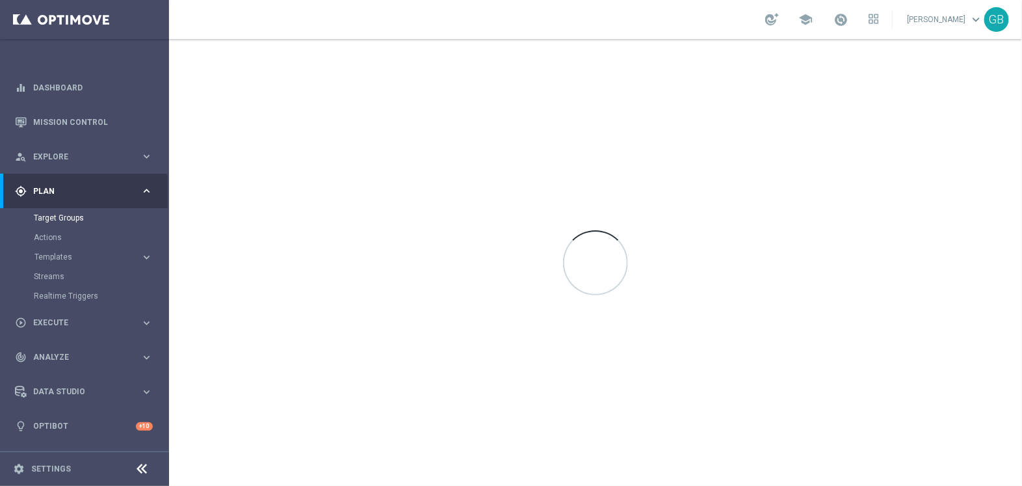
click at [57, 189] on span "Plan" at bounding box center [86, 191] width 107 height 8
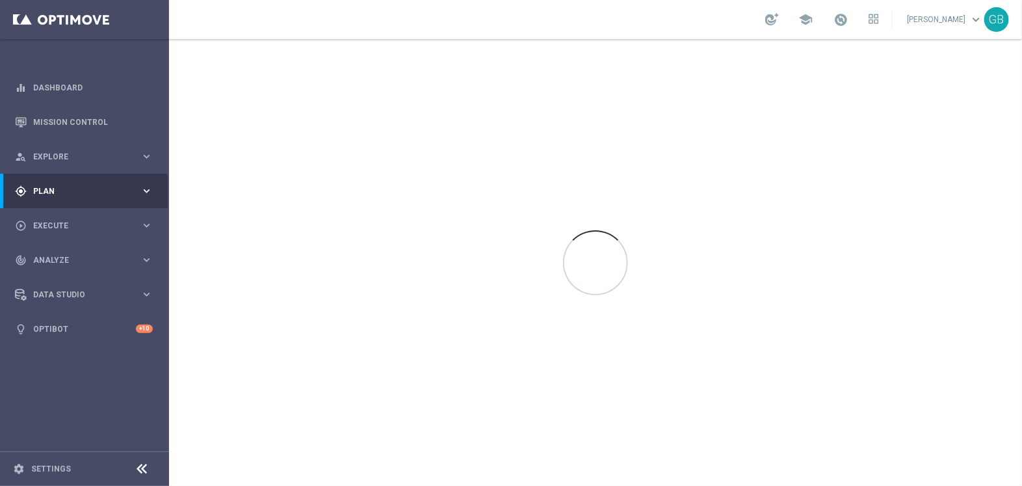
click at [49, 189] on span "Plan" at bounding box center [86, 191] width 107 height 8
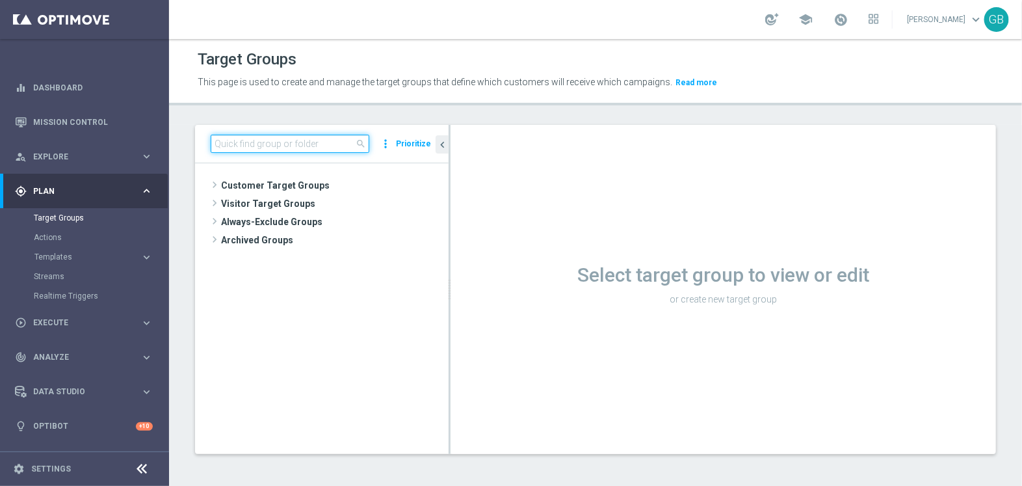
click at [249, 142] on input at bounding box center [290, 144] width 159 height 18
paste input "DEM CARDPROJUNE STAR500 21_06.csv"
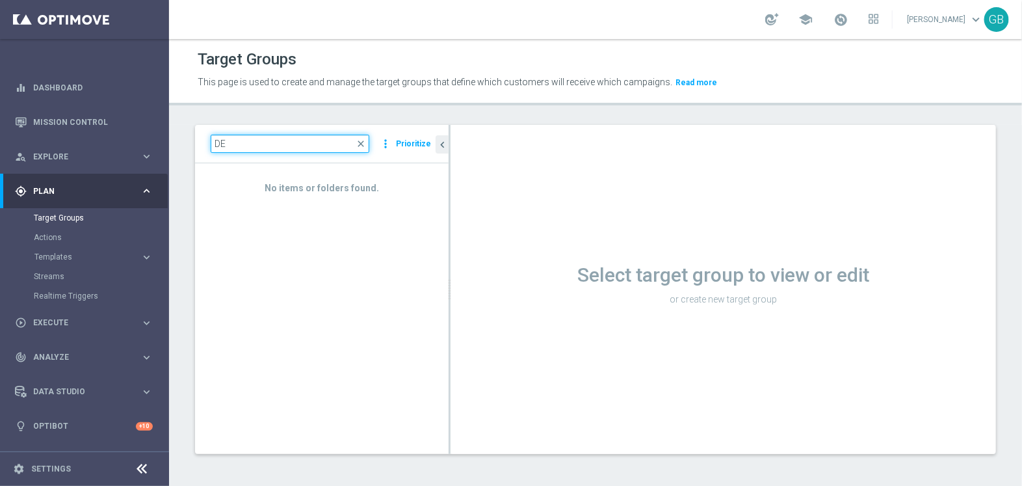
type input "D"
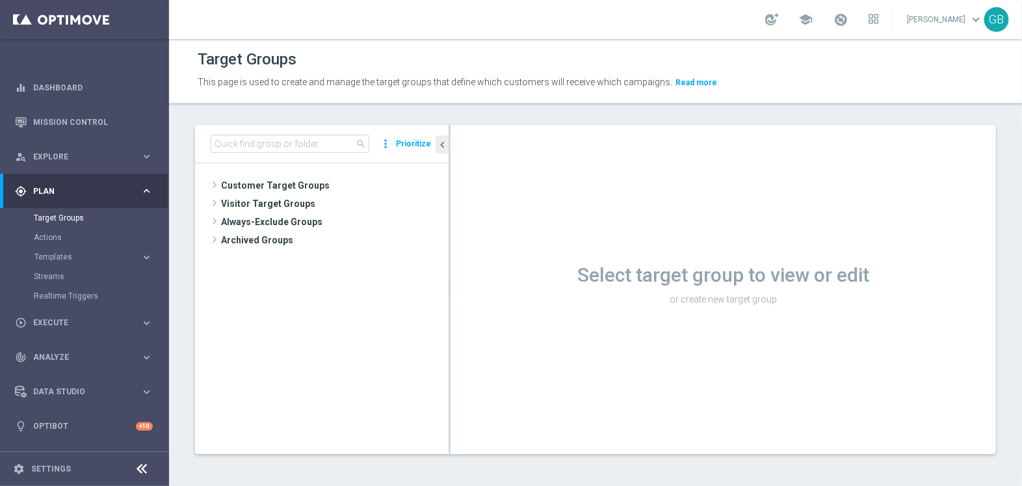
click at [140, 190] on icon "keyboard_arrow_right" at bounding box center [146, 191] width 12 height 12
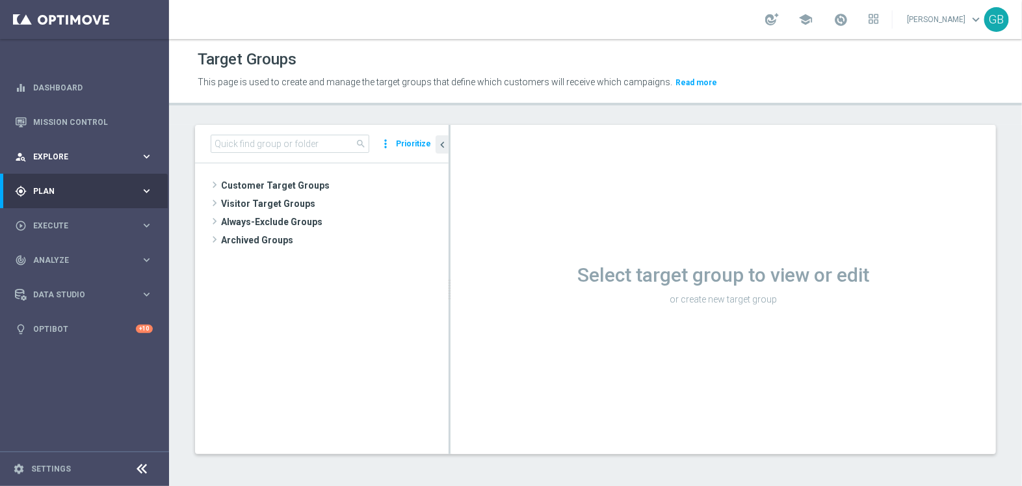
click at [107, 146] on div "person_search Explore keyboard_arrow_right" at bounding box center [84, 156] width 168 height 34
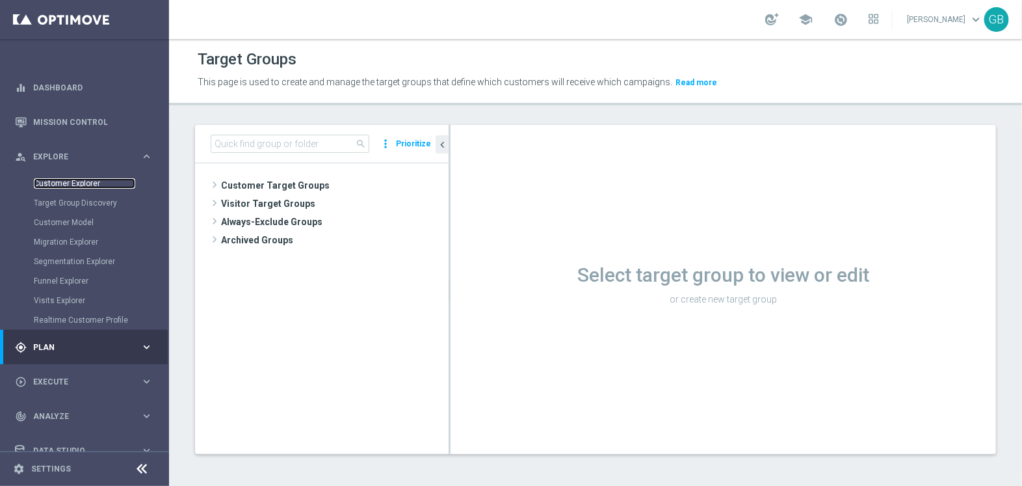
click at [75, 182] on link "Customer Explorer" at bounding box center [84, 183] width 101 height 10
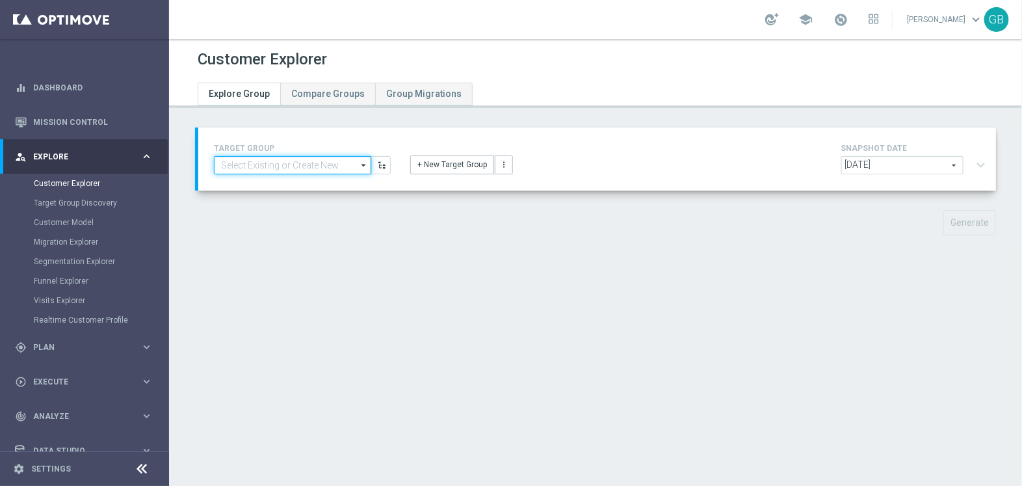
click at [338, 164] on input at bounding box center [292, 165] width 157 height 18
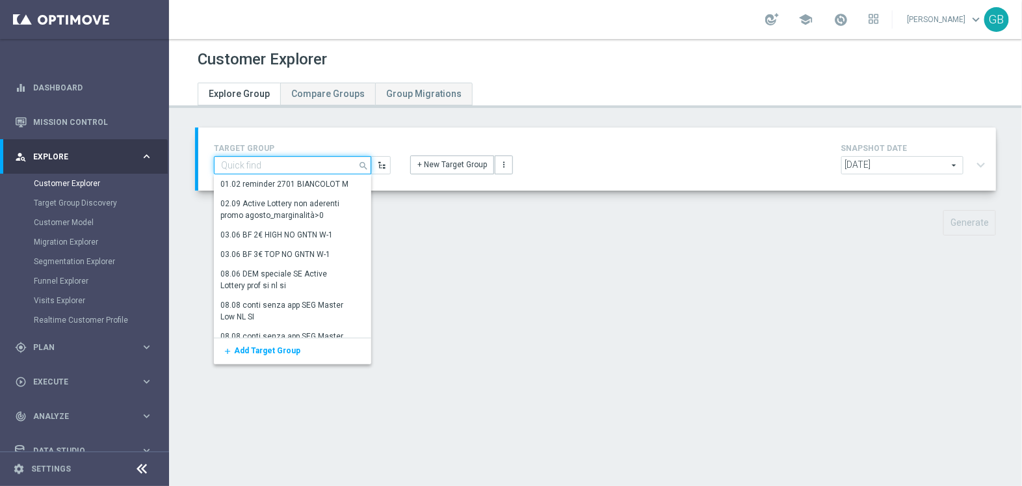
paste input "DEM CARDPROJUNE STAR500 21_06.csv"
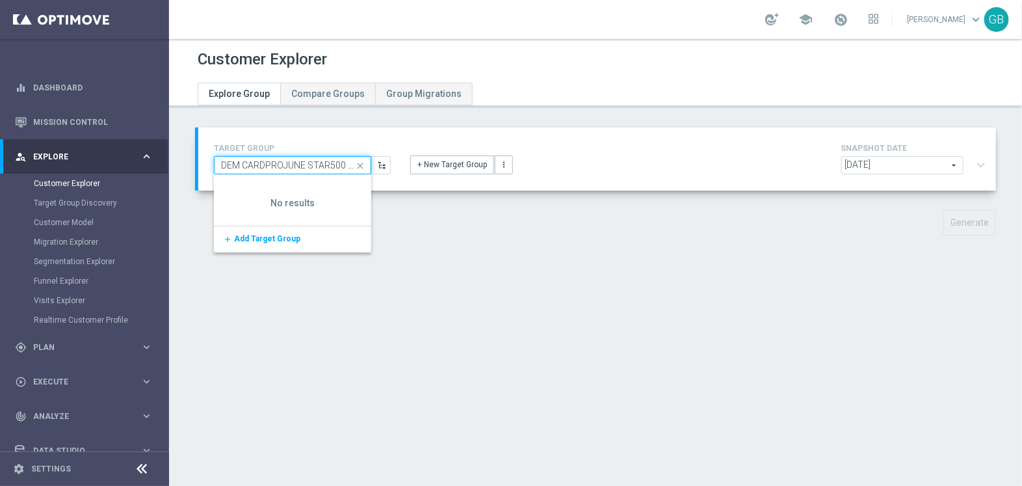
type input "DEM CARDPROJUNE STAR500 21_06.csv"
click at [61, 118] on link "Mission Control" at bounding box center [93, 122] width 120 height 34
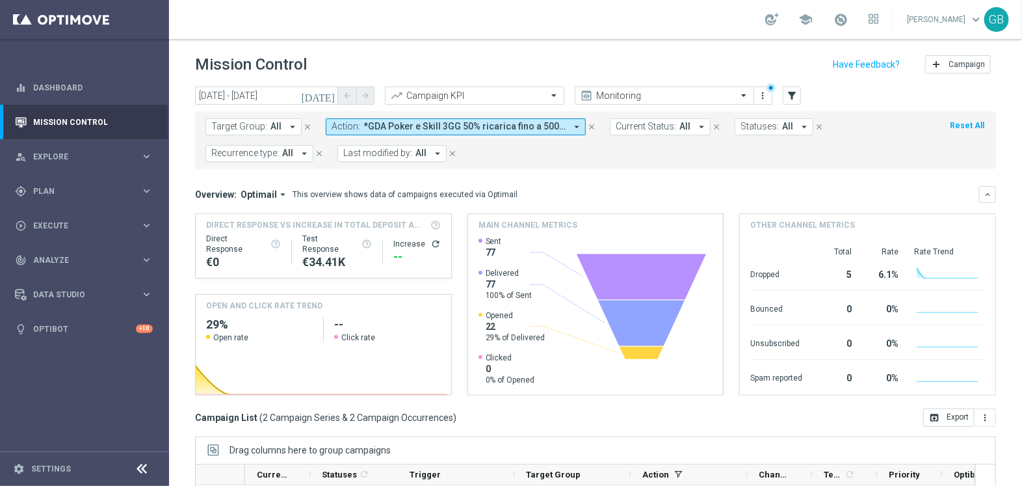
click at [588, 127] on icon "close" at bounding box center [591, 126] width 9 height 9
